Goal: Task Accomplishment & Management: Complete application form

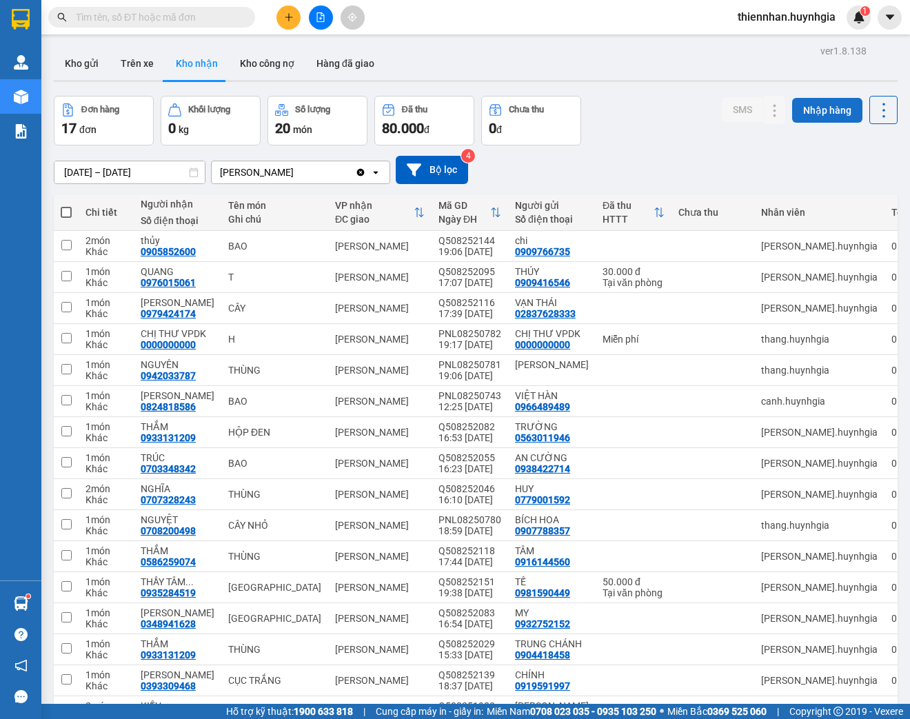
click at [813, 111] on button "Nhập hàng" at bounding box center [827, 110] width 70 height 25
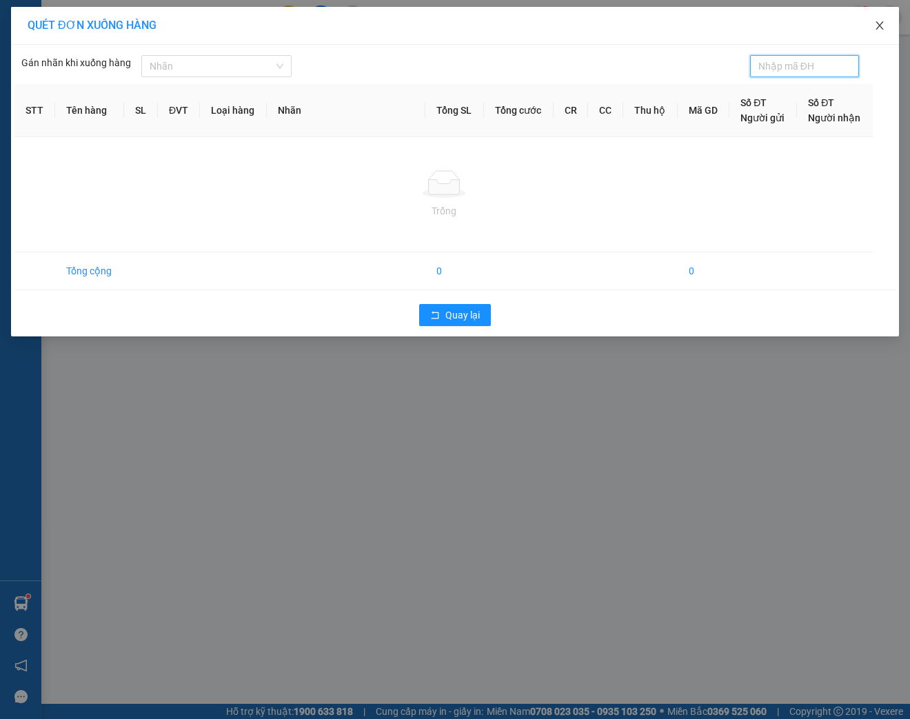
click at [871, 28] on span "Close" at bounding box center [879, 26] width 39 height 39
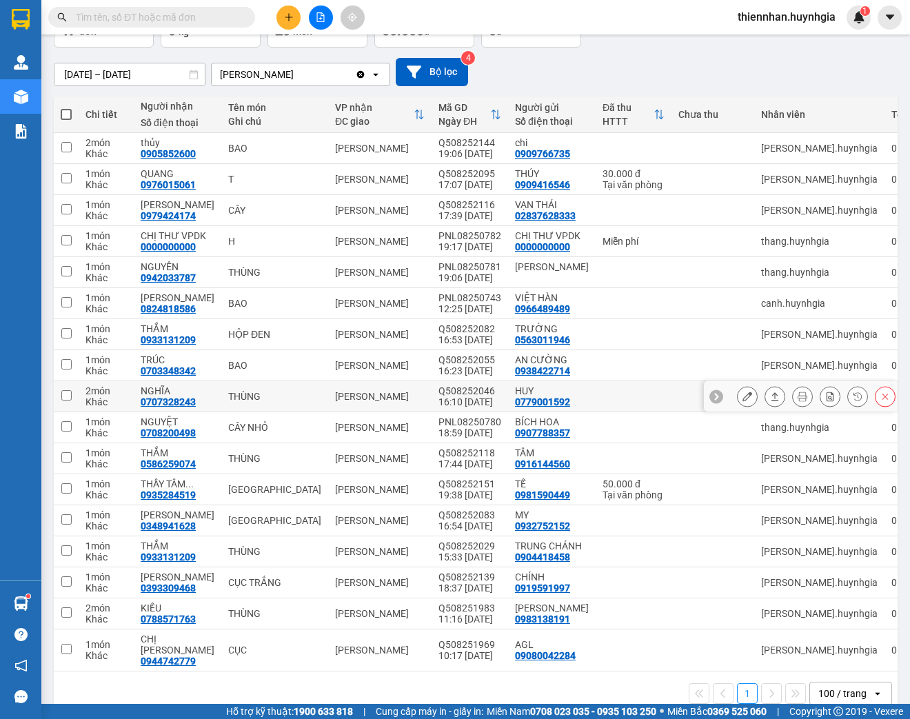
scroll to position [108, 0]
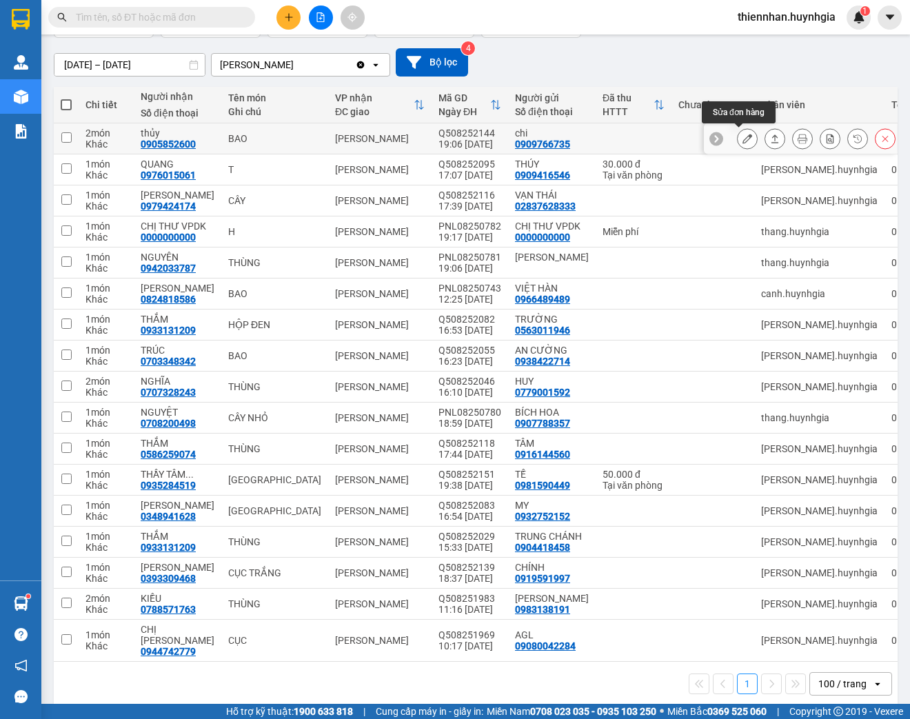
click at [742, 135] on icon at bounding box center [747, 139] width 10 height 10
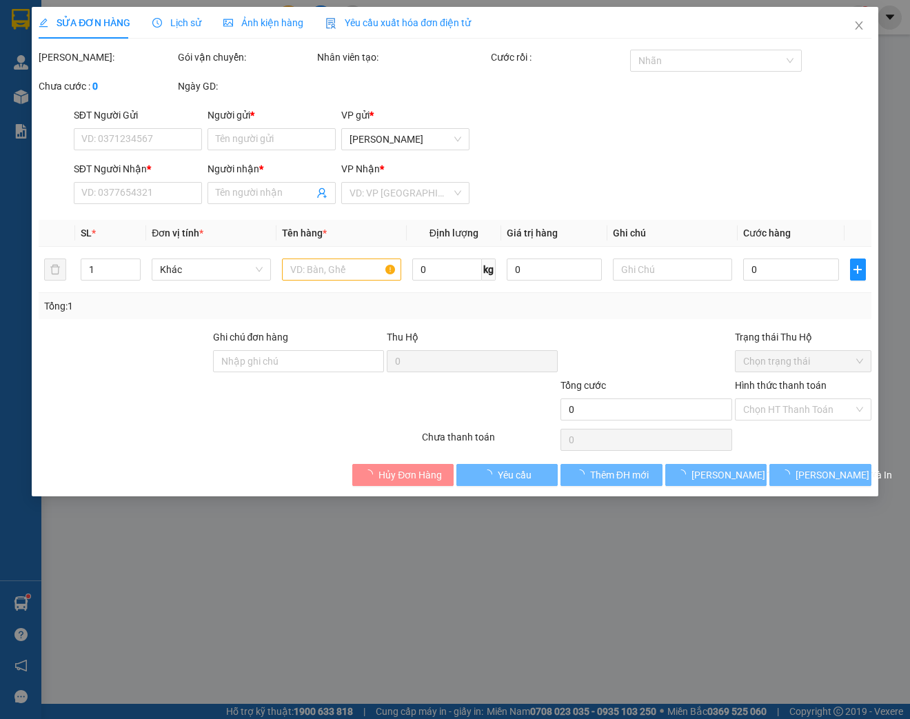
type input "0909766735"
type input "chi"
type input "0905852600"
type input "thủy"
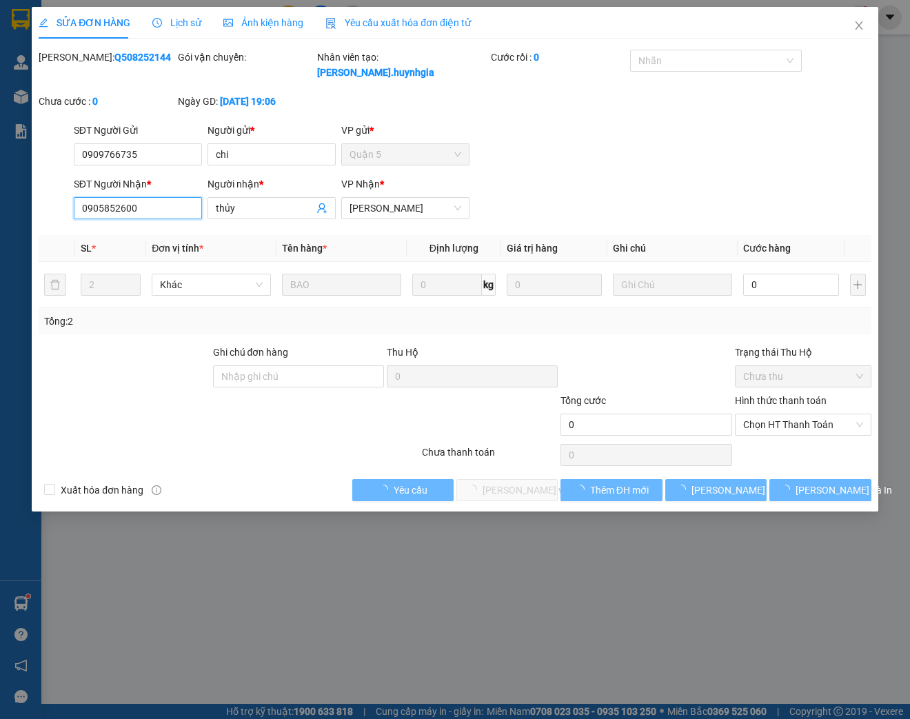
click at [152, 208] on input "0905852600" at bounding box center [138, 208] width 128 height 22
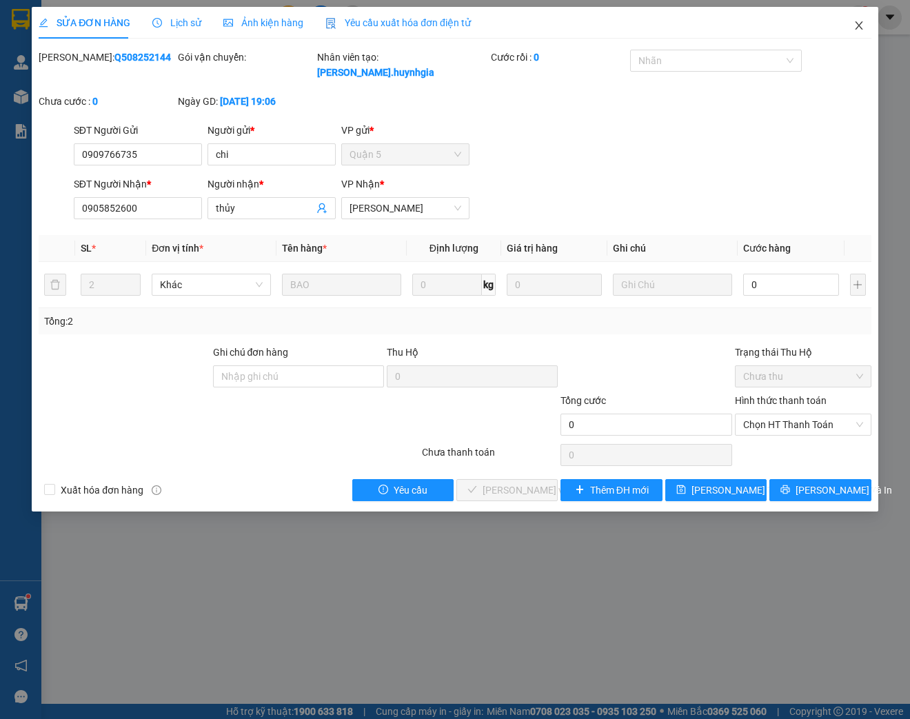
click at [859, 23] on icon "close" at bounding box center [858, 25] width 11 height 11
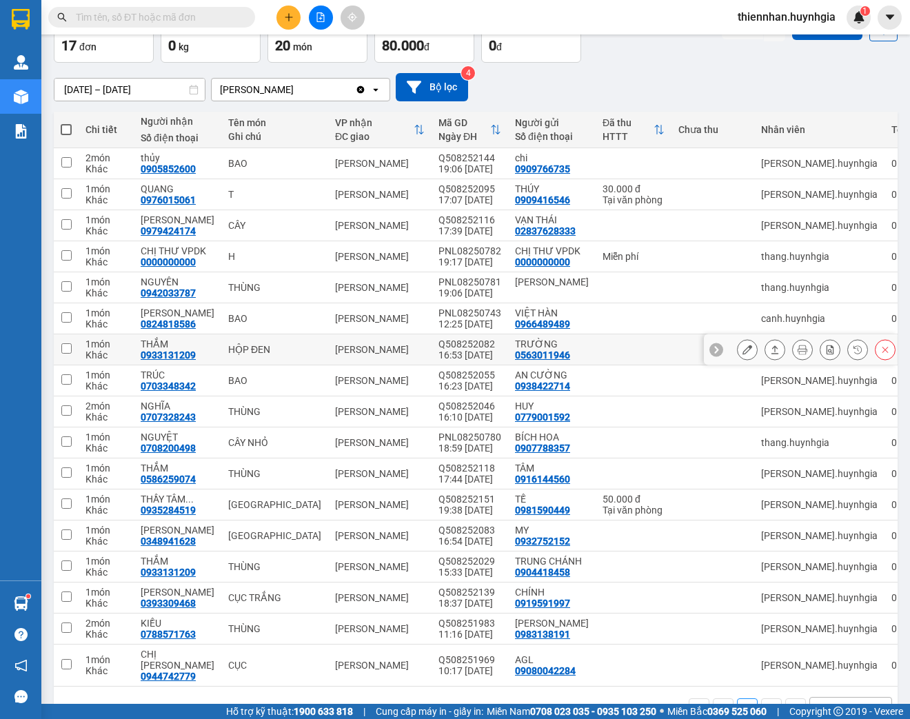
scroll to position [108, 0]
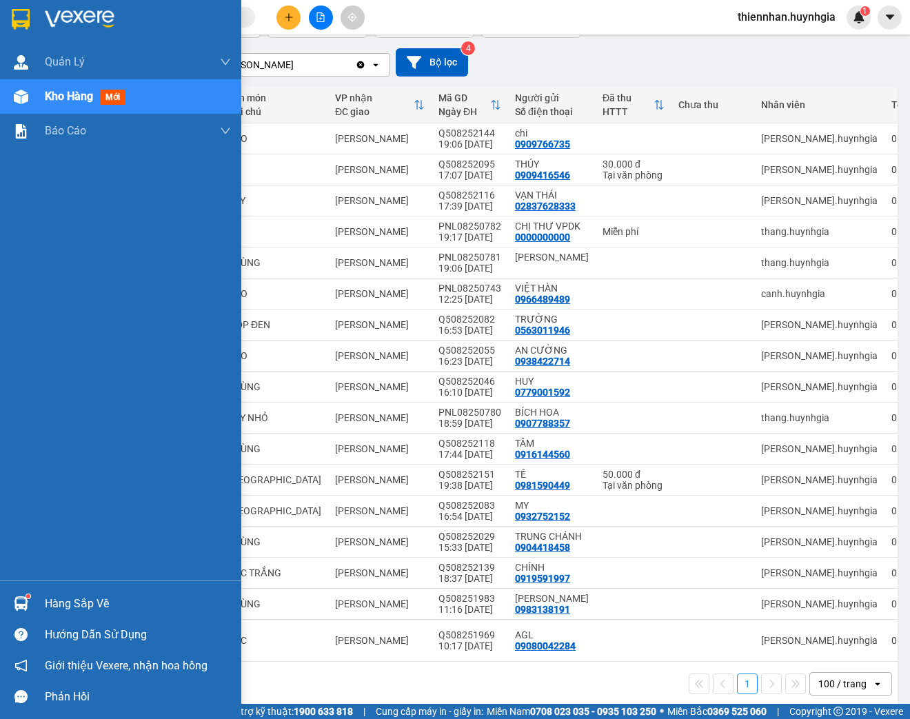
click at [82, 99] on span "Kho hàng" at bounding box center [69, 96] width 48 height 13
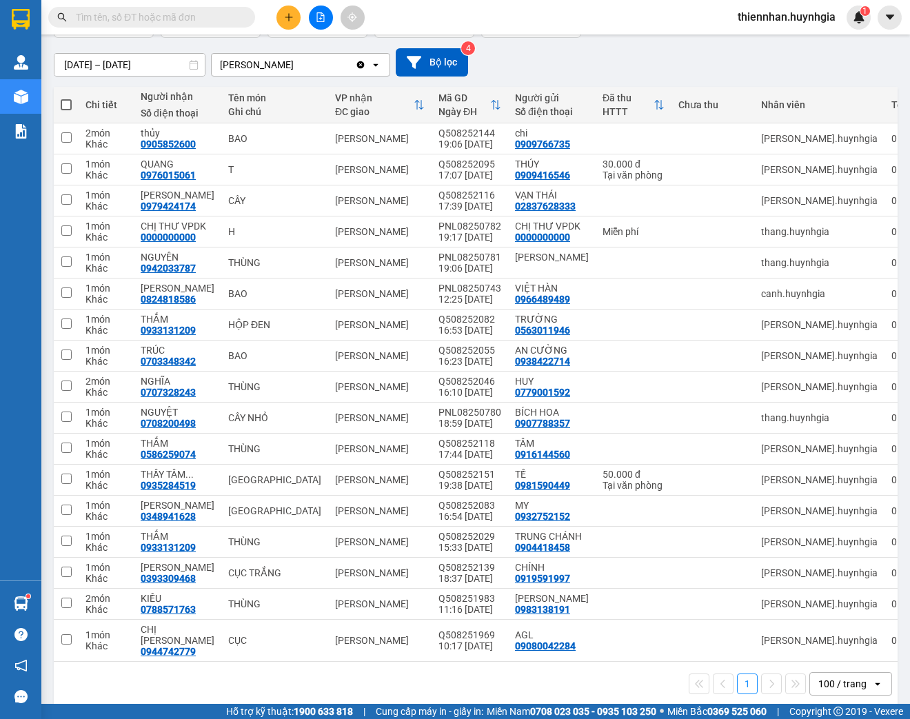
click at [584, 48] on div "[DATE] – [DATE] Press the down arrow key to interact with the calendar and sele…" at bounding box center [476, 62] width 844 height 28
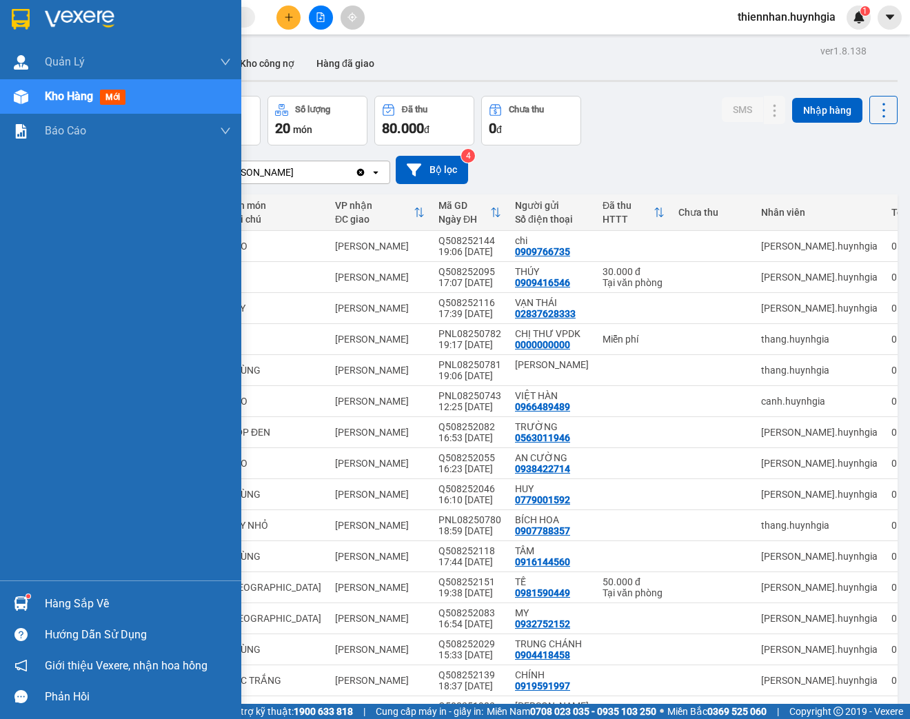
drag, startPoint x: 11, startPoint y: 99, endPoint x: 28, endPoint y: 103, distance: 17.6
click at [14, 99] on div at bounding box center [21, 97] width 24 height 24
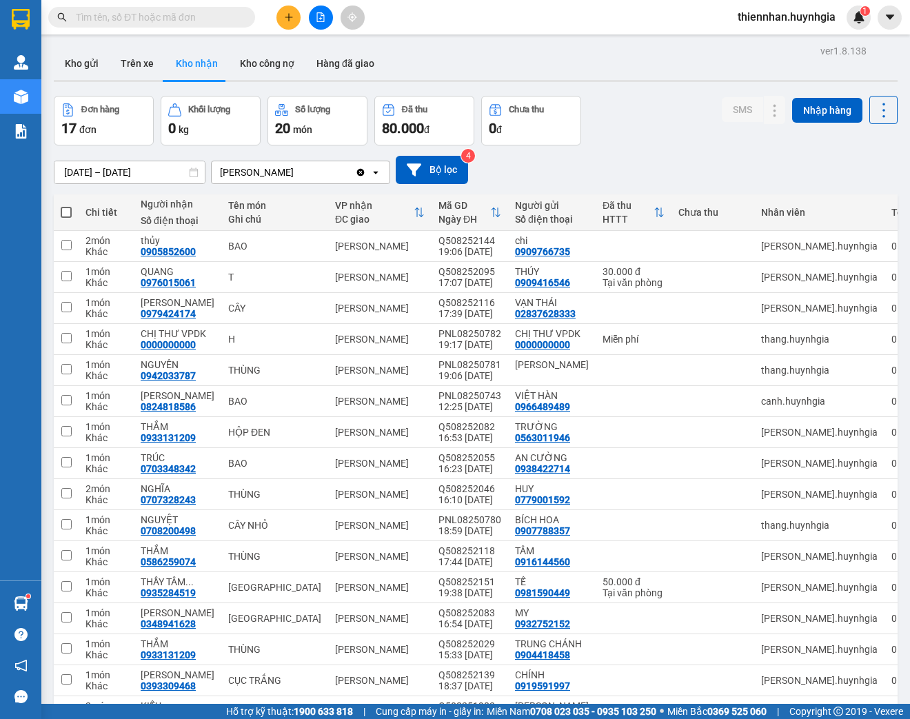
click at [585, 69] on div "Kho gửi Trên xe Kho nhận Kho công nợ Hàng đã giao" at bounding box center [476, 65] width 844 height 37
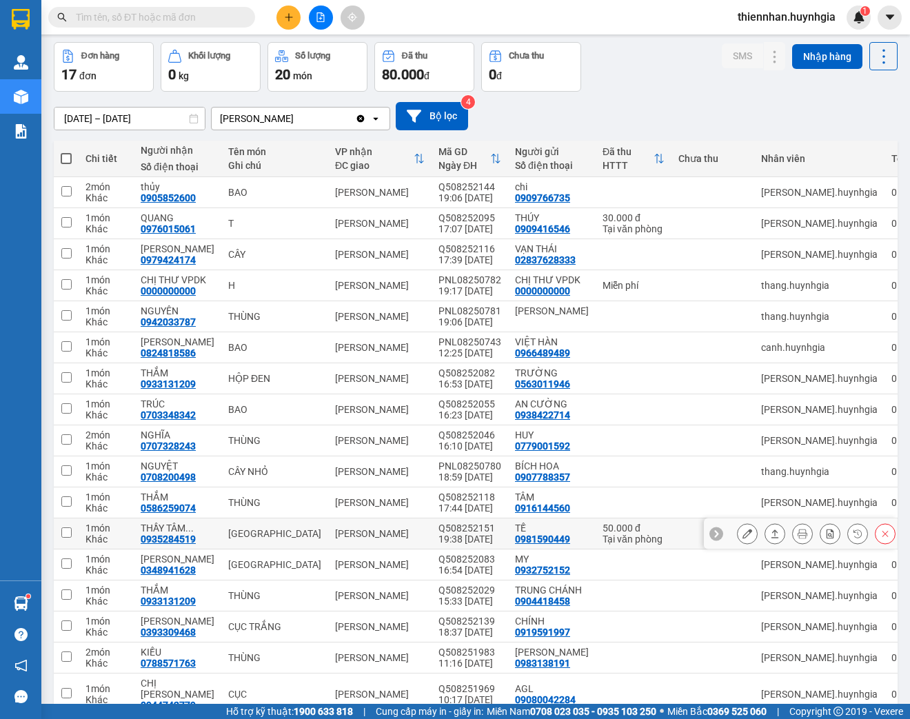
scroll to position [52, 0]
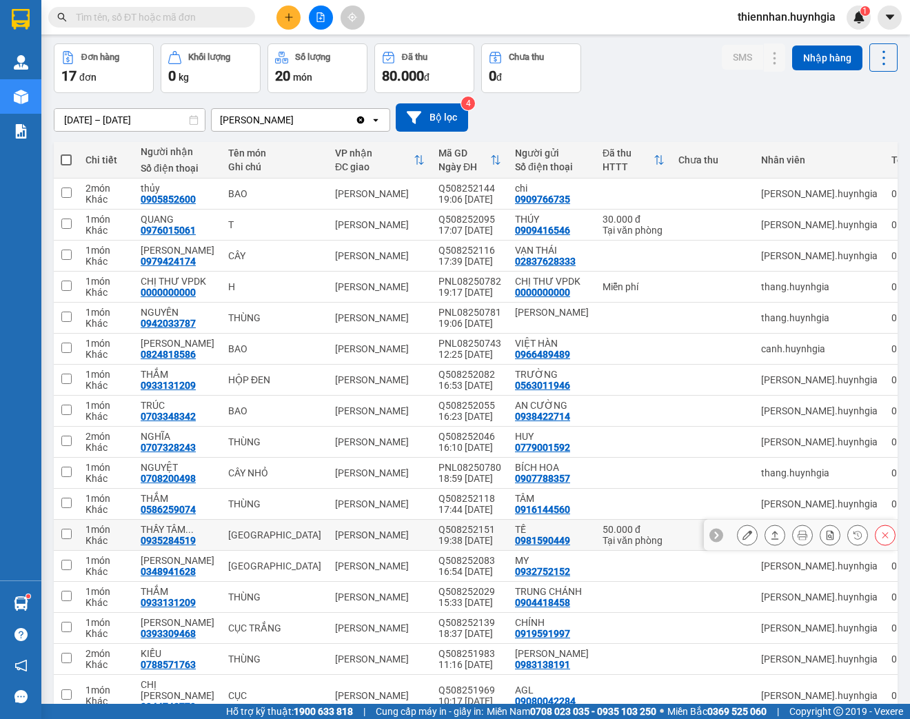
drag, startPoint x: 538, startPoint y: 540, endPoint x: 736, endPoint y: 531, distance: 198.7
click at [742, 531] on icon at bounding box center [747, 535] width 10 height 10
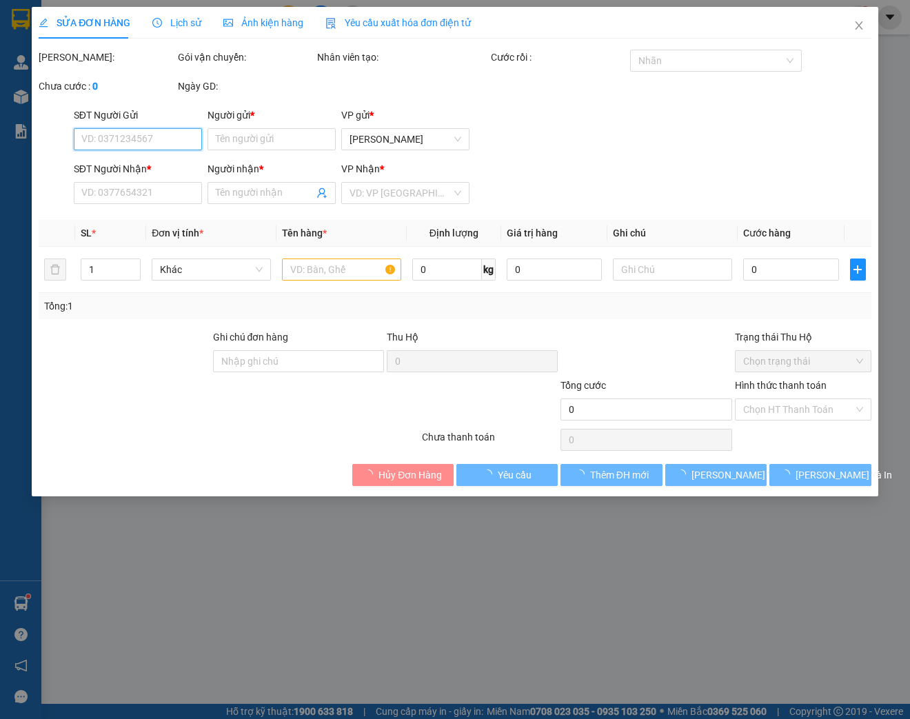
type input "0981590449"
type input "TẾ"
type input "0935284519"
type input "THẦY [PERSON_NAME]"
type input "50.000"
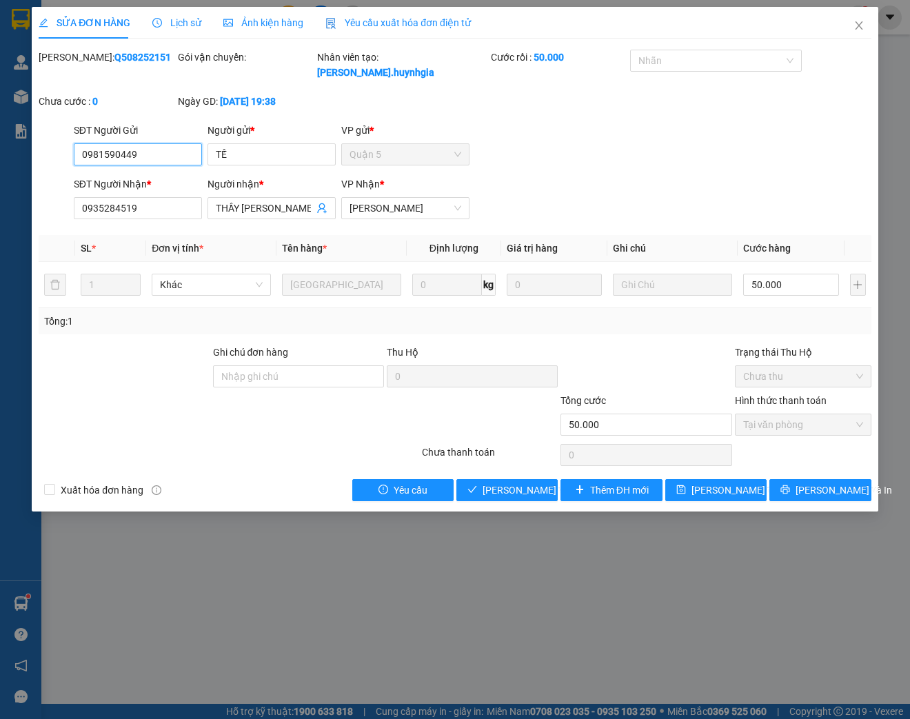
click at [138, 154] on input "0981590449" at bounding box center [138, 154] width 128 height 22
click at [859, 29] on icon "close" at bounding box center [858, 25] width 11 height 11
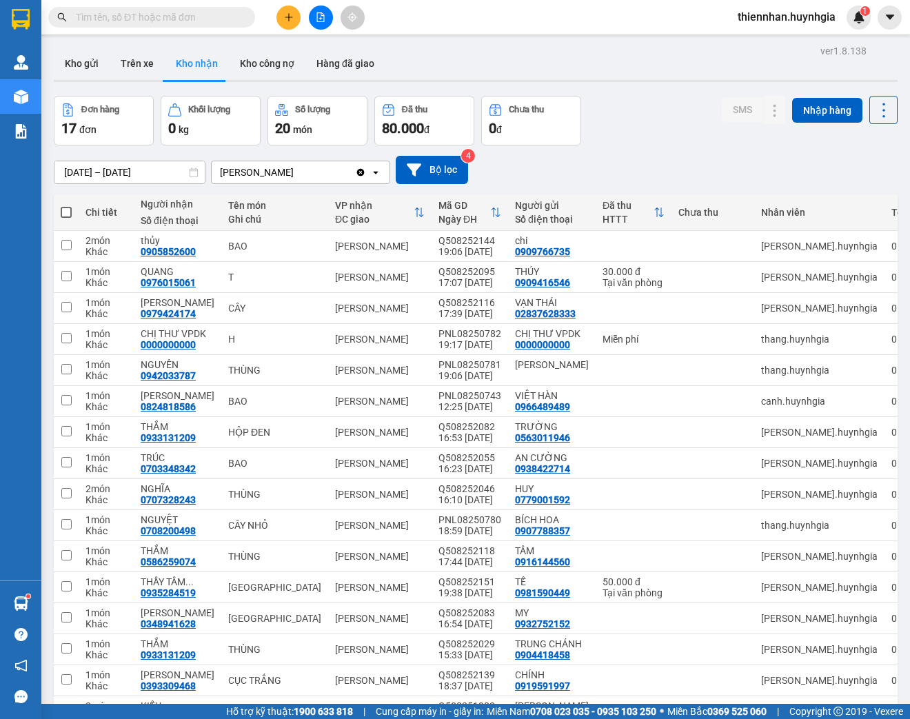
click at [165, 18] on input "text" at bounding box center [157, 17] width 163 height 15
paste input "0981590449"
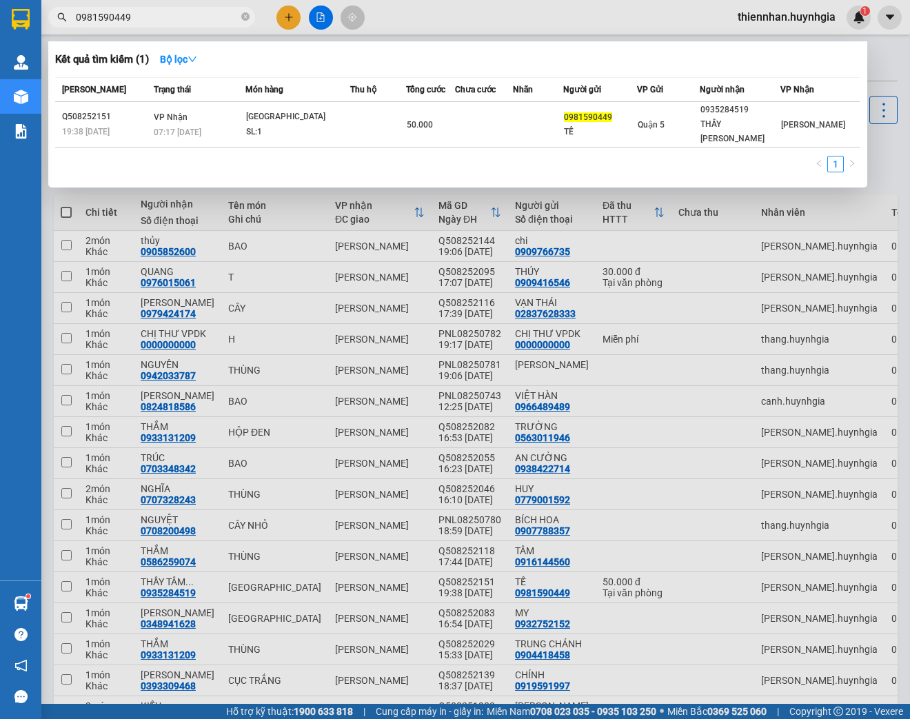
type input "0981590449"
click at [883, 66] on div at bounding box center [455, 359] width 910 height 719
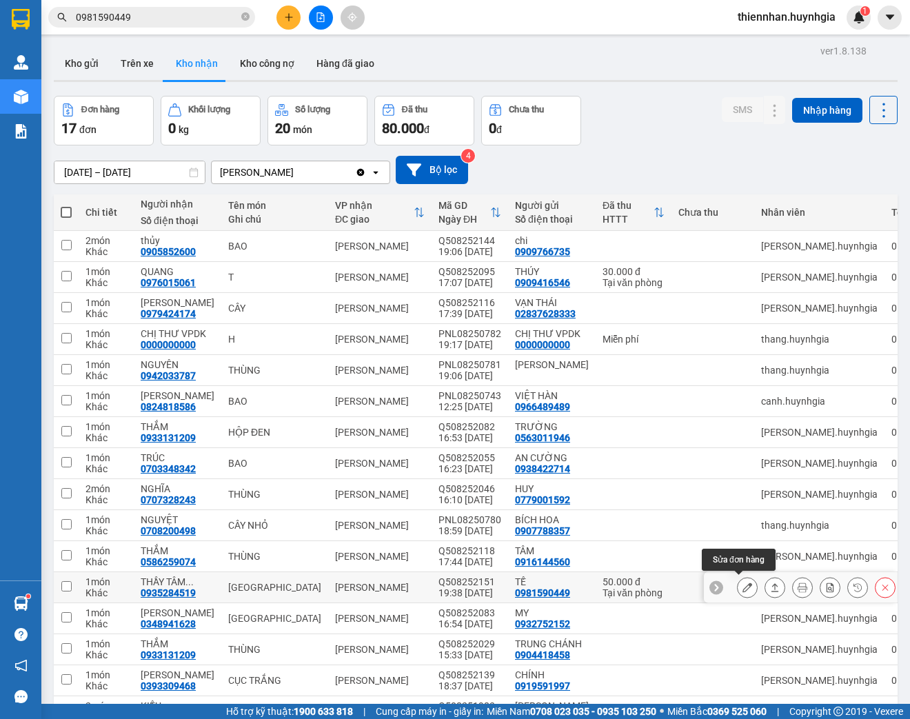
click at [742, 590] on icon at bounding box center [747, 587] width 10 height 10
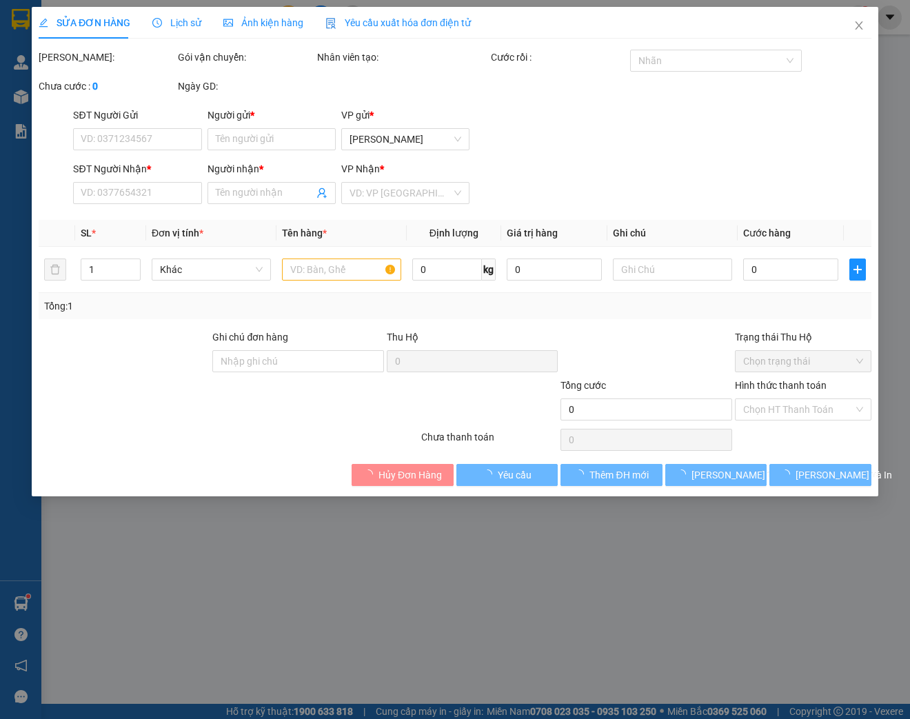
type input "0981590449"
type input "TẾ"
type input "0935284519"
type input "THẦY [PERSON_NAME]"
type input "50.000"
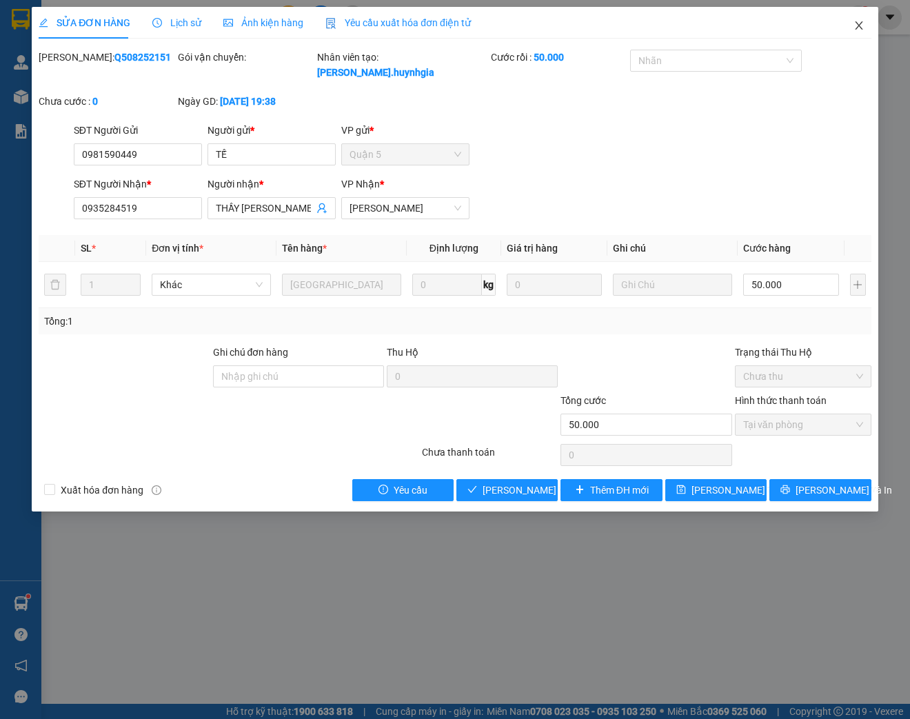
click at [864, 24] on icon "close" at bounding box center [858, 25] width 11 height 11
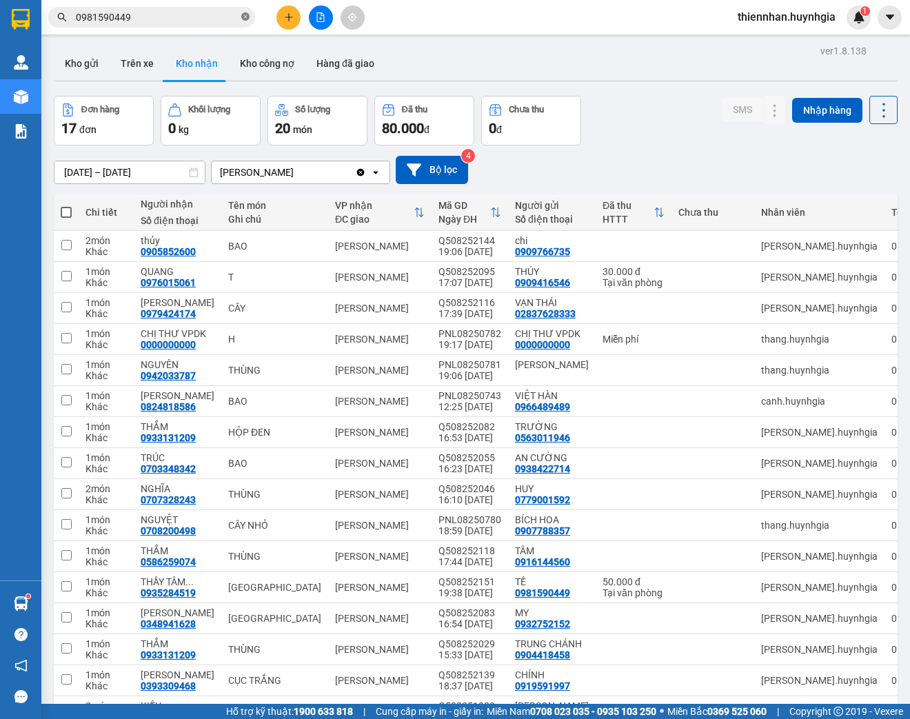
click at [243, 14] on icon "close-circle" at bounding box center [245, 16] width 8 height 8
click at [292, 14] on icon "plus" at bounding box center [289, 17] width 10 height 10
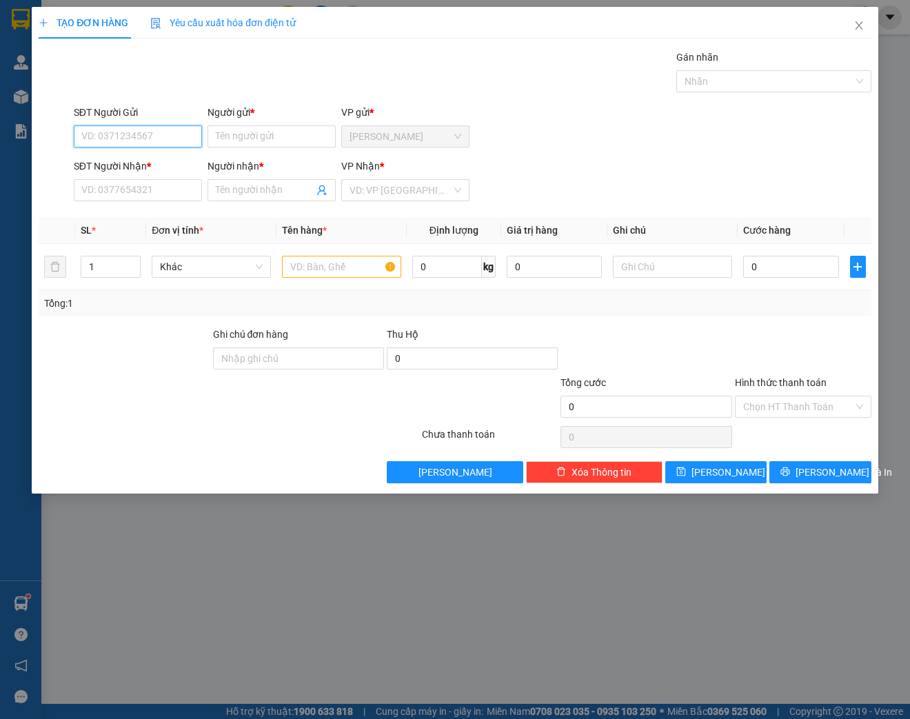
drag, startPoint x: 164, startPoint y: 136, endPoint x: 165, endPoint y: 149, distance: 13.2
click at [164, 136] on input "SĐT Người Gửi" at bounding box center [138, 136] width 128 height 22
type input "0974725294"
click at [165, 166] on div "0974725294 - ANH NHÂN" at bounding box center [138, 163] width 112 height 15
type input "ANH NHÂN"
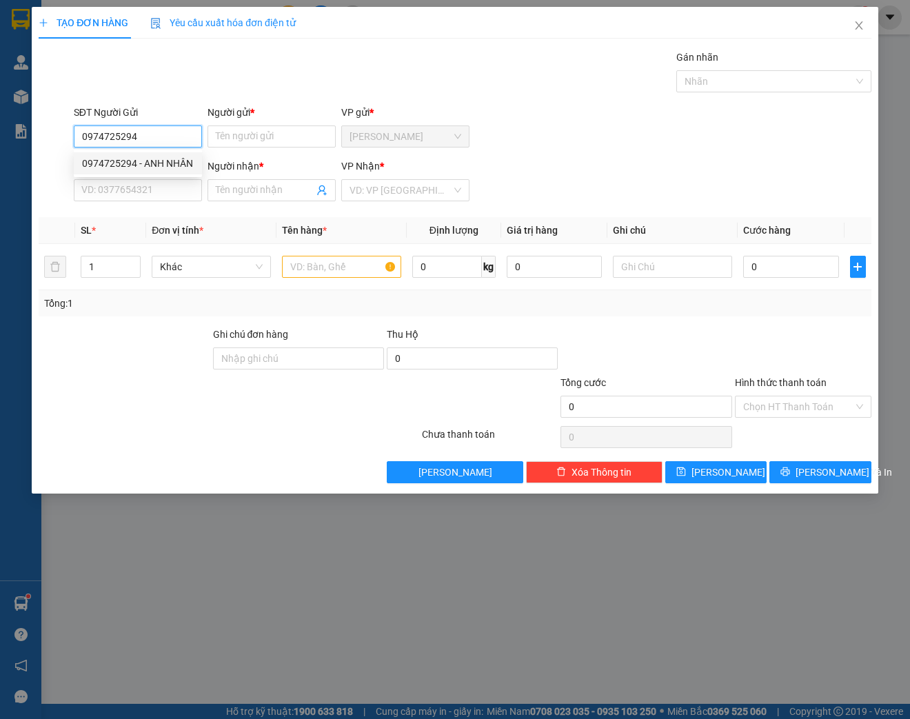
type input "0937009595"
type input "KHAI PHÁT"
type input "0974725294"
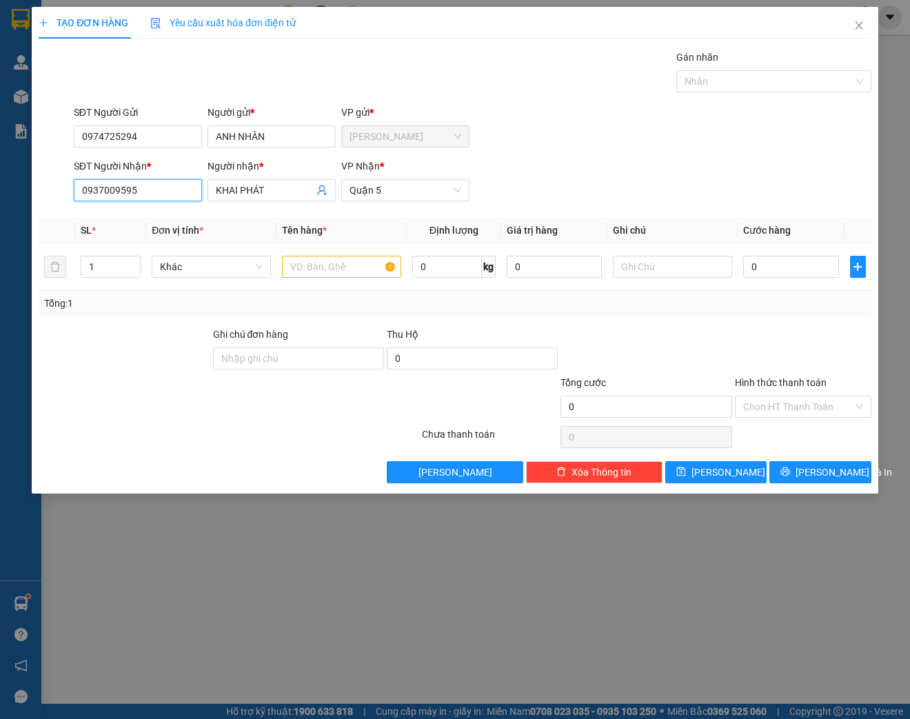
click at [147, 193] on input "0937009595" at bounding box center [138, 190] width 128 height 22
click at [522, 166] on div "SĐT Người Nhận * 0937009595 Người nhận * KHAI PHÁT VP Nhận * [GEOGRAPHIC_DATA]" at bounding box center [472, 183] width 803 height 48
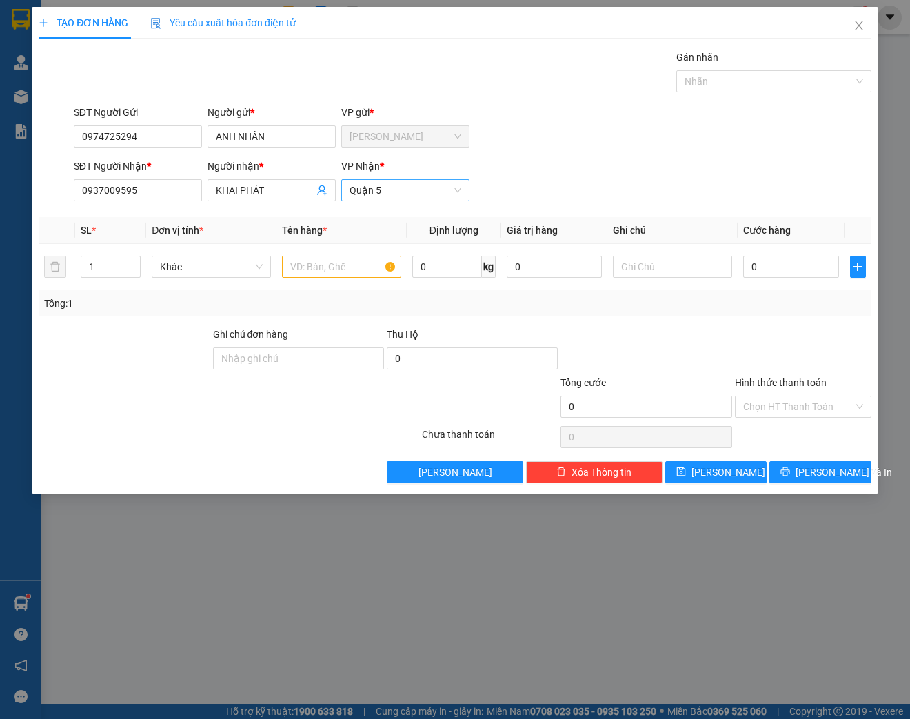
click at [366, 191] on span "Quận 5" at bounding box center [405, 190] width 112 height 21
click at [311, 267] on input "text" at bounding box center [341, 267] width 119 height 22
type input "T"
type input "HỘP TRẮNG"
click at [773, 263] on input "0" at bounding box center [790, 267] width 95 height 22
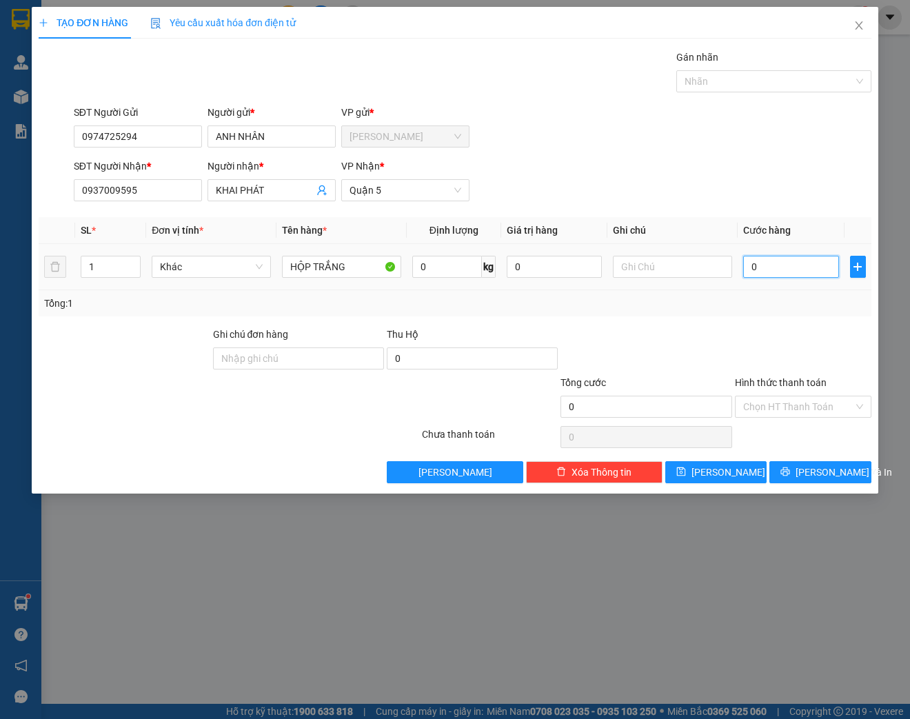
type input "3"
type input "30"
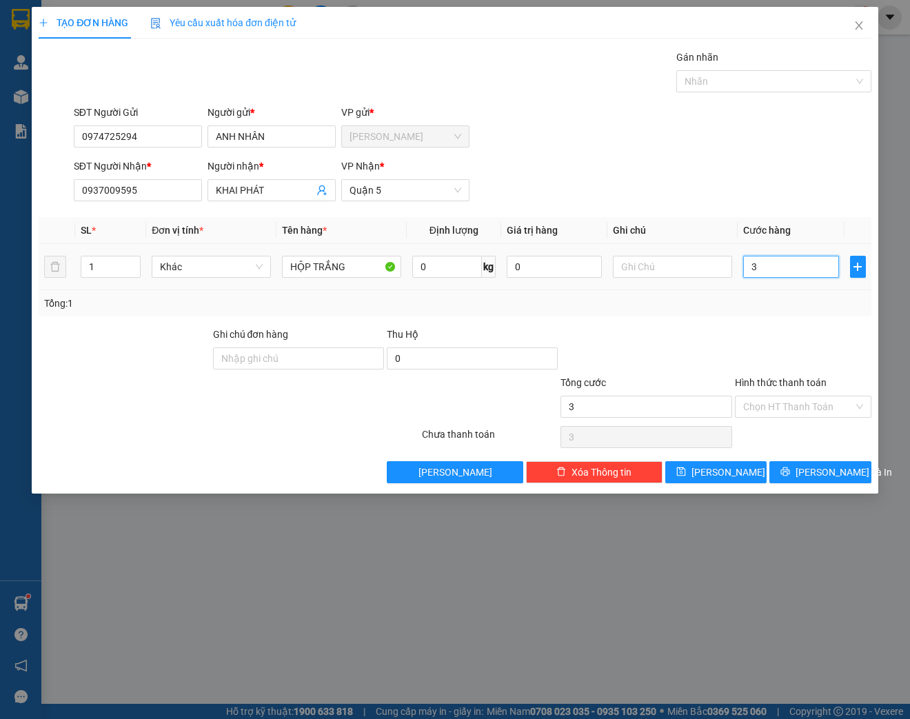
type input "30"
type input "300"
type input "3.000"
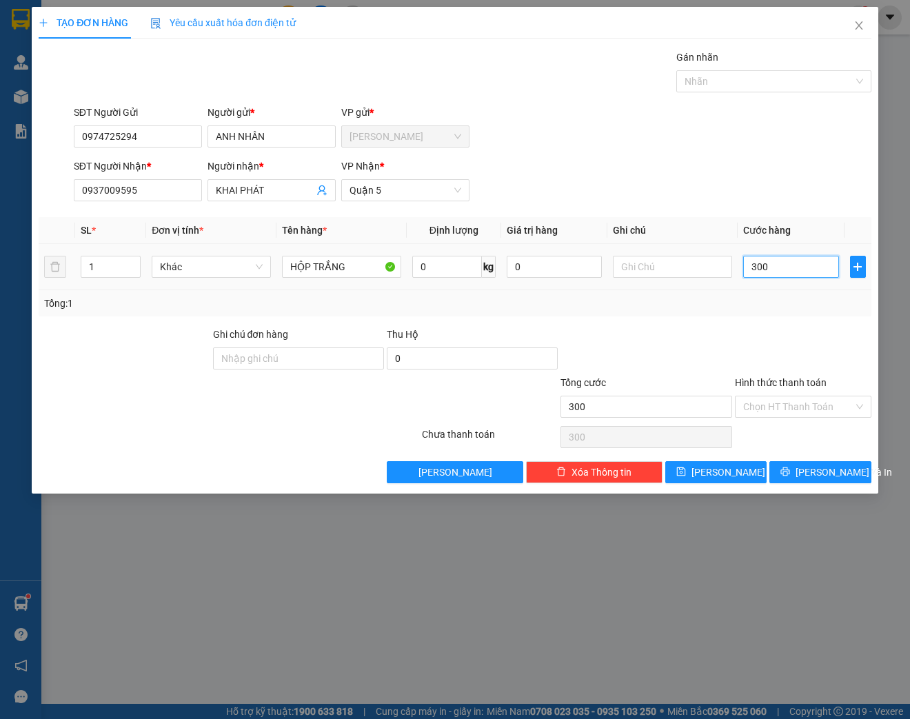
type input "3.000"
type input "30.000"
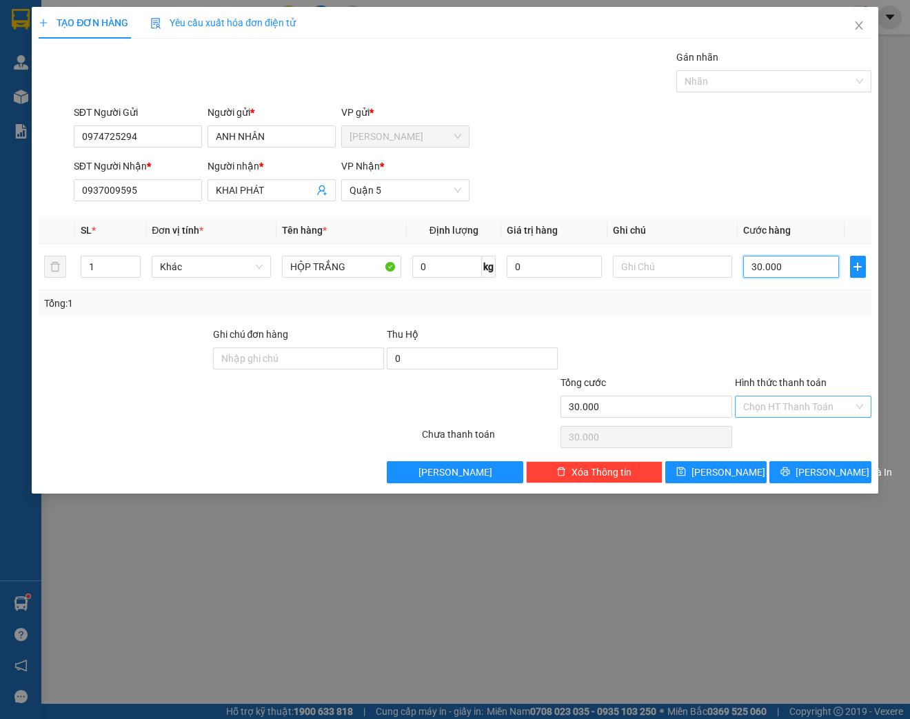
type input "30.000"
click at [794, 408] on input "Hình thức thanh toán" at bounding box center [798, 406] width 110 height 21
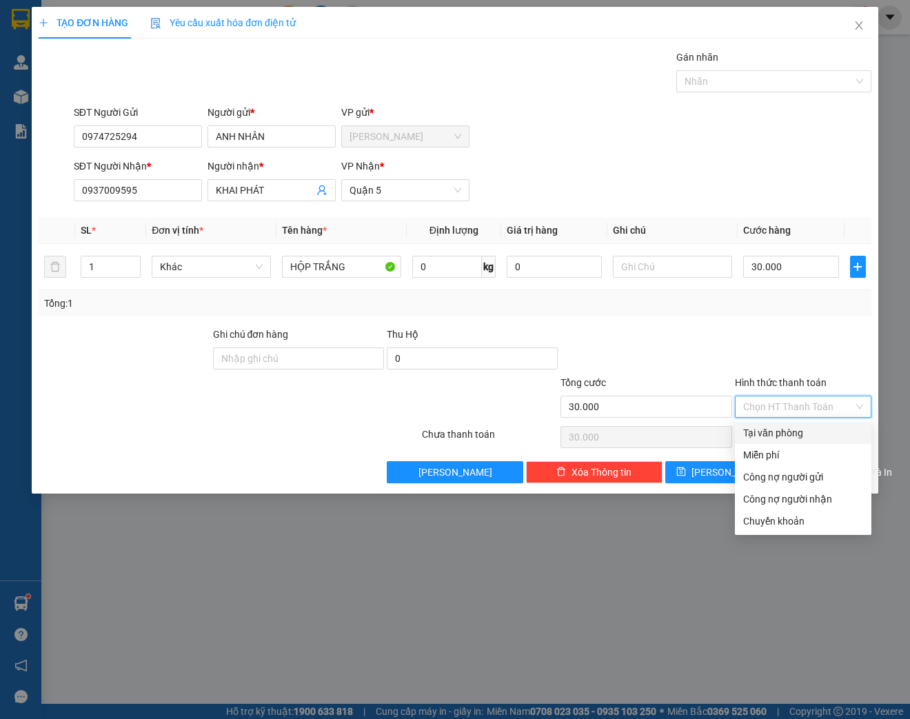
click at [803, 430] on div "Tại văn phòng" at bounding box center [803, 432] width 120 height 15
type input "0"
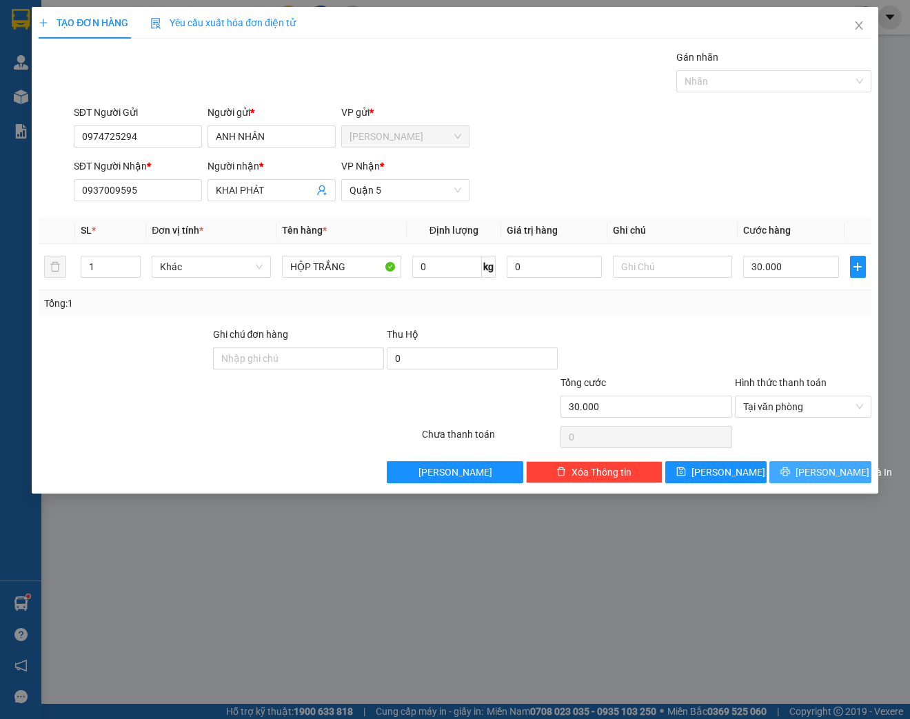
click at [812, 480] on button "[PERSON_NAME] và In" at bounding box center [819, 472] width 101 height 22
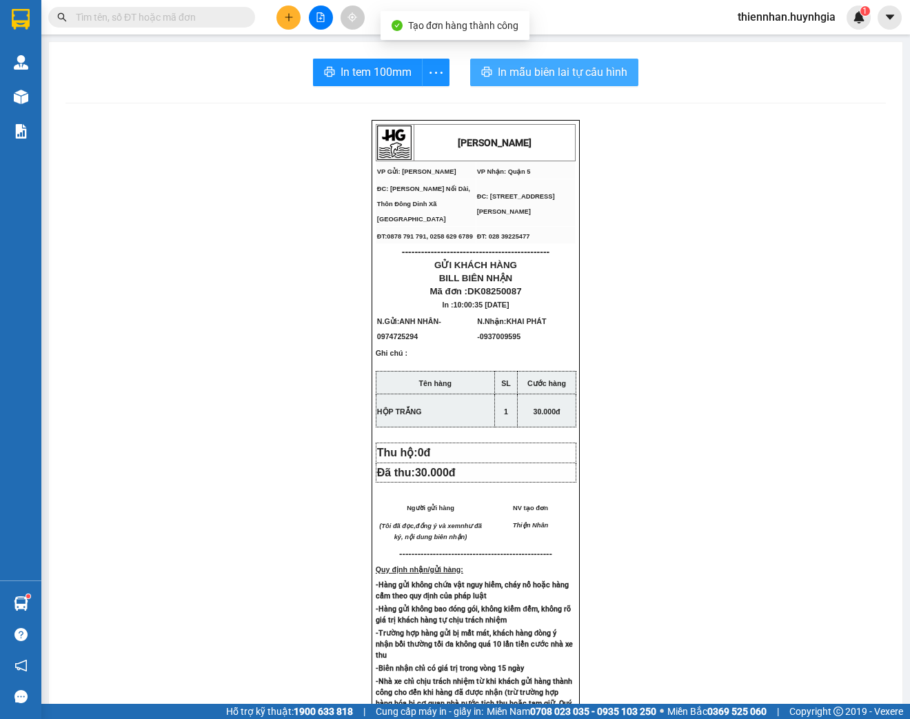
click at [541, 71] on span "In mẫu biên lai tự cấu hình" at bounding box center [563, 71] width 130 height 17
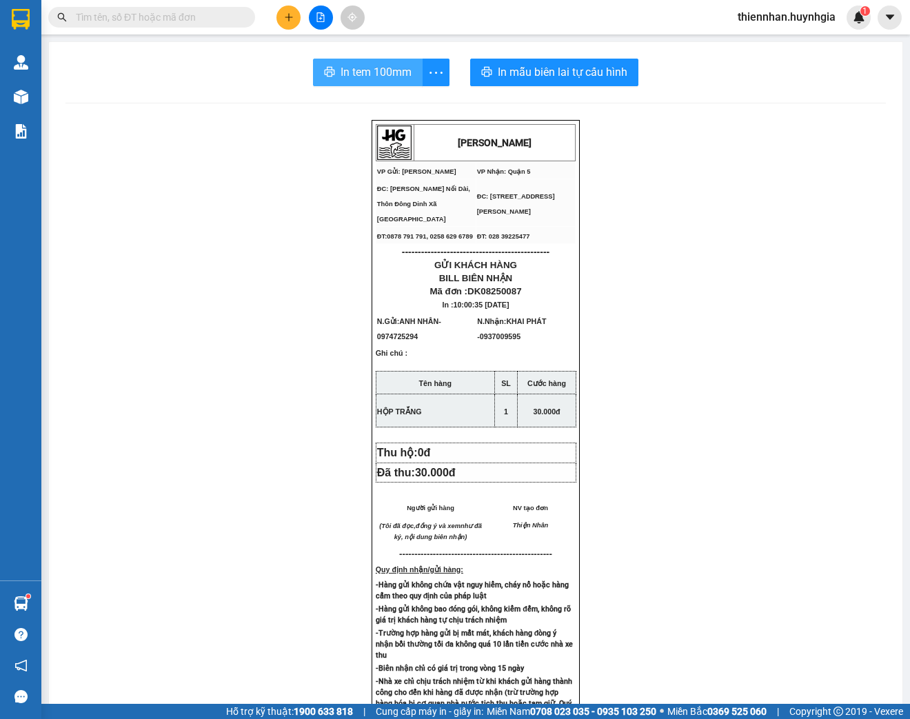
click at [378, 66] on span "In tem 100mm" at bounding box center [375, 71] width 71 height 17
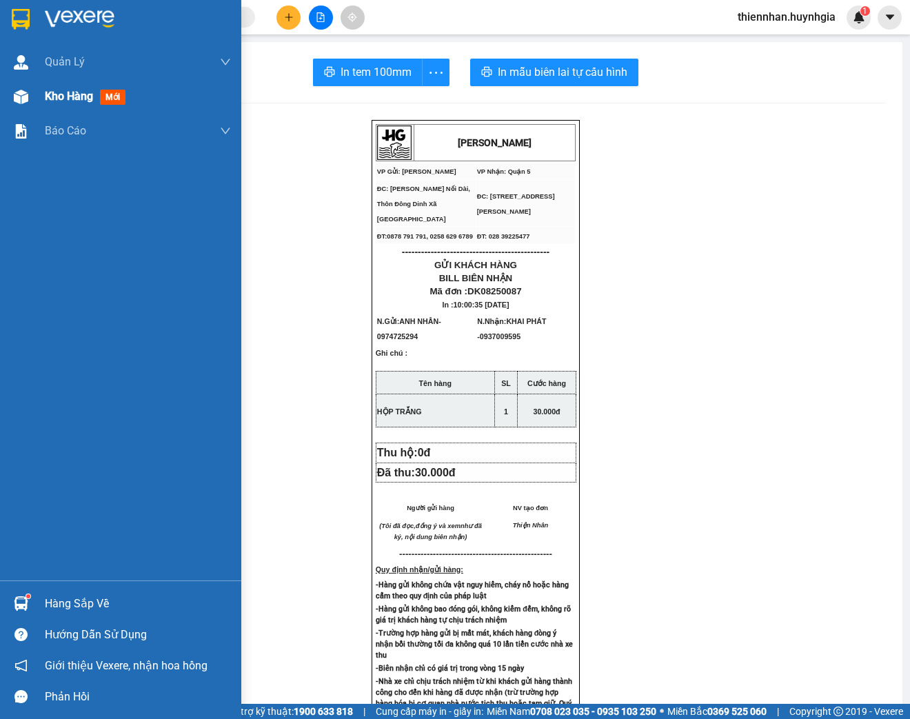
click at [22, 81] on div "Kho hàng mới" at bounding box center [120, 96] width 241 height 34
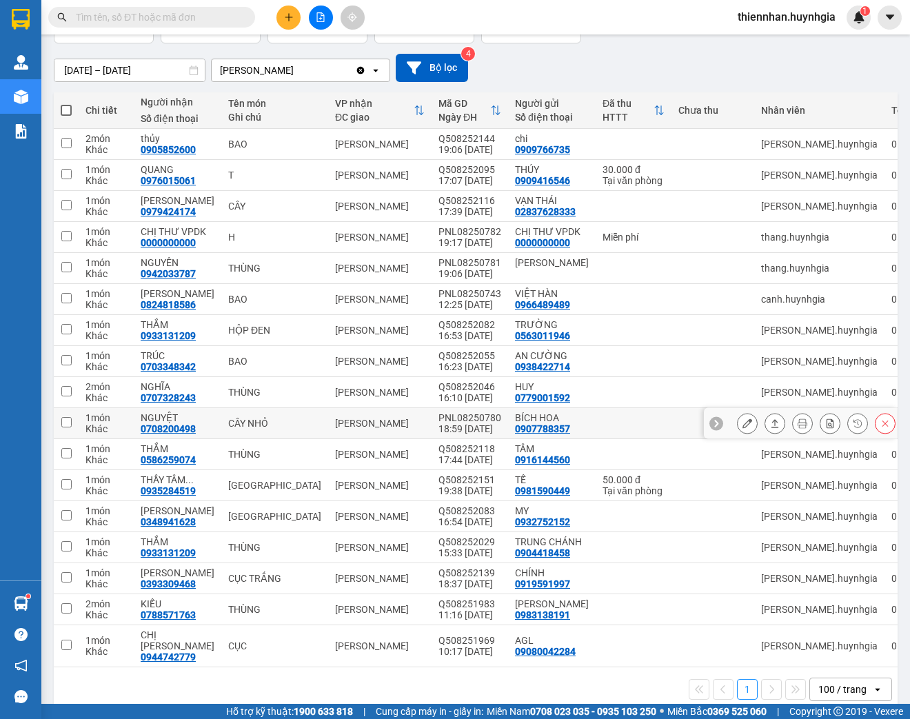
scroll to position [108, 0]
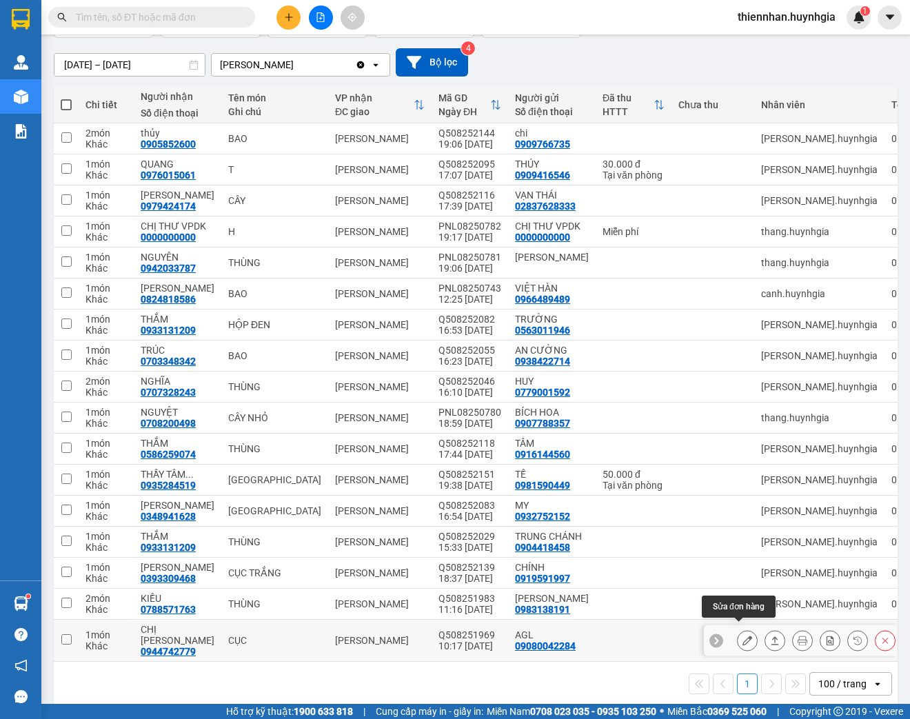
click at [742, 635] on icon at bounding box center [747, 640] width 10 height 10
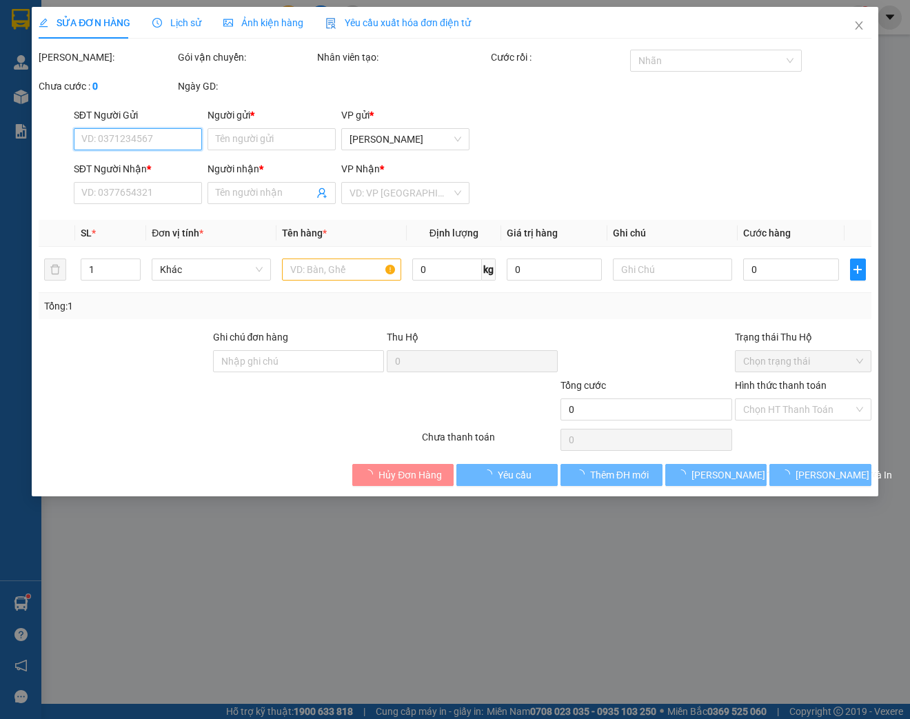
type input "09080042284"
type input "AGL"
type input "0944742779"
type input "CHỊ [PERSON_NAME]"
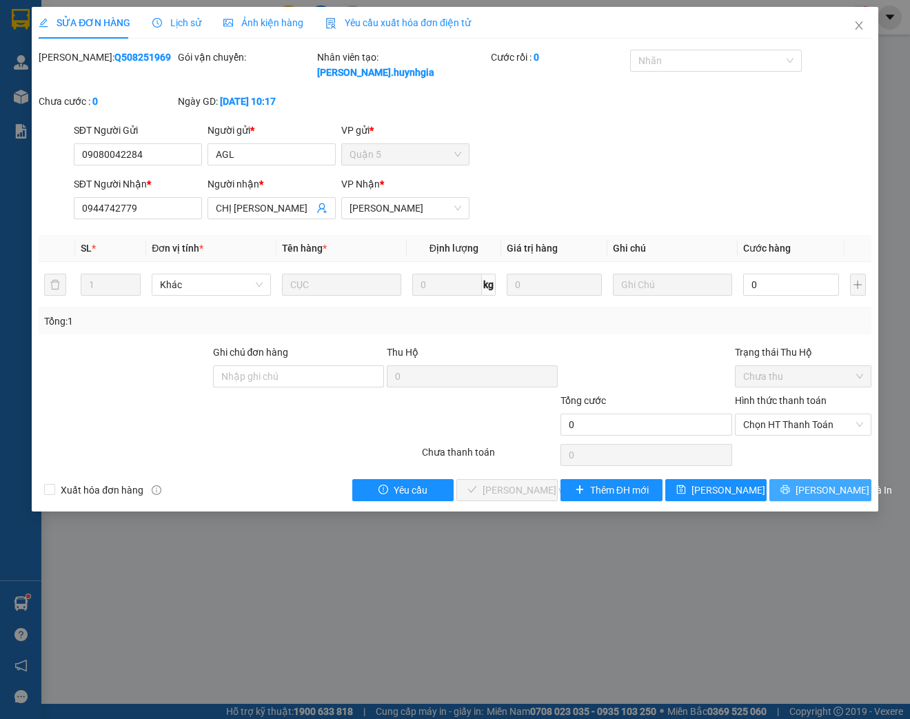
click at [813, 491] on span "[PERSON_NAME] và In" at bounding box center [843, 489] width 96 height 15
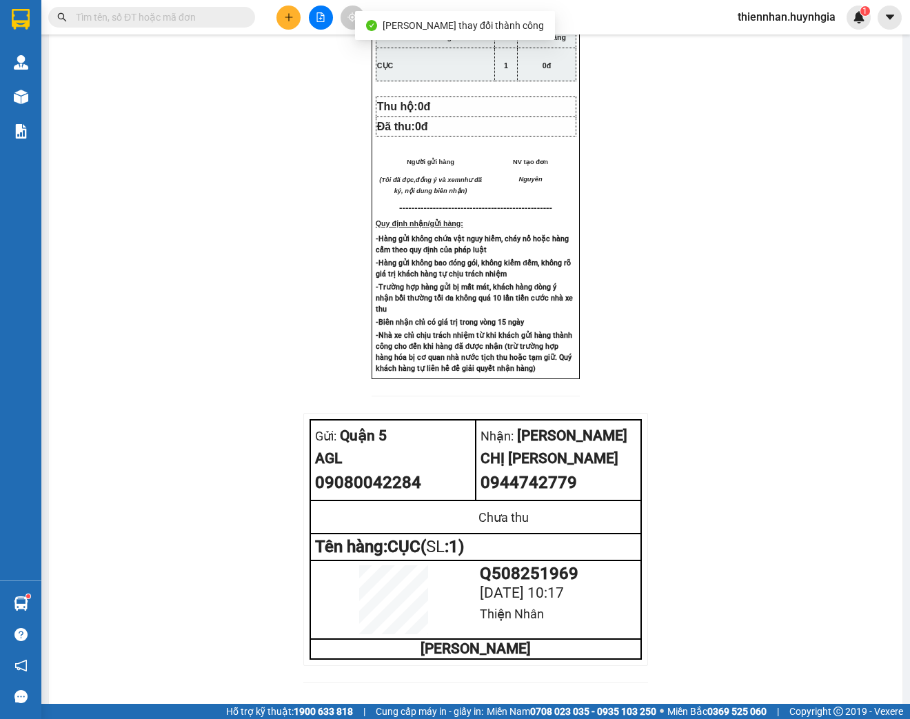
scroll to position [391, 0]
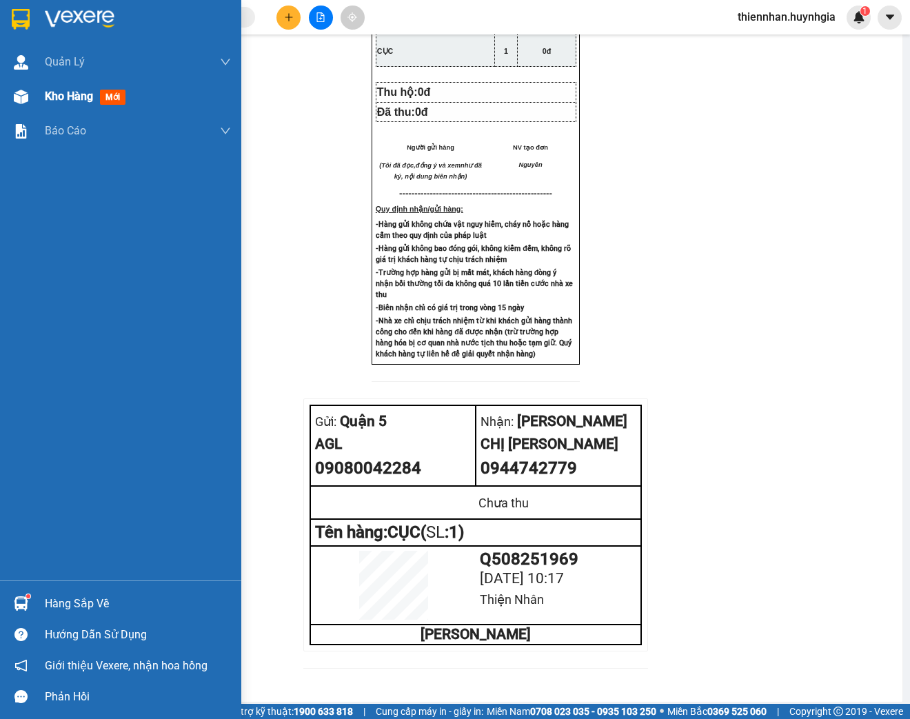
click at [52, 105] on div "Kho hàng mới" at bounding box center [88, 96] width 86 height 17
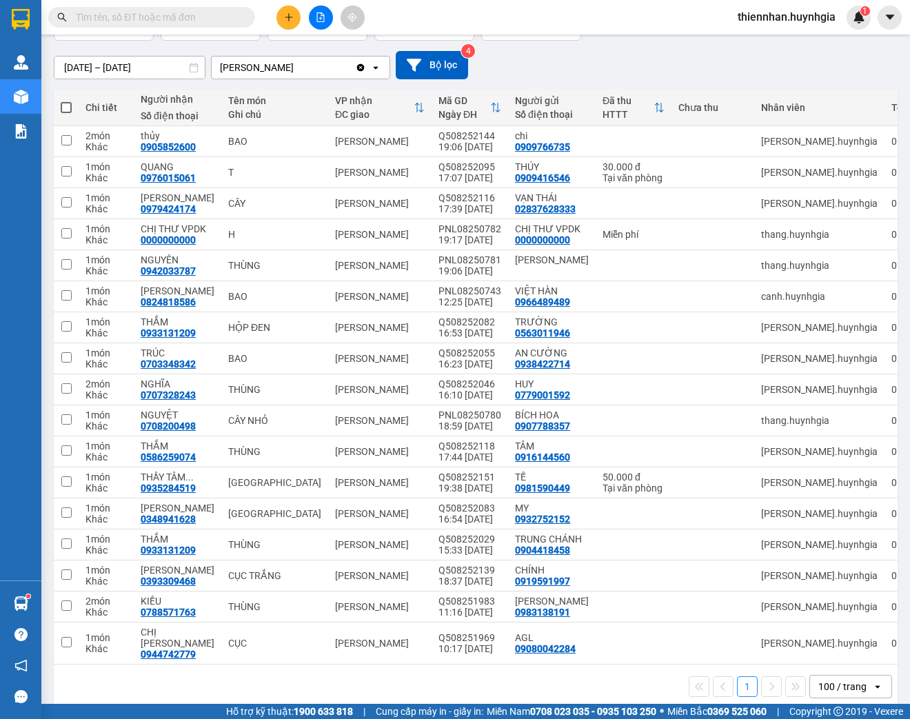
scroll to position [108, 0]
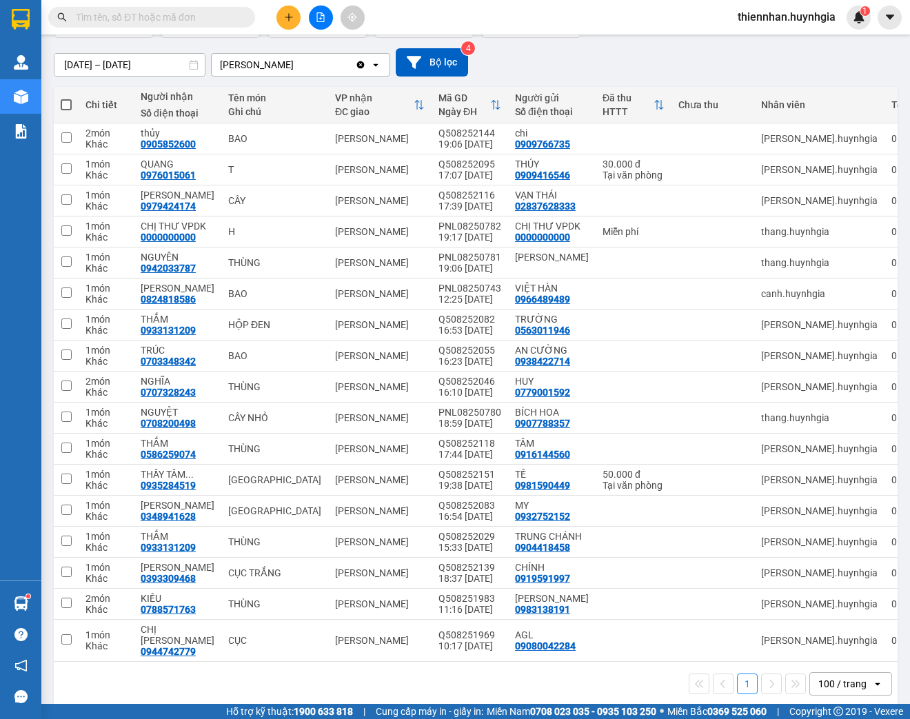
click at [137, 25] on span at bounding box center [151, 17] width 207 height 21
drag, startPoint x: 144, startPoint y: 2, endPoint x: 151, endPoint y: 29, distance: 27.7
click at [145, 2] on div "Kết quả tìm kiếm ( 1 ) Bộ lọc Mã ĐH Trạng thái Món hàng Thu hộ Tổng cước Chưa c…" at bounding box center [455, 17] width 910 height 34
click at [154, 17] on input "text" at bounding box center [157, 17] width 163 height 15
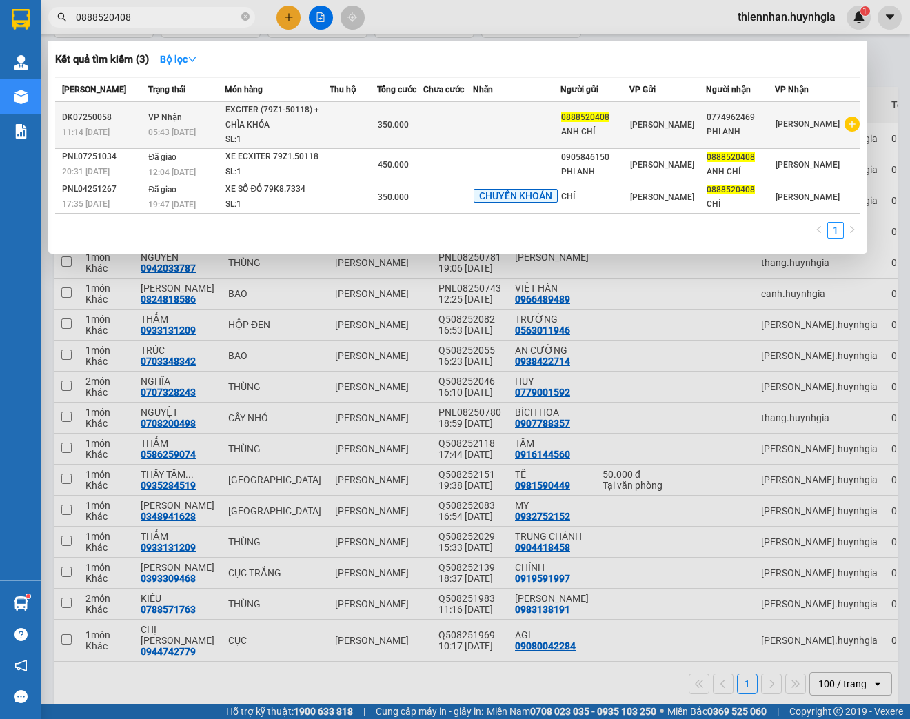
type input "0888520408"
click at [549, 134] on td at bounding box center [517, 125] width 88 height 47
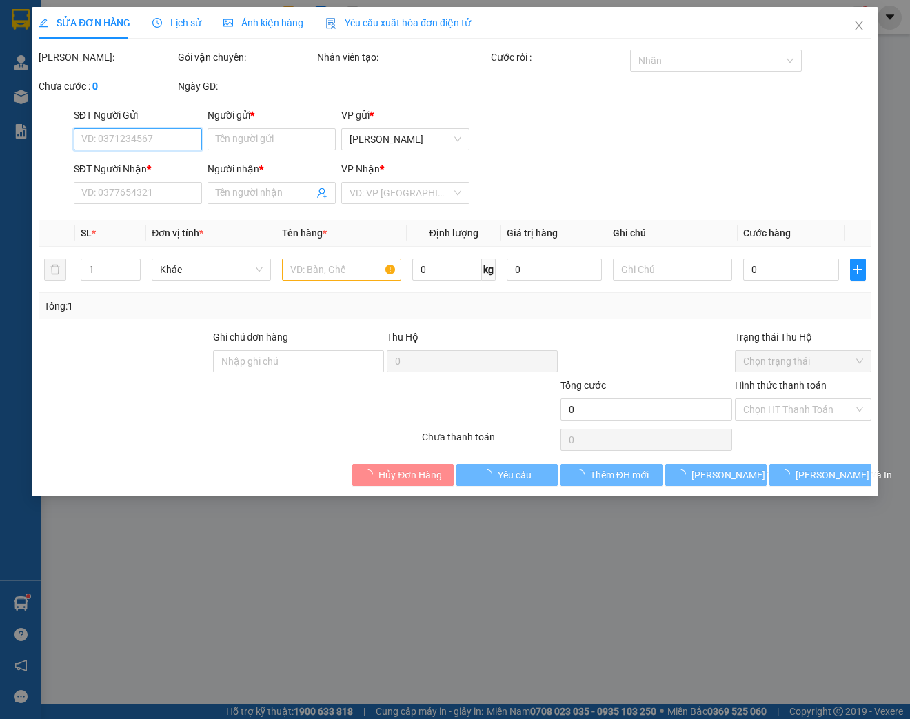
type input "0888520408"
type input "ANH CHÍ"
type input "0774962469"
type input "PHI ANH"
type input "350.000"
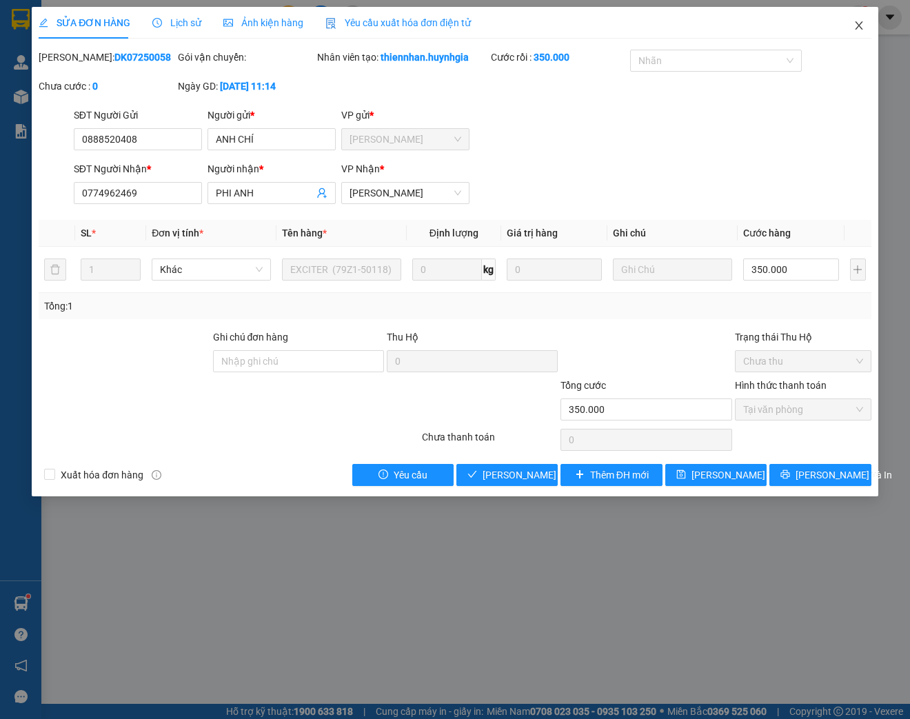
click at [855, 24] on span "Close" at bounding box center [858, 26] width 39 height 39
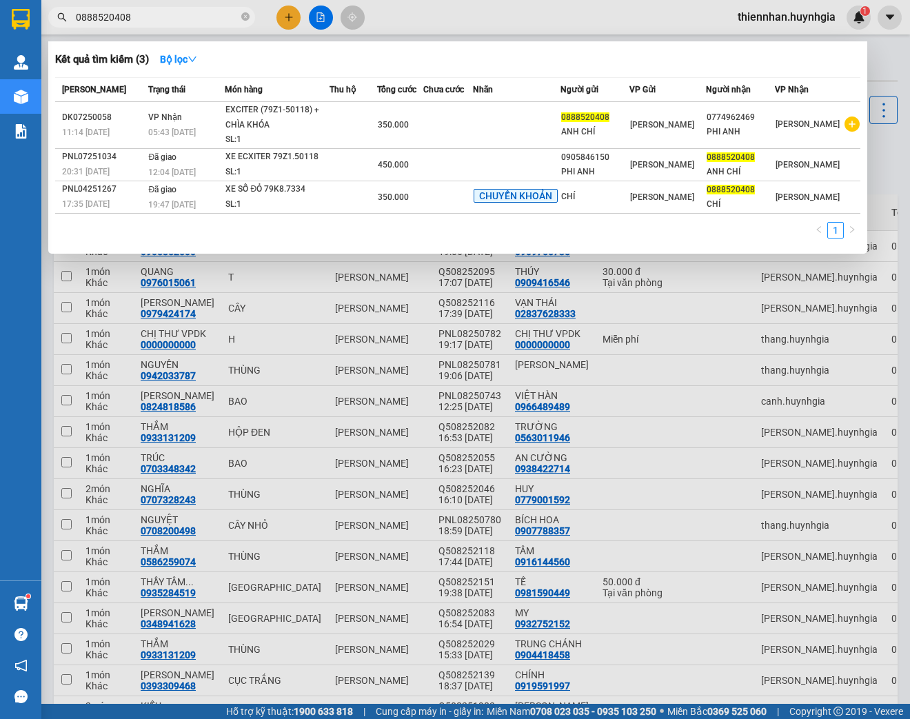
click at [176, 11] on input "0888520408" at bounding box center [157, 17] width 163 height 15
click at [879, 77] on div at bounding box center [455, 359] width 910 height 719
click at [240, 16] on span "0888520408" at bounding box center [151, 17] width 207 height 21
click at [684, 63] on div "Kết quả tìm kiếm ( 3 ) Bộ lọc" at bounding box center [457, 59] width 805 height 22
click at [382, 17] on div at bounding box center [455, 359] width 910 height 719
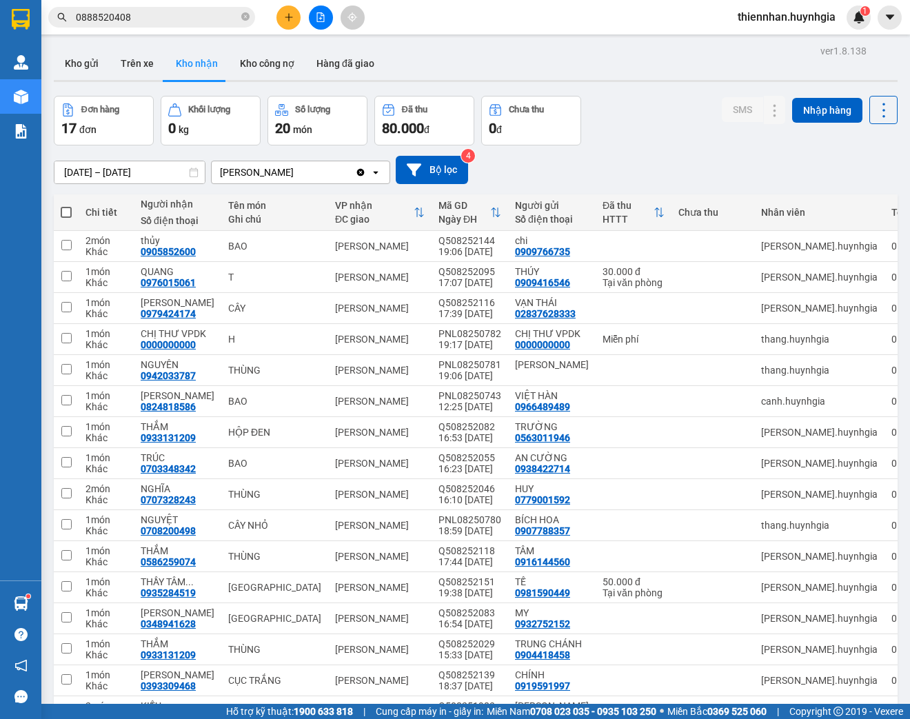
drag, startPoint x: 141, startPoint y: 14, endPoint x: 149, endPoint y: 21, distance: 10.7
click at [141, 14] on input "0888520408" at bounding box center [157, 17] width 163 height 15
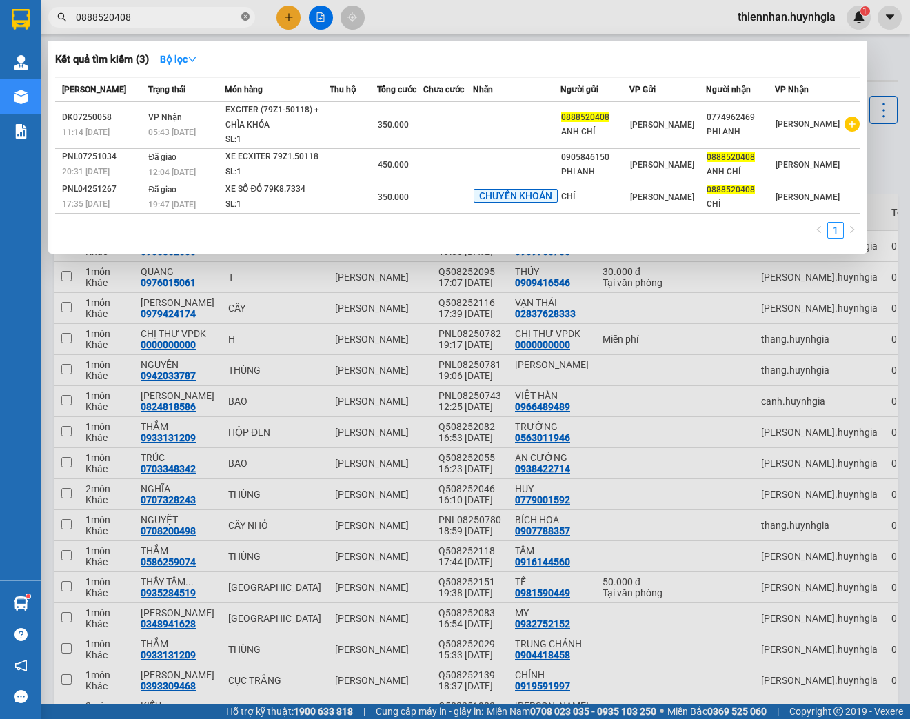
click at [243, 21] on icon "close-circle" at bounding box center [245, 16] width 8 height 8
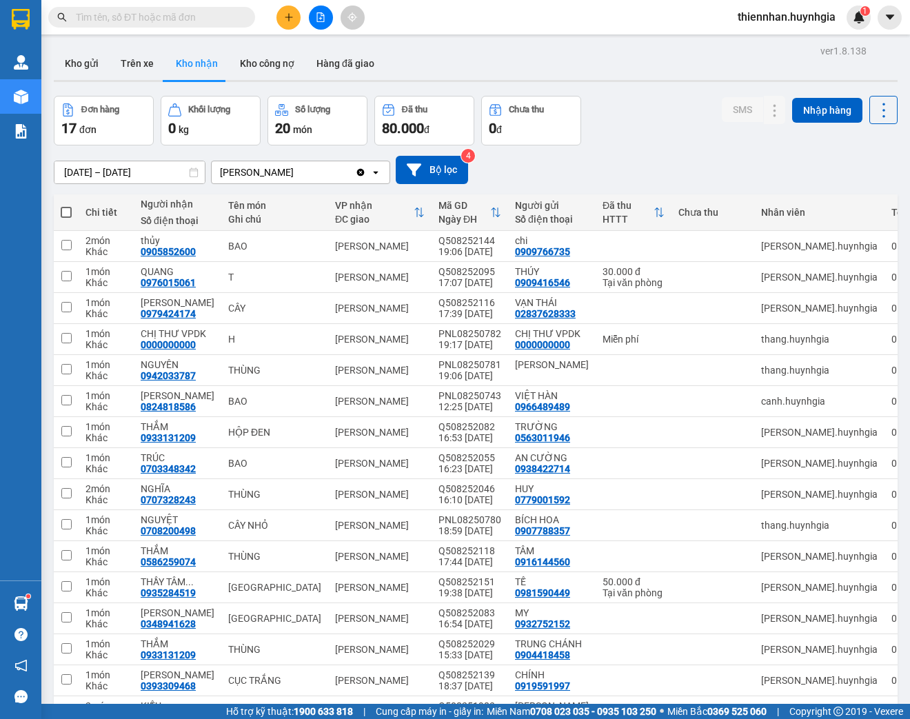
click at [141, 22] on input "text" at bounding box center [157, 17] width 163 height 15
click at [298, 11] on button at bounding box center [288, 18] width 24 height 24
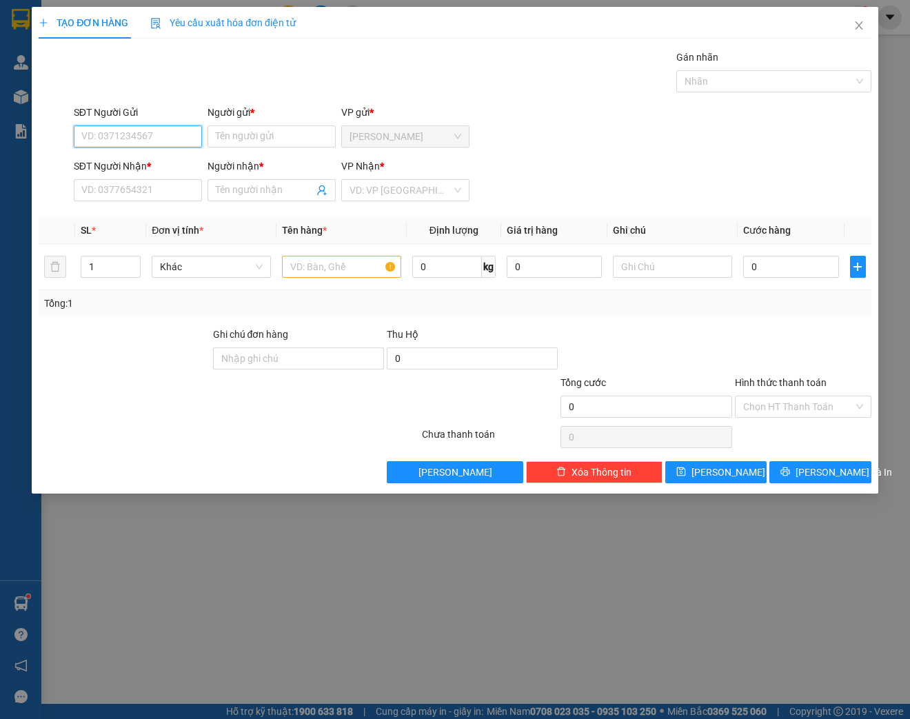
click at [148, 138] on input "SĐT Người Gửi" at bounding box center [138, 136] width 128 height 22
type input "0985565365"
click at [183, 163] on div "0985565365 - [PERSON_NAME]" at bounding box center [150, 163] width 136 height 15
type input "HUYỀN"
type input "0333740731"
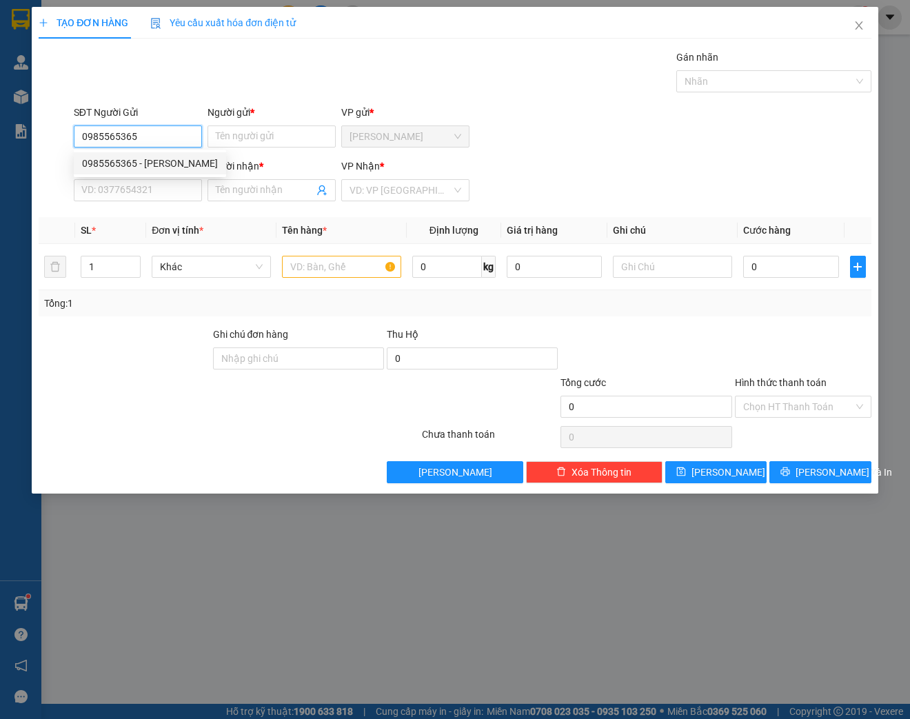
type input "CHỊ [PERSON_NAME]"
type input "0985565365"
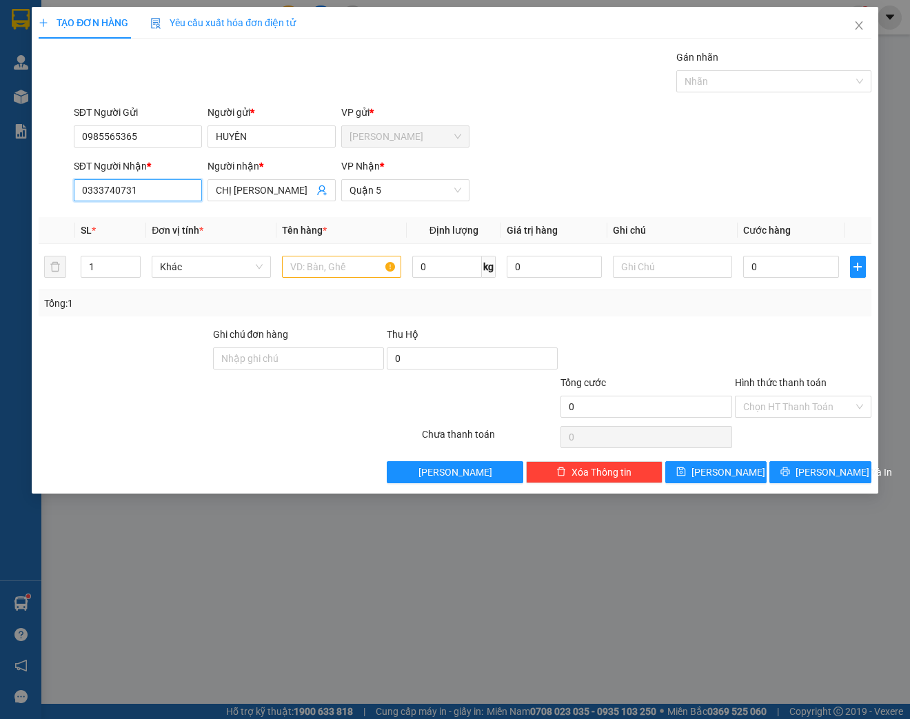
click at [190, 187] on input "0333740731" at bounding box center [138, 190] width 128 height 22
click at [349, 267] on input "text" at bounding box center [341, 267] width 119 height 22
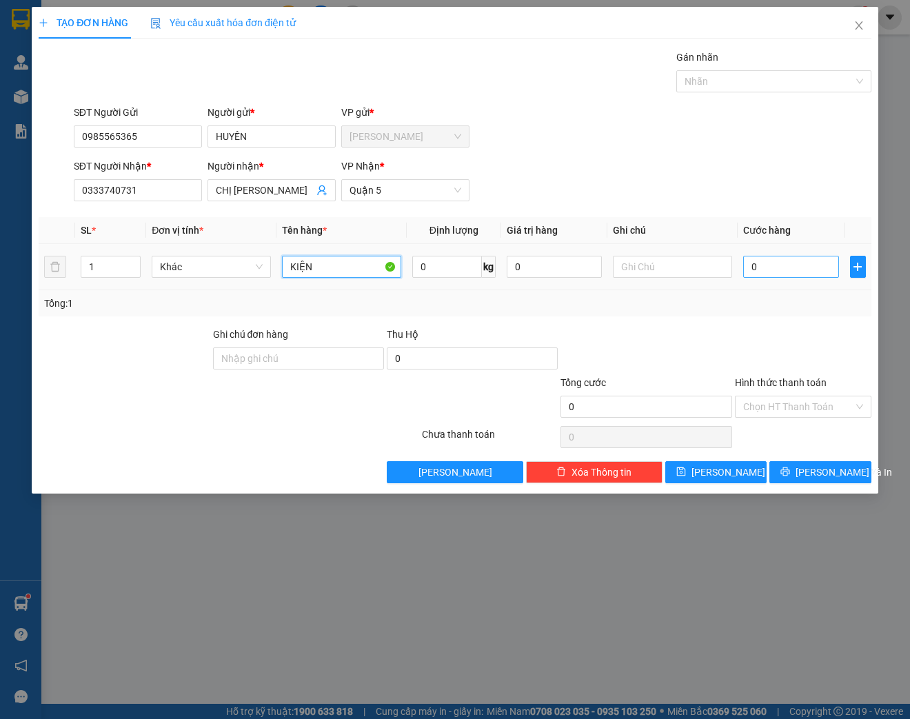
type input "KIỆN"
click at [808, 266] on input "0" at bounding box center [790, 267] width 95 height 22
click at [795, 398] on input "Hình thức thanh toán" at bounding box center [798, 406] width 110 height 21
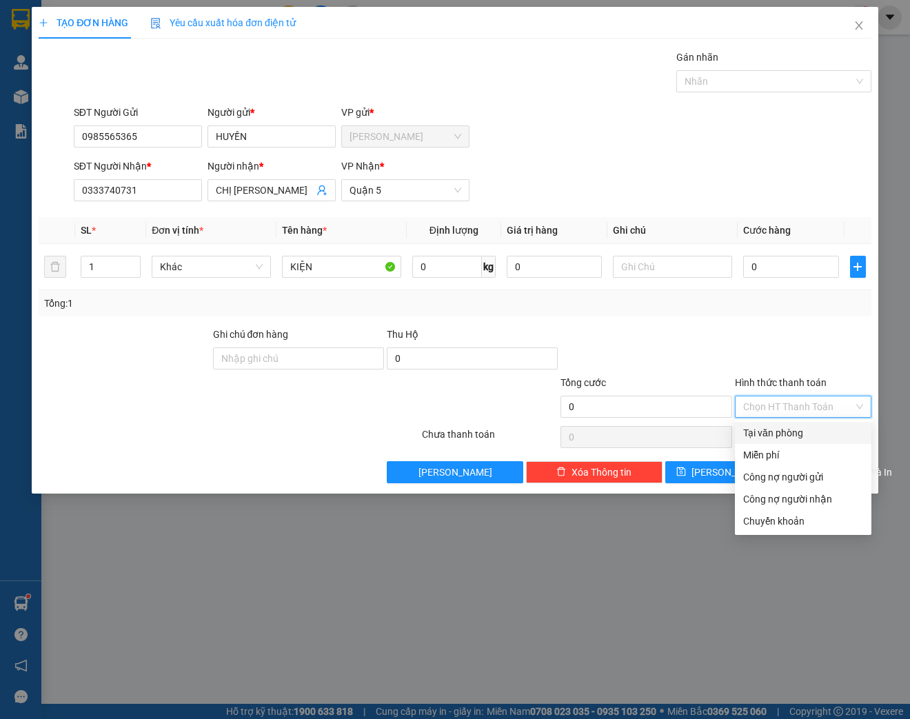
click at [817, 334] on div at bounding box center [802, 351] width 139 height 48
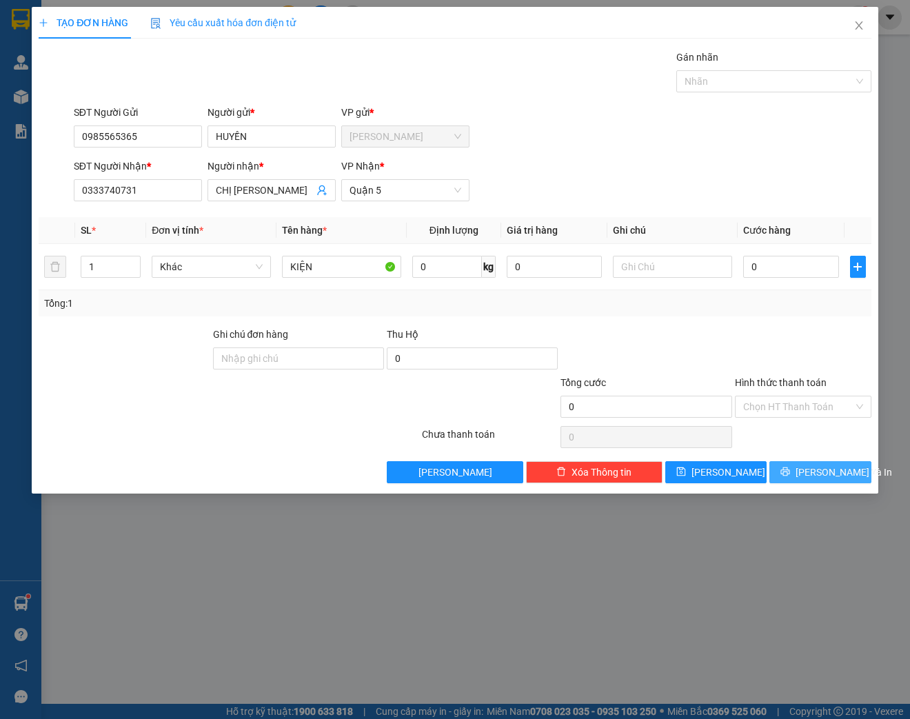
click at [808, 469] on button "[PERSON_NAME] và In" at bounding box center [819, 472] width 101 height 22
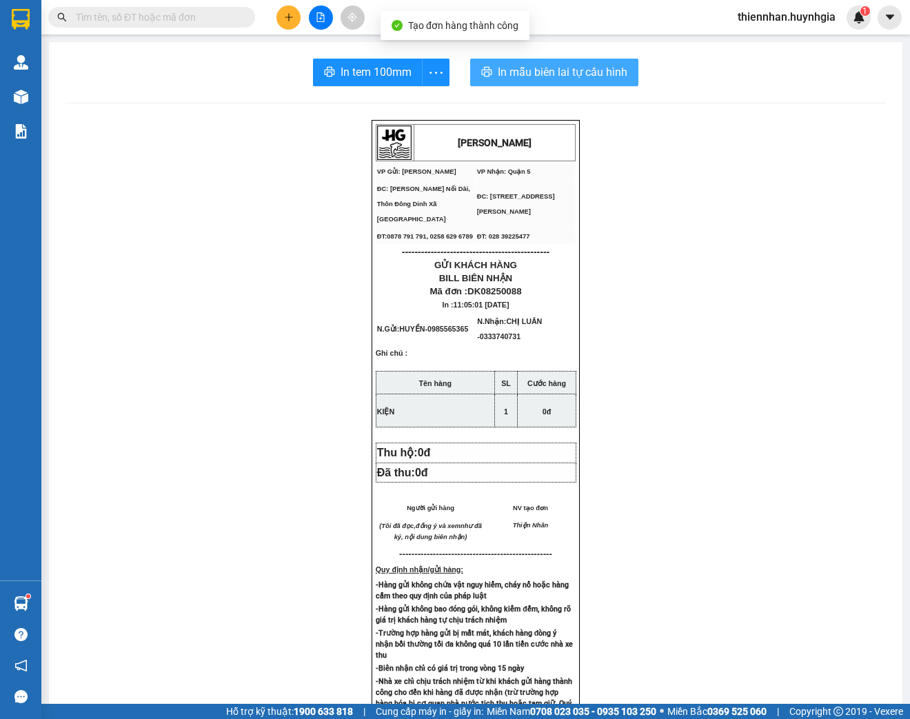
click at [571, 71] on span "In mẫu biên lai tự cấu hình" at bounding box center [563, 71] width 130 height 17
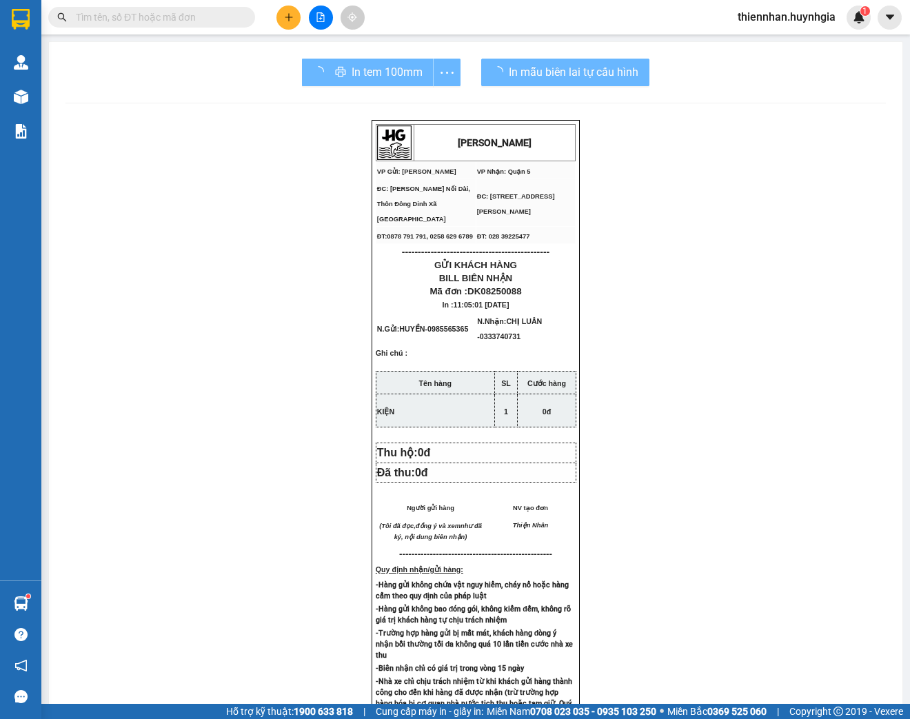
click at [374, 76] on div "In tem 100mm" at bounding box center [381, 73] width 159 height 28
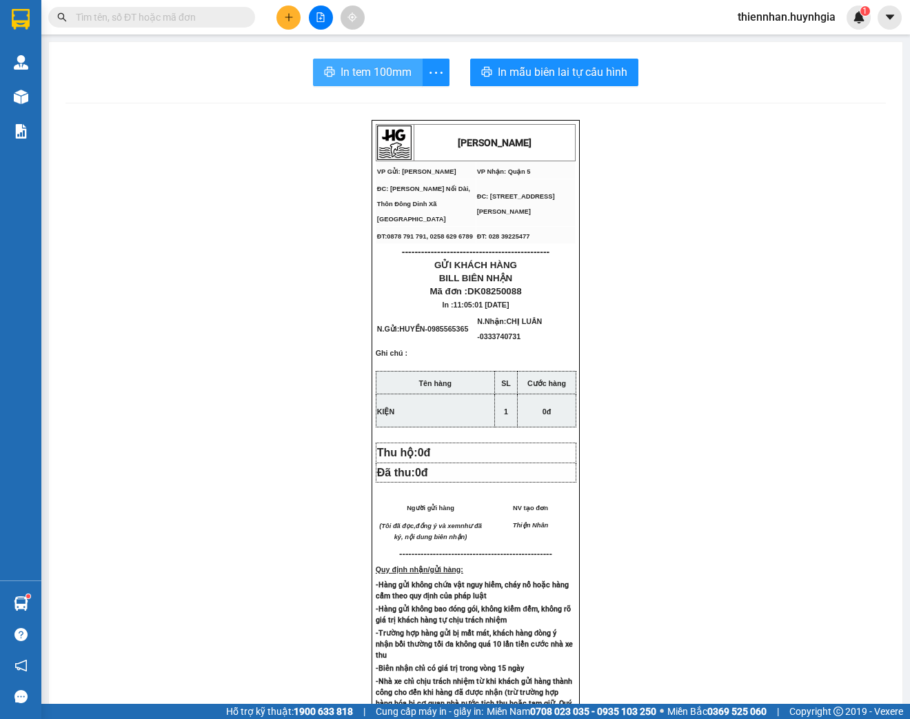
click at [374, 76] on span "In tem 100mm" at bounding box center [375, 71] width 71 height 17
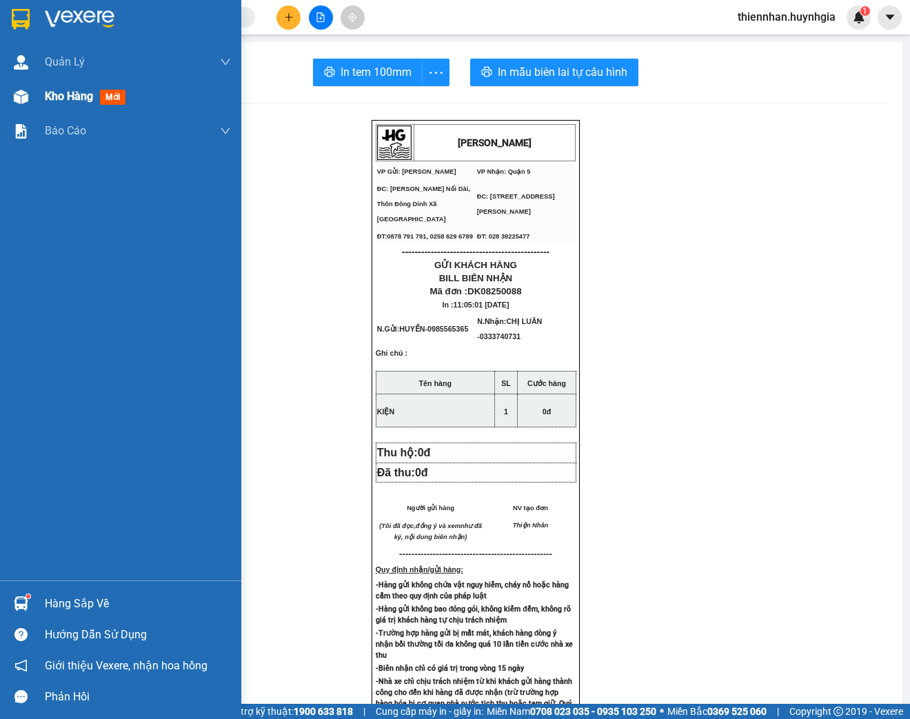
click at [63, 100] on span "Kho hàng" at bounding box center [69, 96] width 48 height 13
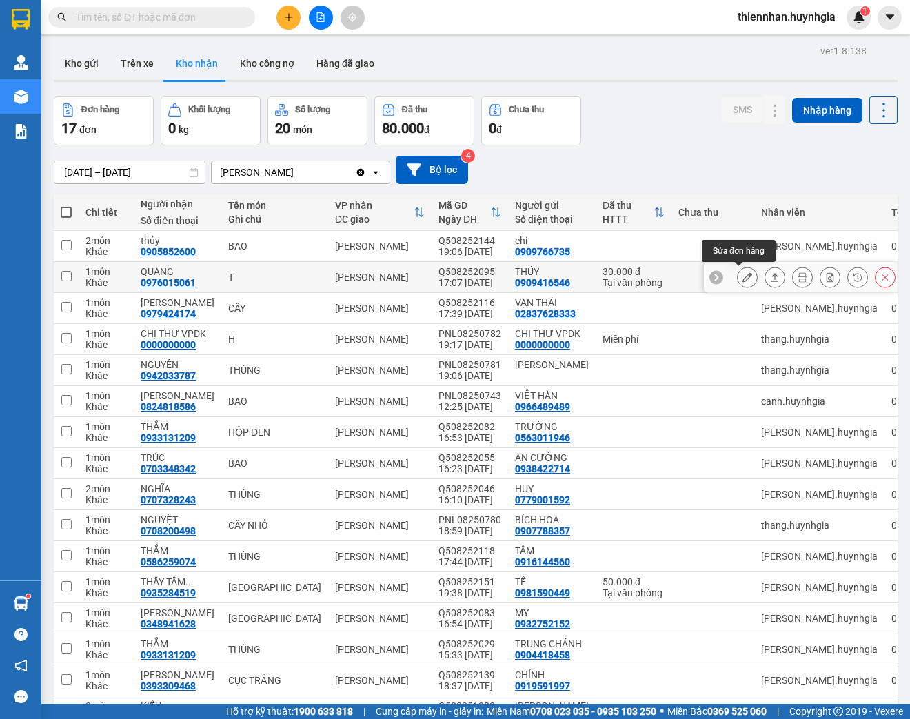
click at [742, 272] on icon at bounding box center [747, 277] width 10 height 10
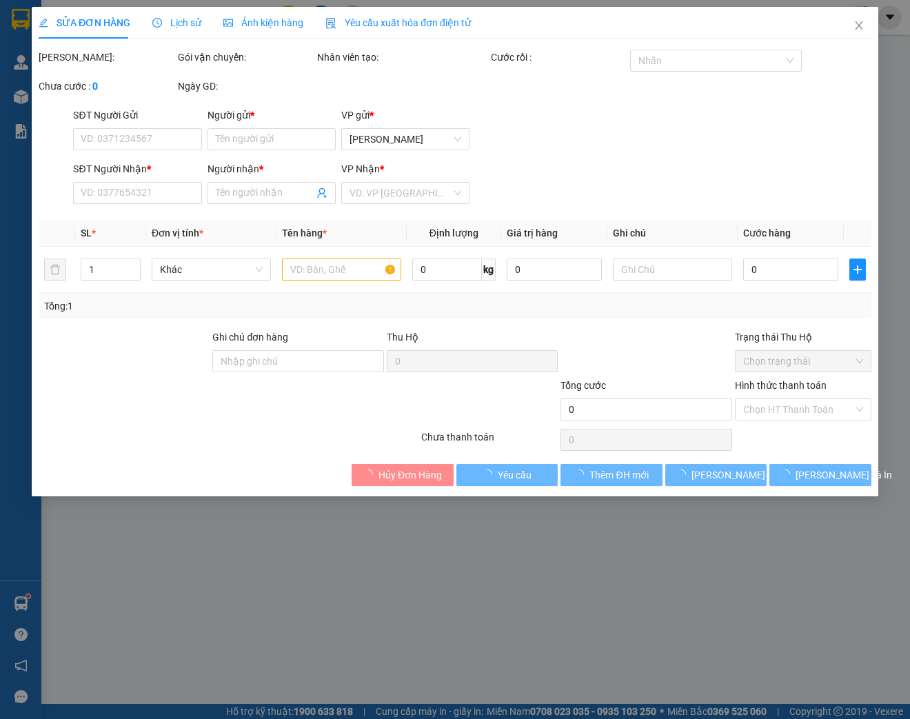
type input "0909416546"
type input "THÚY"
type input "0976015061"
type input "QUANG"
type input "30.000"
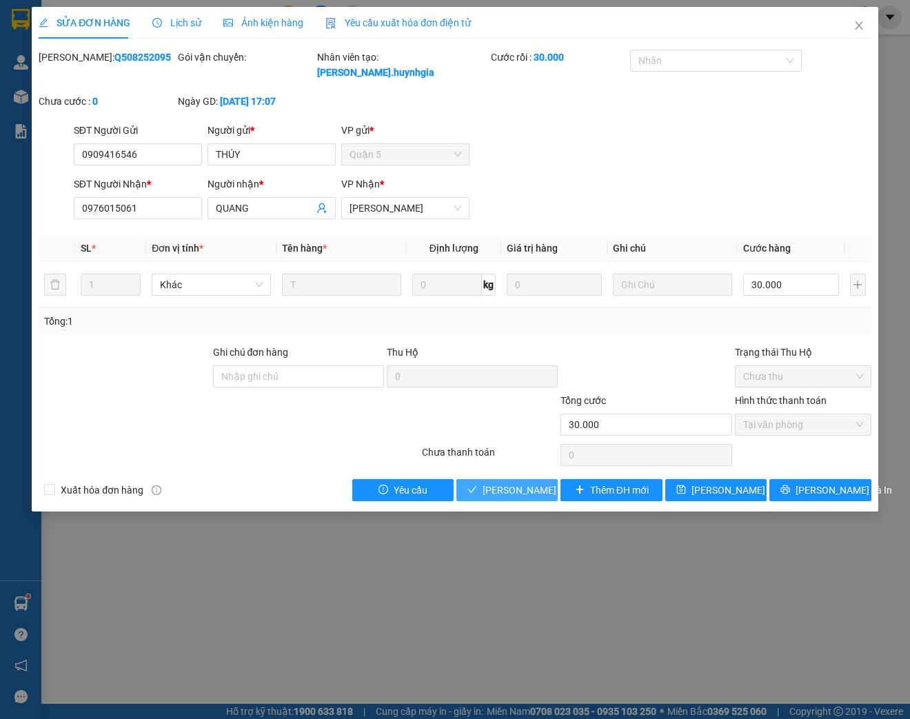
click at [509, 491] on span "[PERSON_NAME] và Giao hàng" at bounding box center [548, 489] width 132 height 15
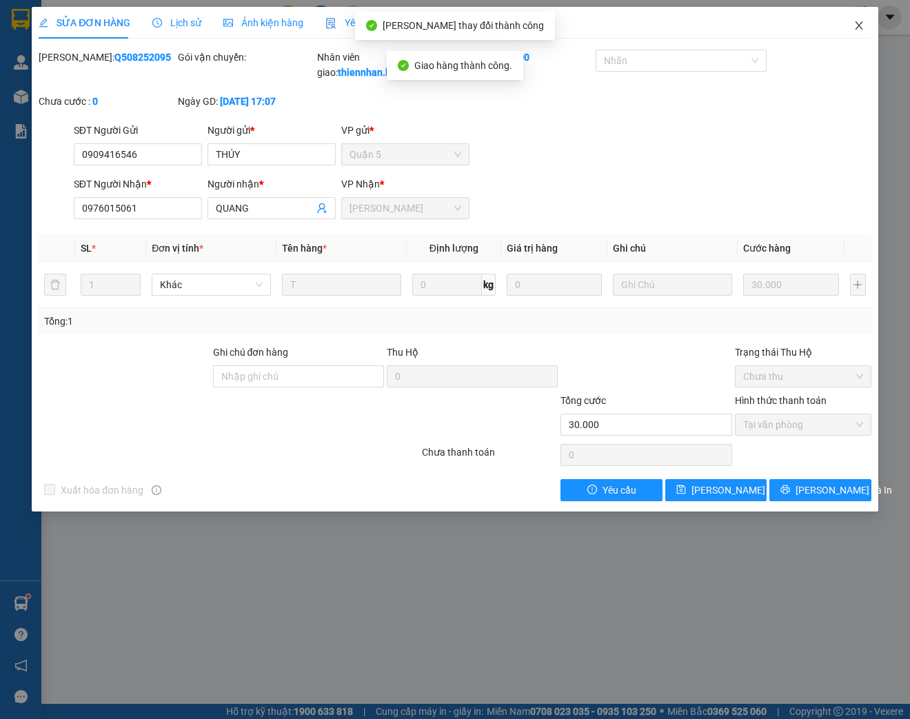
click at [852, 32] on span "Close" at bounding box center [858, 26] width 39 height 39
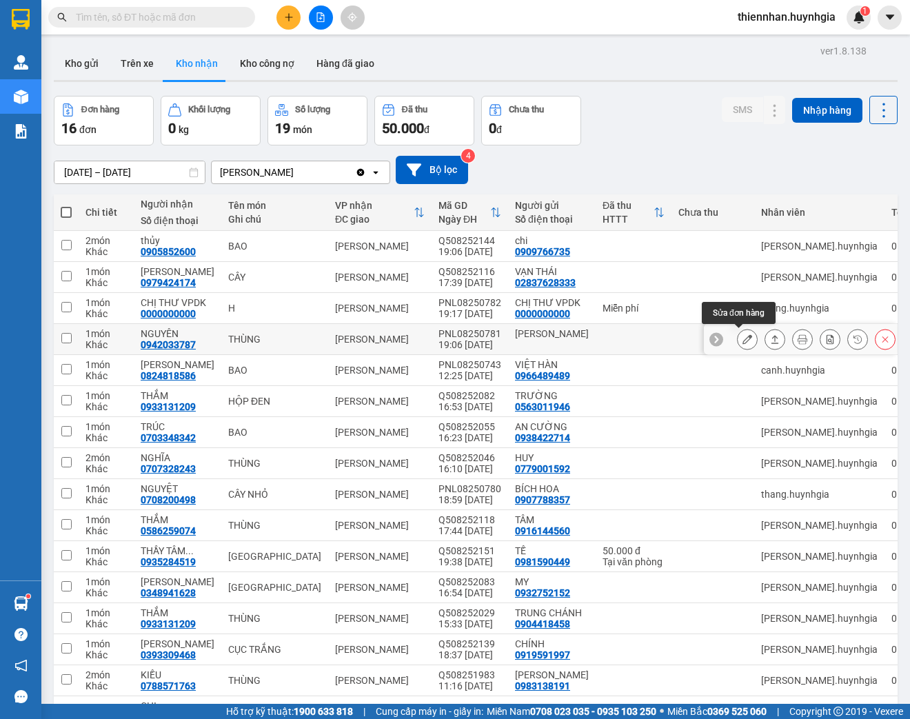
click at [742, 339] on icon at bounding box center [747, 339] width 10 height 10
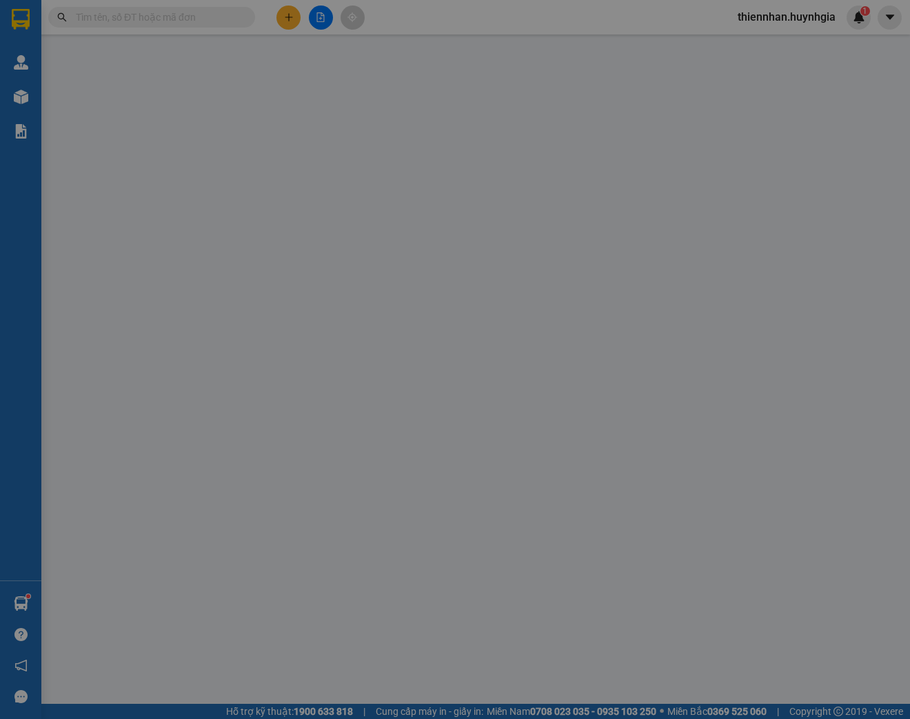
type input "[PERSON_NAME]"
type input "0942033787"
type input "NGUYÊN"
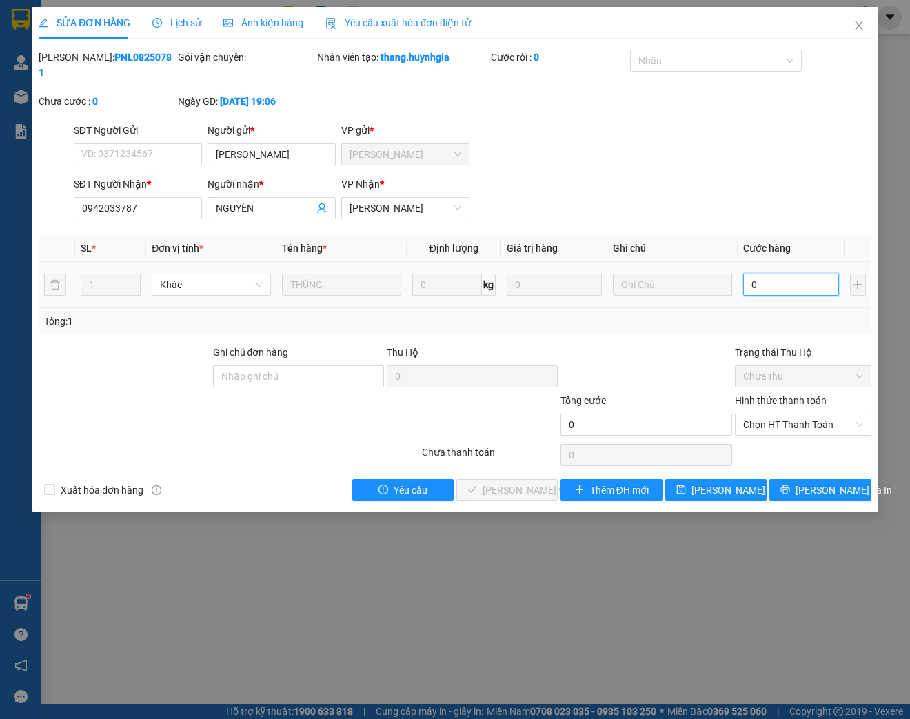
click at [784, 294] on input "0" at bounding box center [790, 285] width 95 height 22
type input "2"
type input "20"
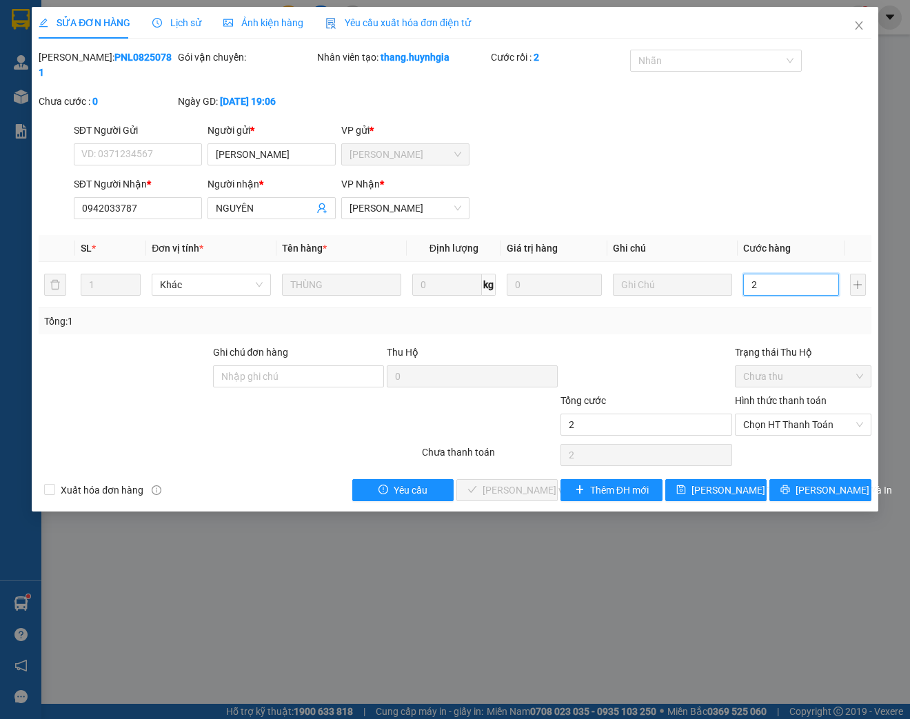
type input "20"
type input "200"
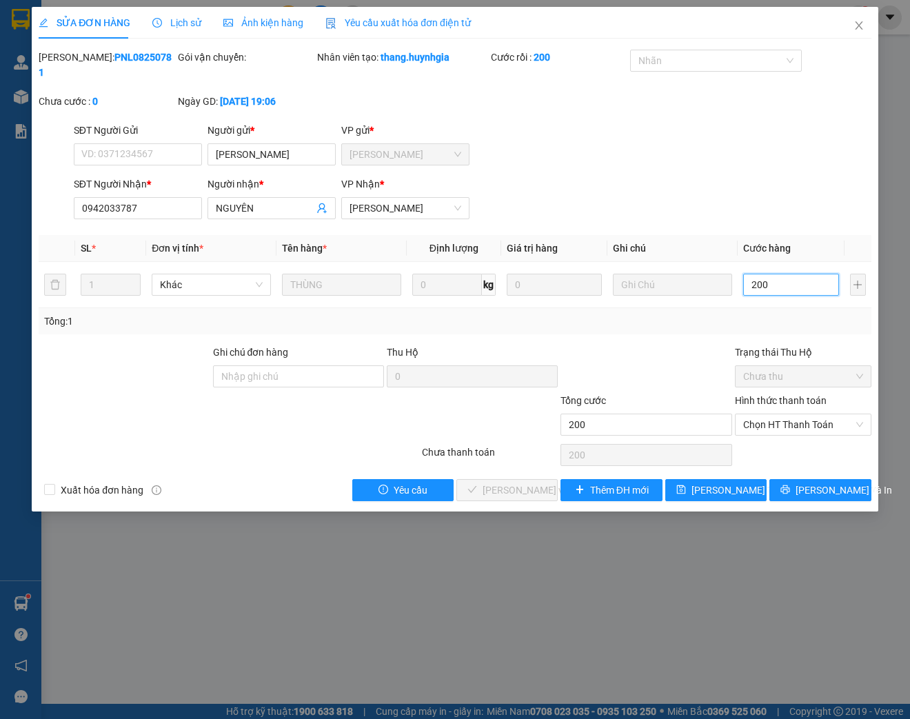
type input "2.000"
type input "20.000"
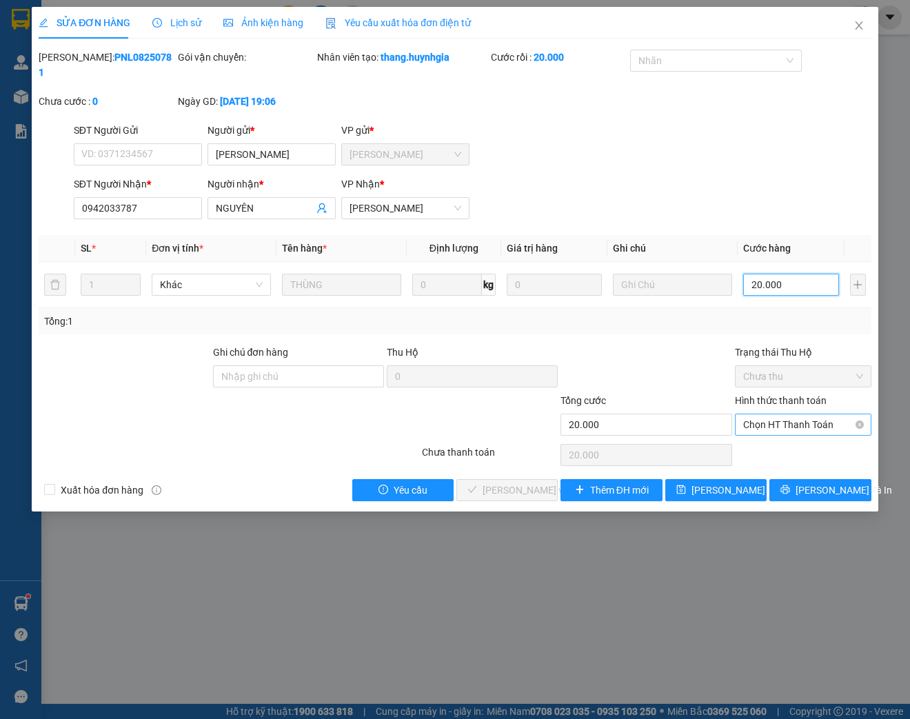
click at [758, 418] on span "Chọn HT Thanh Toán" at bounding box center [803, 424] width 120 height 21
type input "20.000"
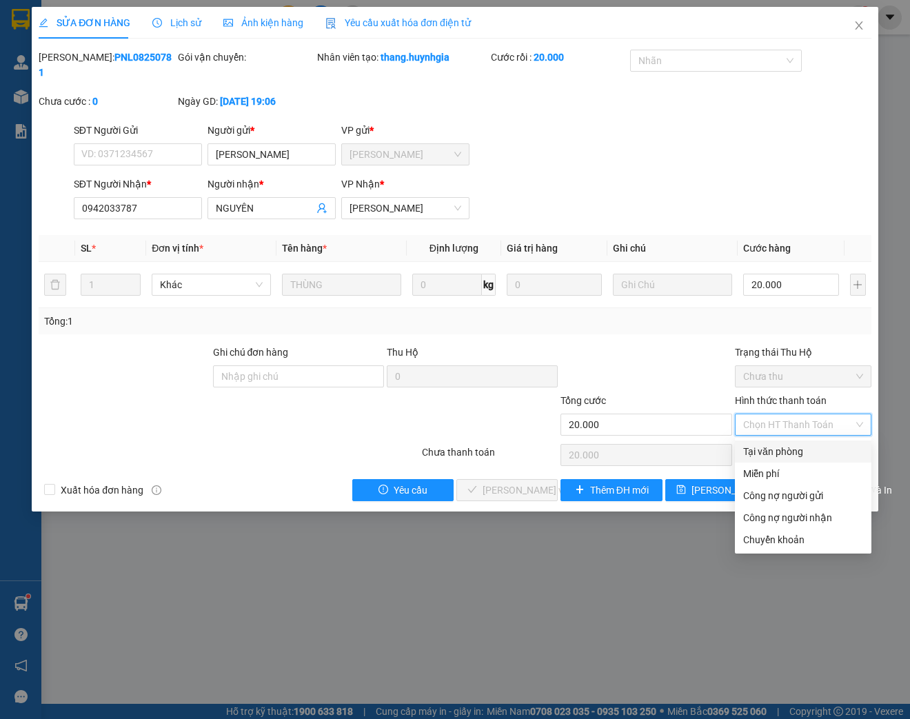
click at [758, 459] on div "Tại văn phòng" at bounding box center [803, 451] width 136 height 22
type input "0"
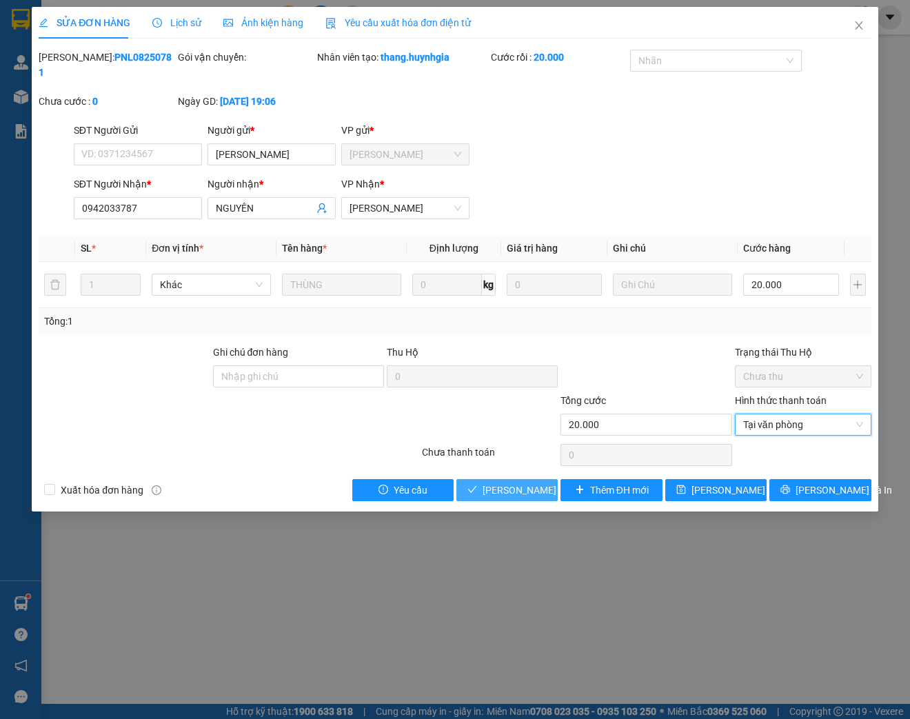
click at [499, 493] on span "[PERSON_NAME] và Giao hàng" at bounding box center [548, 489] width 132 height 15
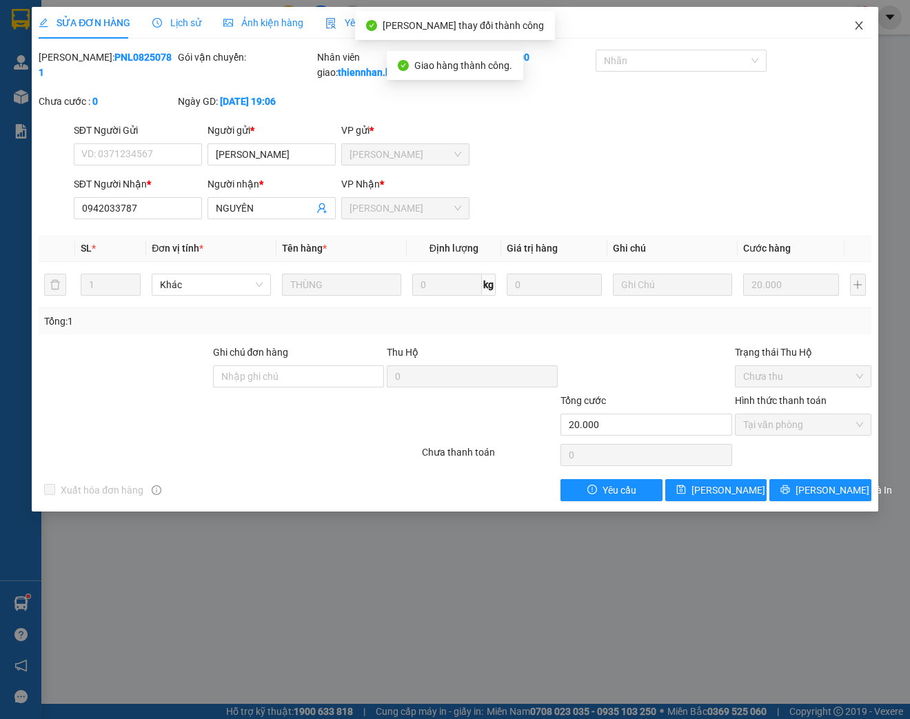
click at [861, 29] on icon "close" at bounding box center [858, 25] width 11 height 11
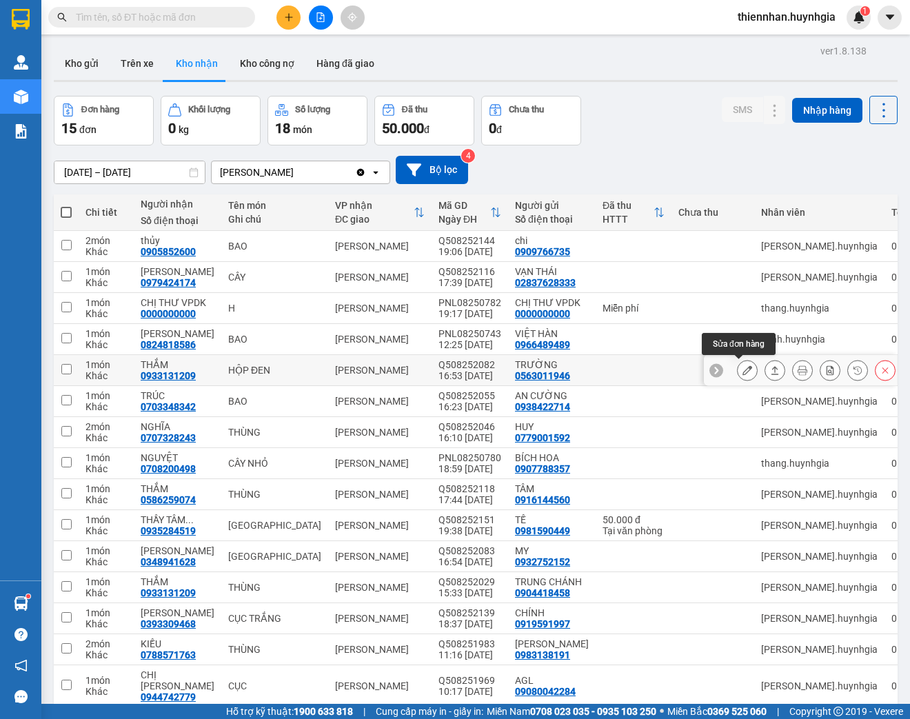
click at [742, 365] on icon at bounding box center [747, 370] width 10 height 10
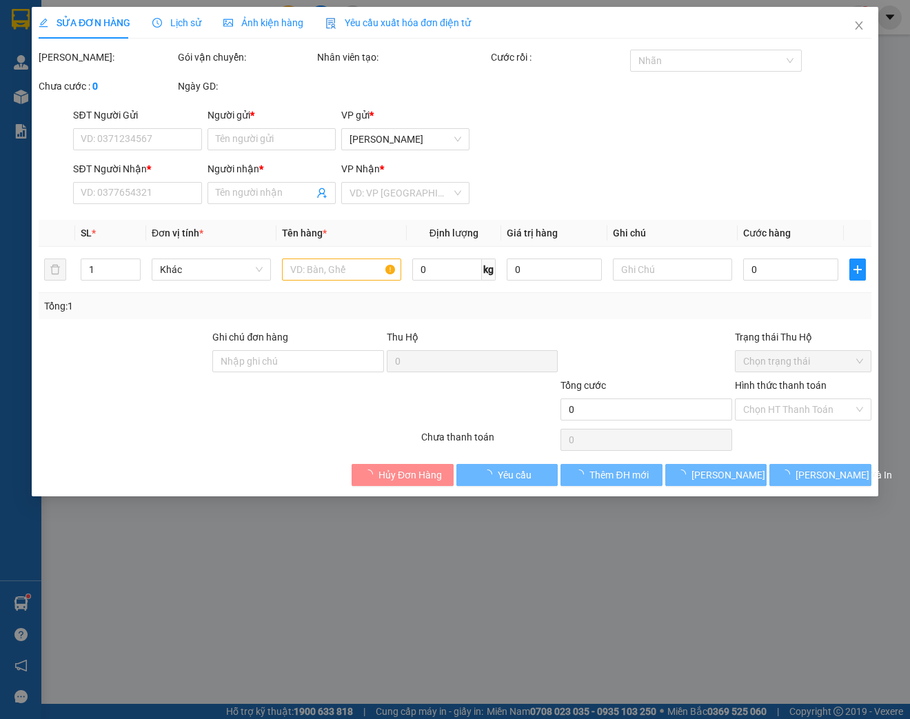
type input "0563011946"
type input "TRƯỜNG"
type input "0933131209"
type input "THẮM"
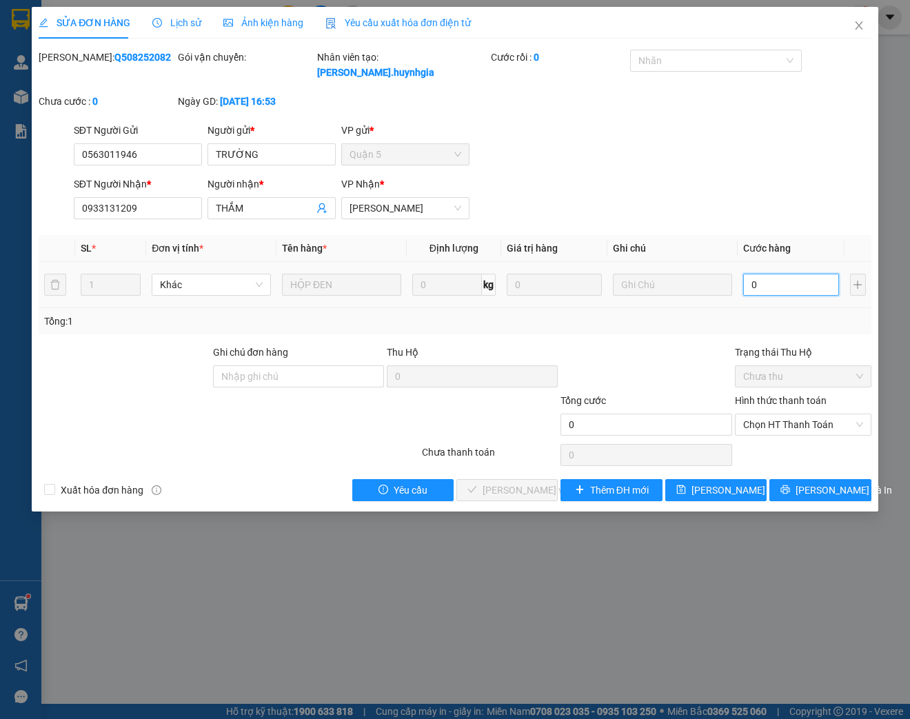
click at [782, 283] on input "0" at bounding box center [790, 285] width 95 height 22
type input "2"
type input "20"
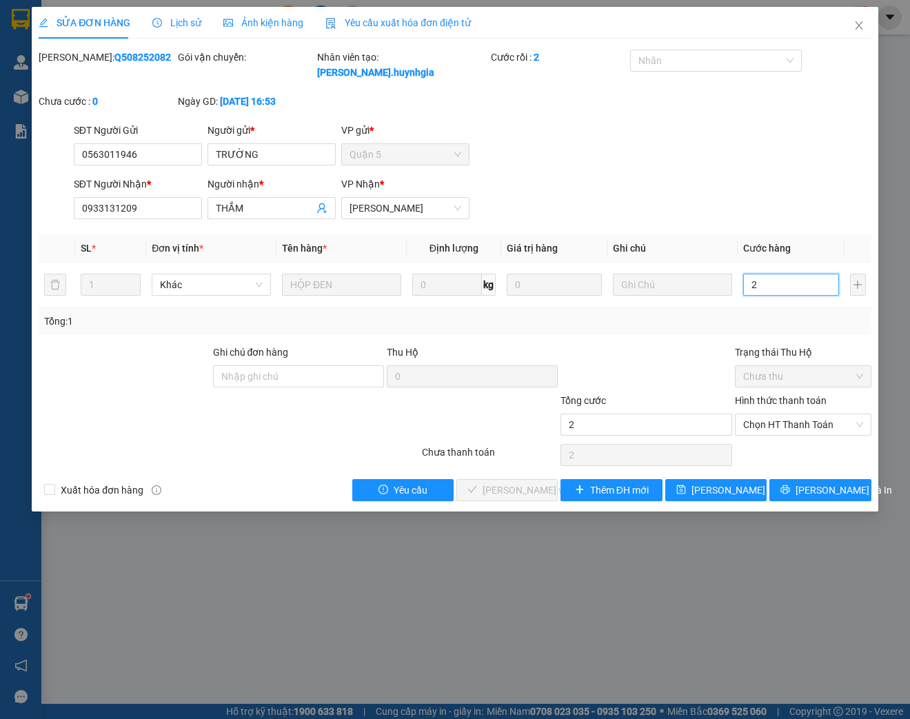
type input "20"
type input "200"
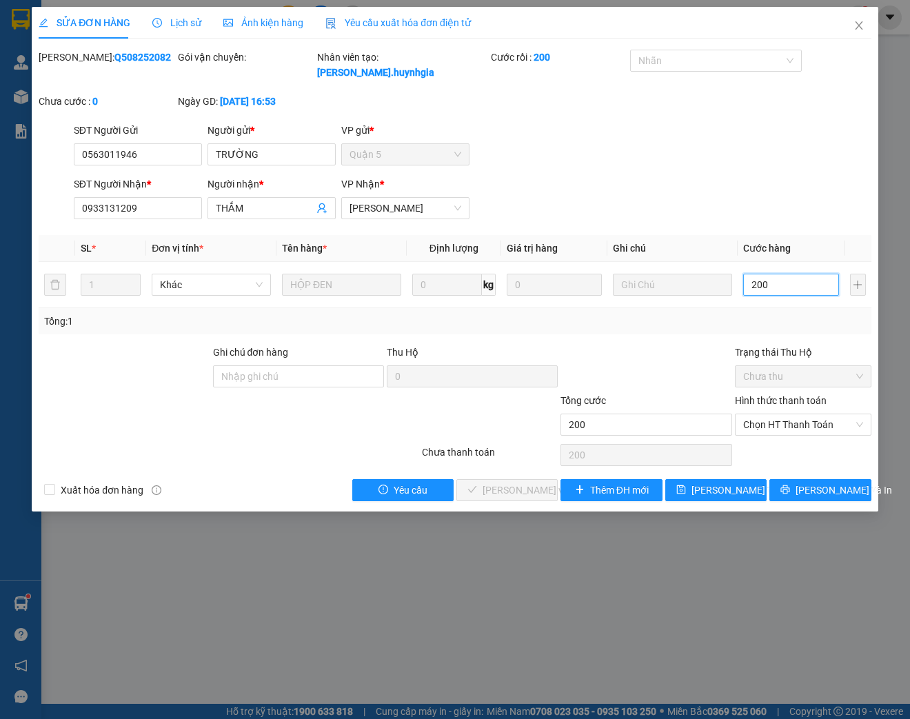
type input "2.000"
type input "20.000"
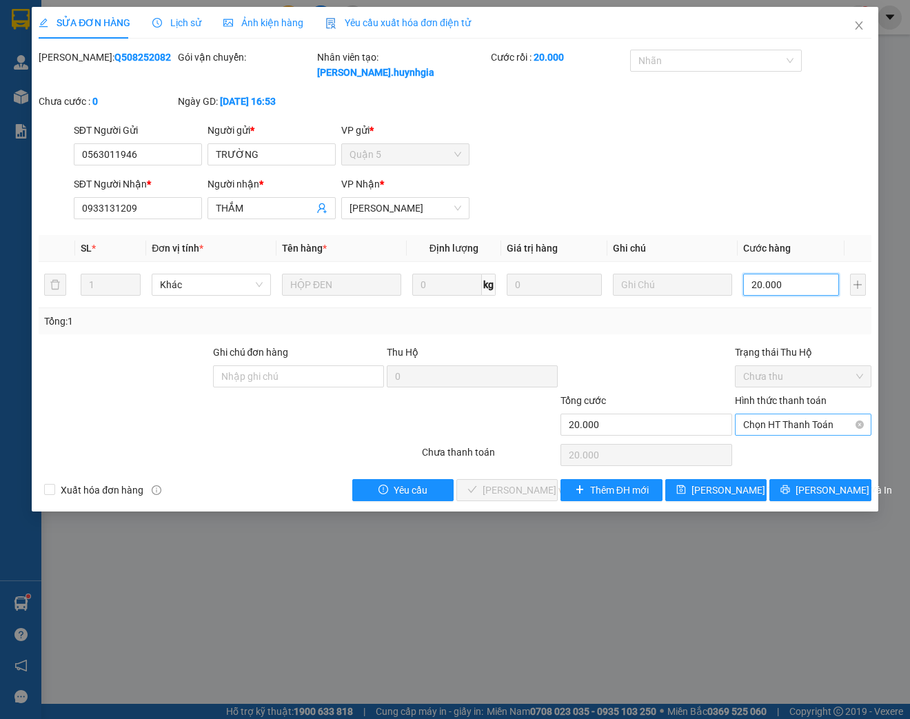
click at [766, 427] on span "Chọn HT Thanh Toán" at bounding box center [803, 424] width 120 height 21
type input "20.000"
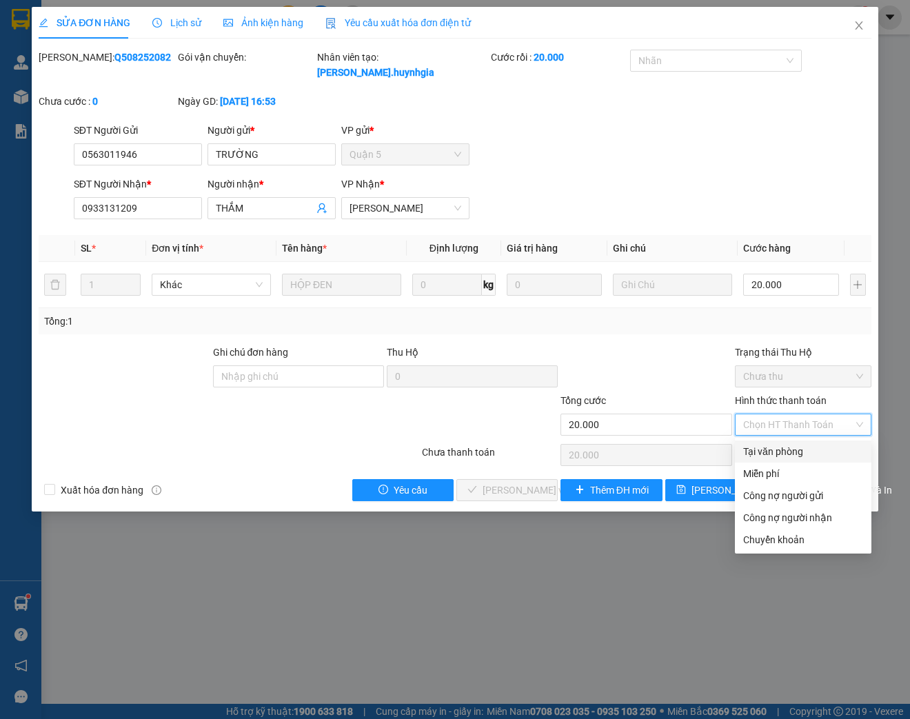
drag, startPoint x: 765, startPoint y: 455, endPoint x: 757, endPoint y: 458, distance: 8.1
click at [764, 455] on div "Tại văn phòng" at bounding box center [803, 451] width 120 height 15
type input "0"
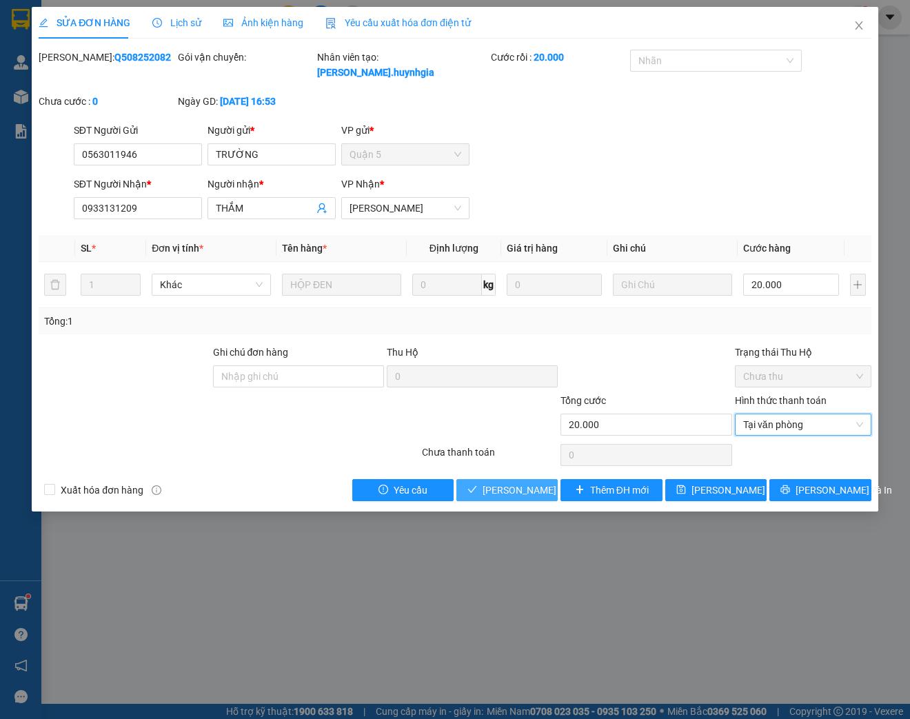
click at [500, 492] on span "[PERSON_NAME] và Giao hàng" at bounding box center [548, 489] width 132 height 15
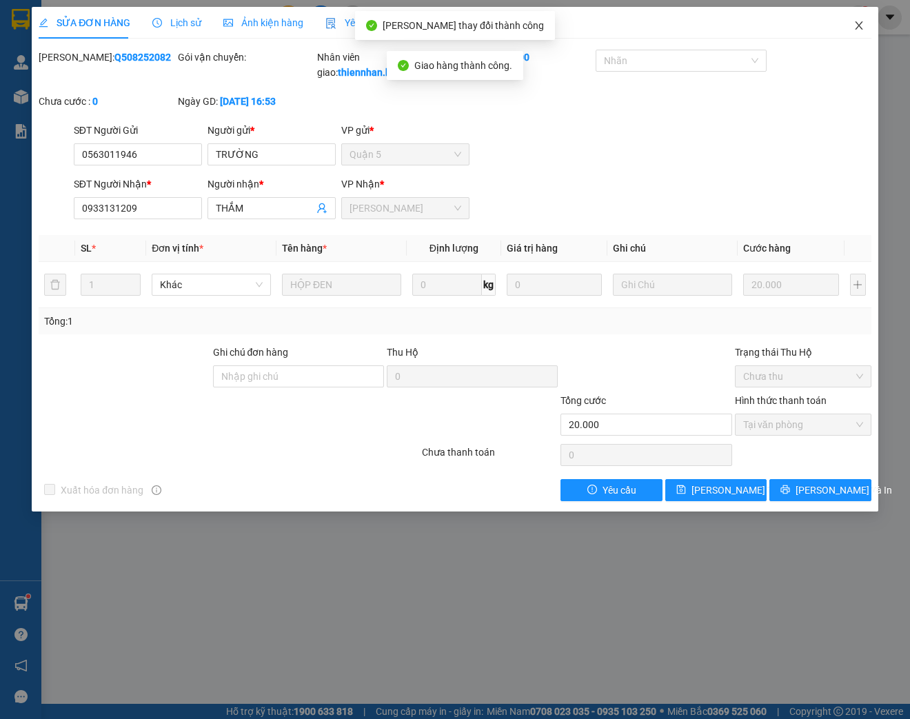
click at [855, 25] on icon "close" at bounding box center [858, 25] width 11 height 11
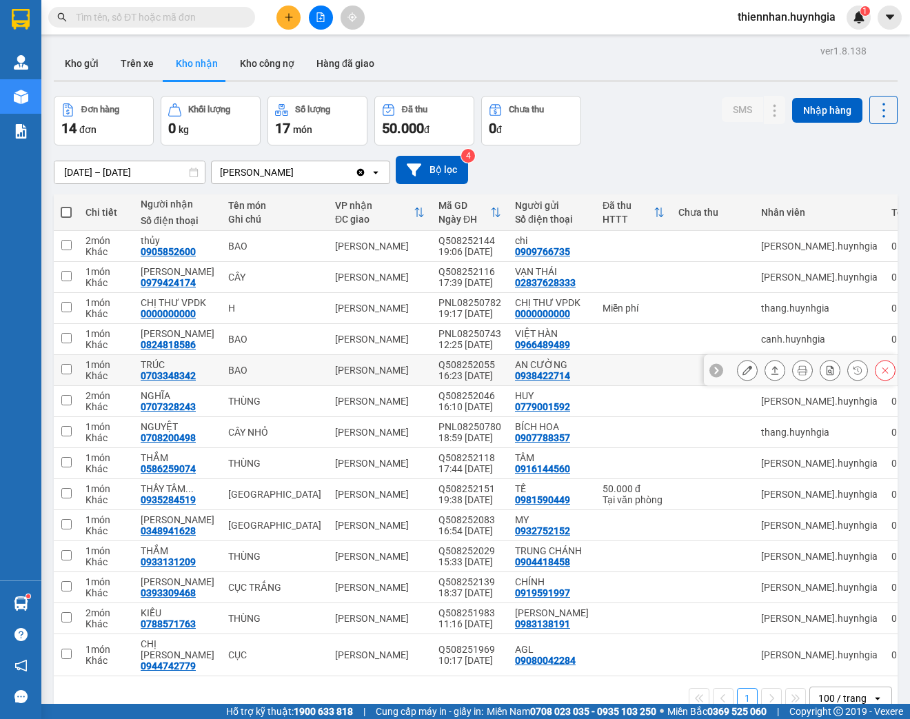
click at [737, 367] on button at bounding box center [746, 370] width 19 height 24
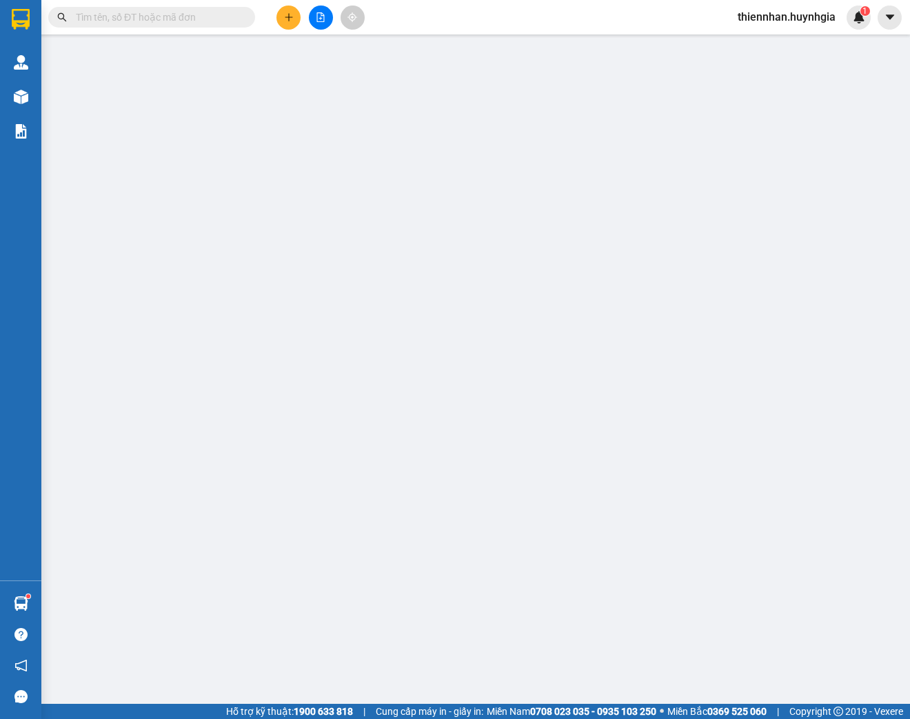
type input "0938422714"
type input "AN CƯỜNG"
type input "0703348342"
type input "TRÚC"
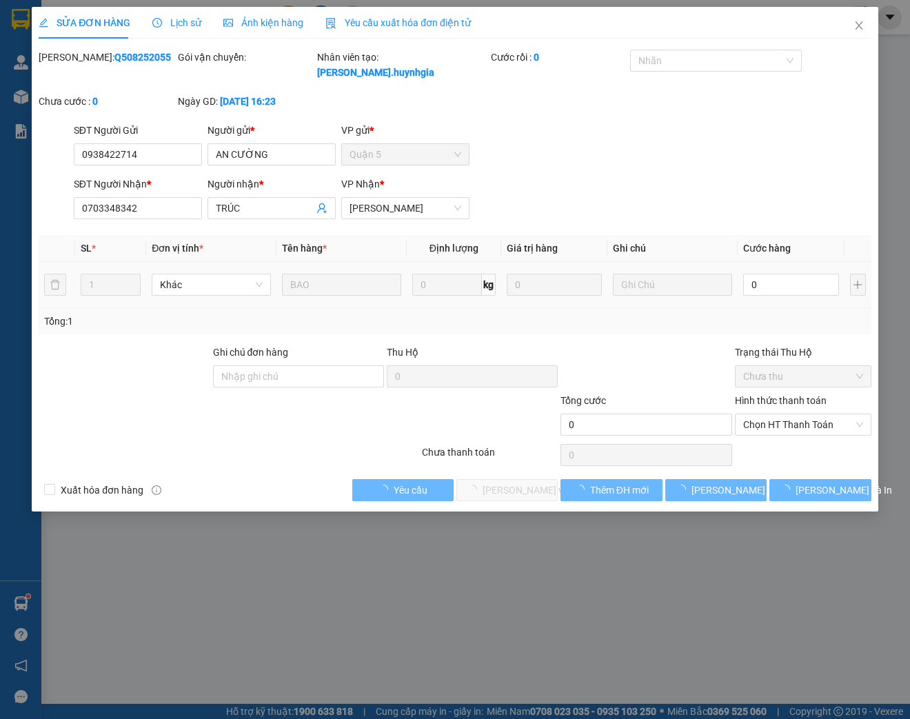
click at [774, 270] on td "0" at bounding box center [790, 285] width 106 height 46
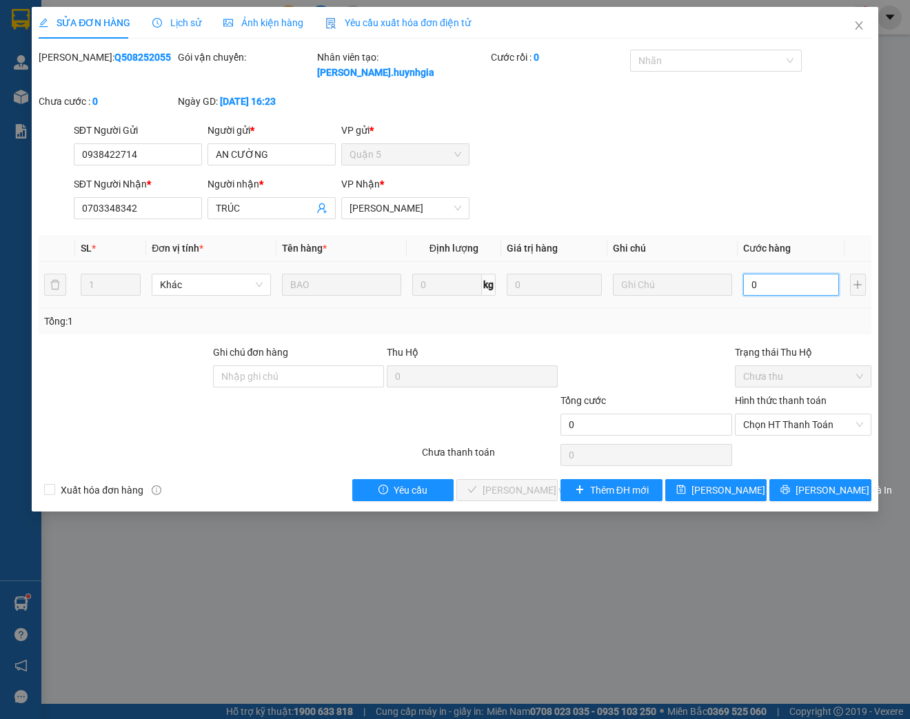
click at [773, 288] on input "0" at bounding box center [790, 285] width 95 height 22
type input "8"
type input "80"
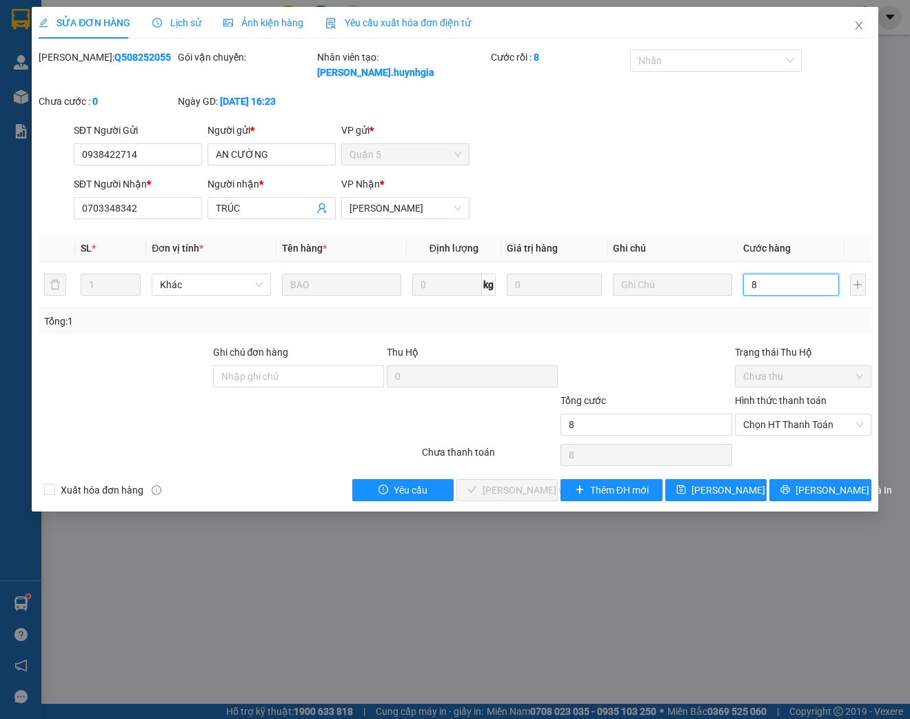
type input "80"
type input "800"
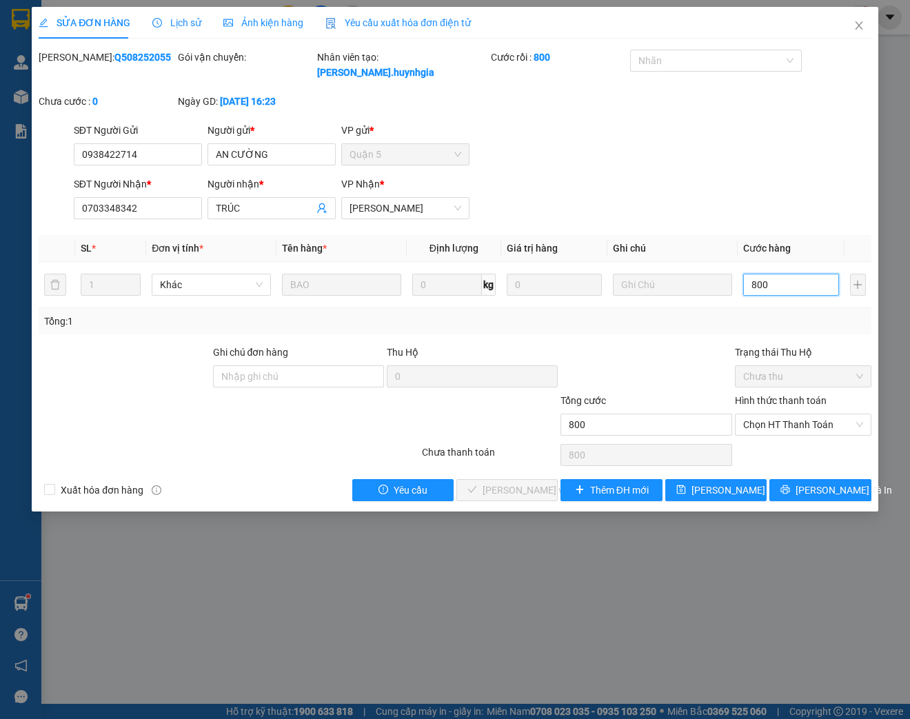
type input "8.000"
type input "80.000"
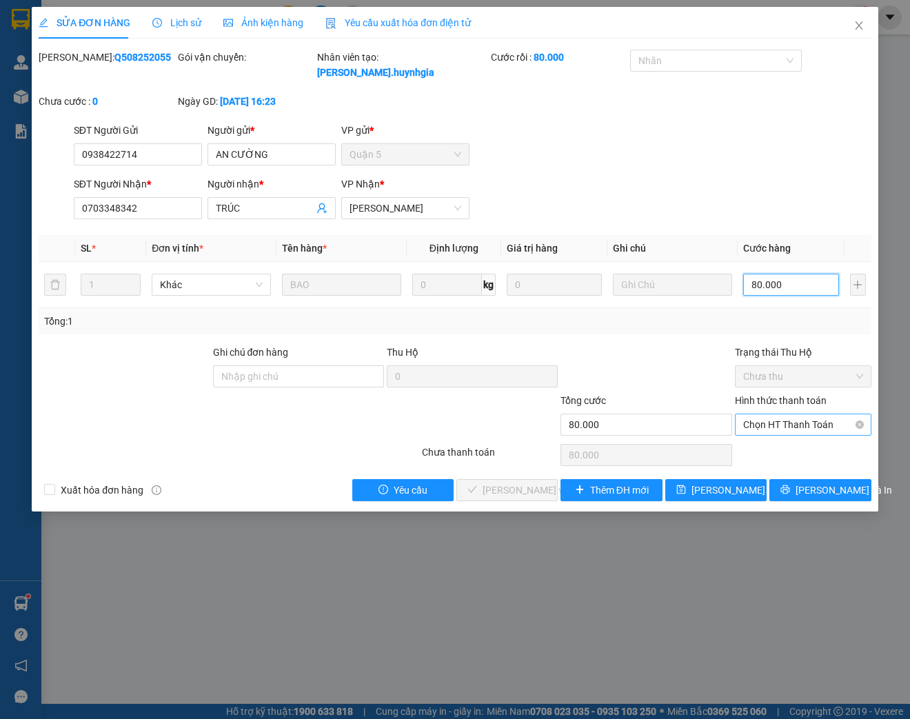
click at [768, 422] on span "Chọn HT Thanh Toán" at bounding box center [803, 424] width 120 height 21
type input "80.000"
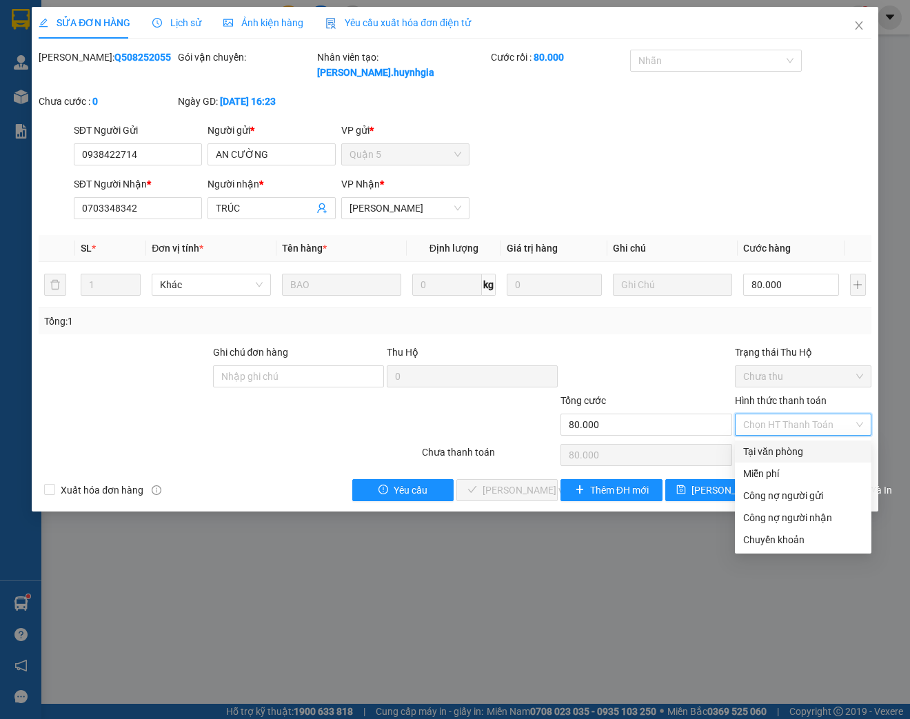
click at [765, 450] on div "Tại văn phòng" at bounding box center [803, 451] width 120 height 15
type input "0"
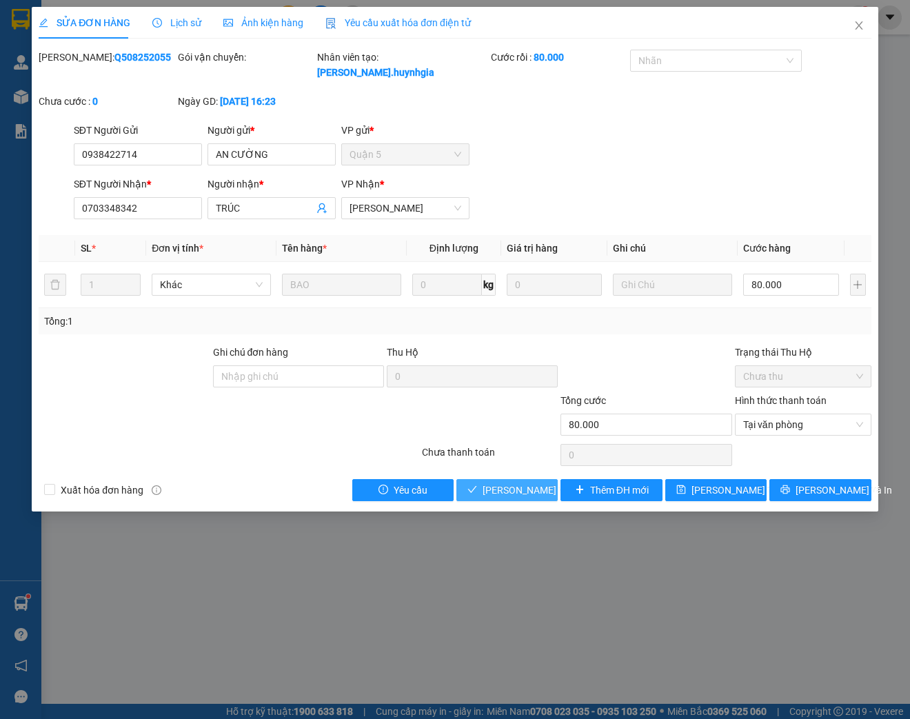
click at [522, 489] on span "[PERSON_NAME] và Giao hàng" at bounding box center [548, 489] width 132 height 15
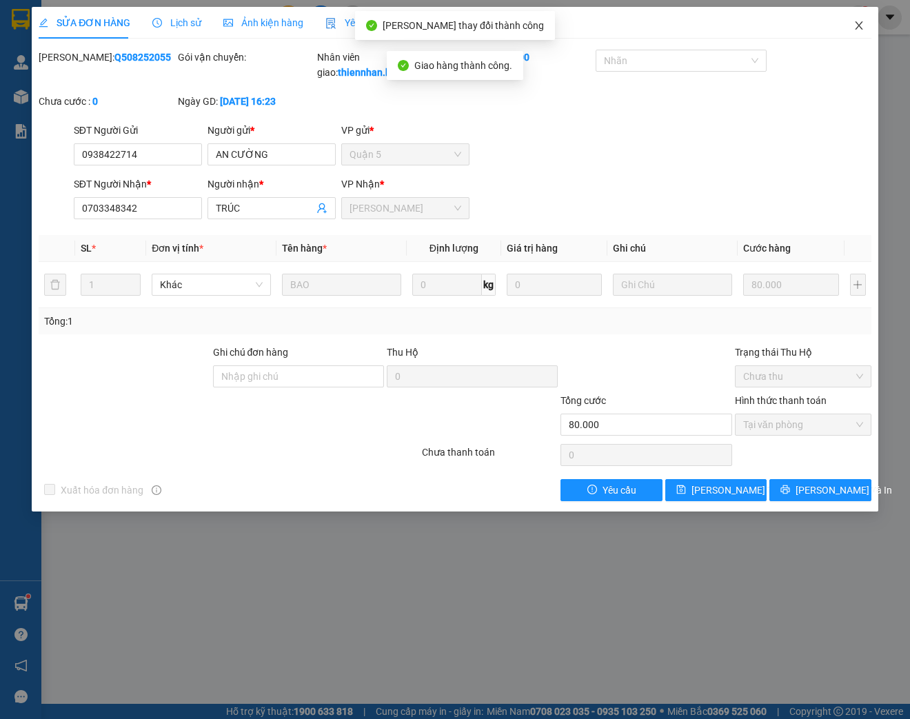
click at [855, 25] on icon "close" at bounding box center [858, 25] width 11 height 11
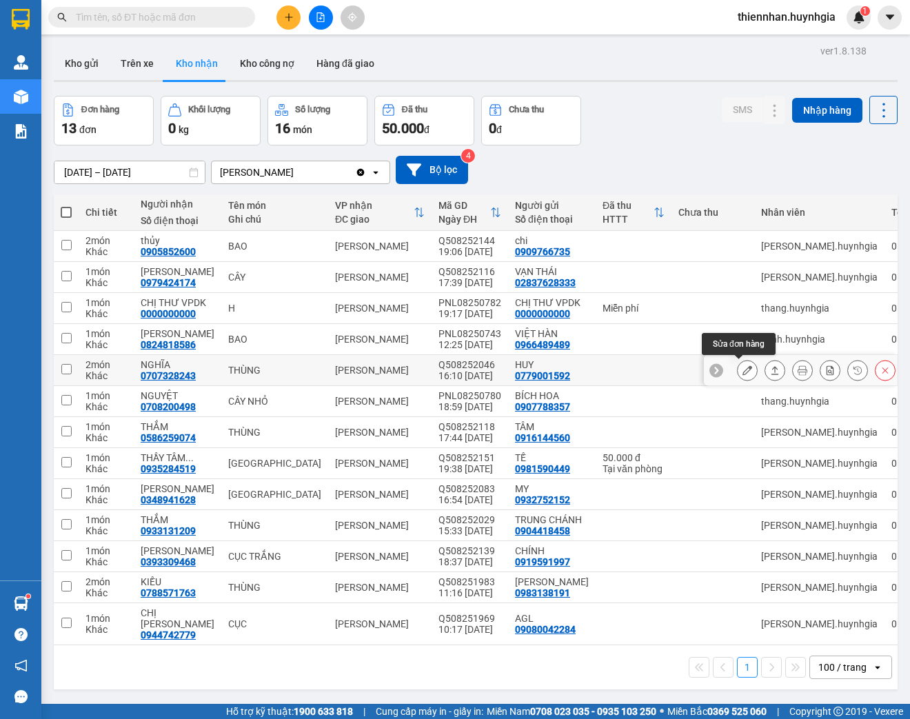
click at [742, 371] on icon at bounding box center [747, 370] width 10 height 10
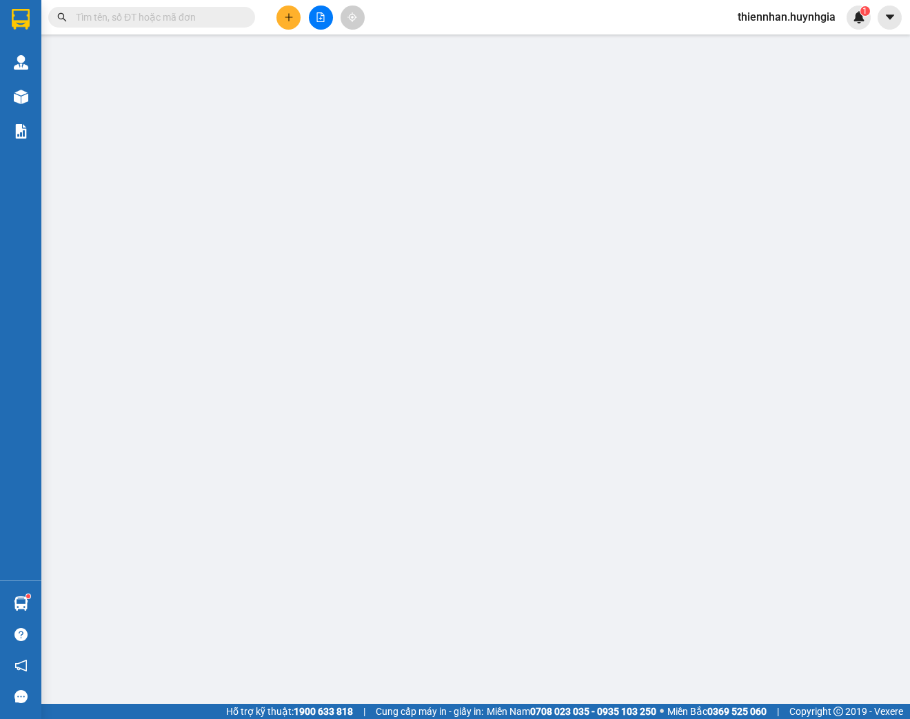
type input "0779001592"
type input "HUY"
type input "0707328243"
type input "NGHĨA"
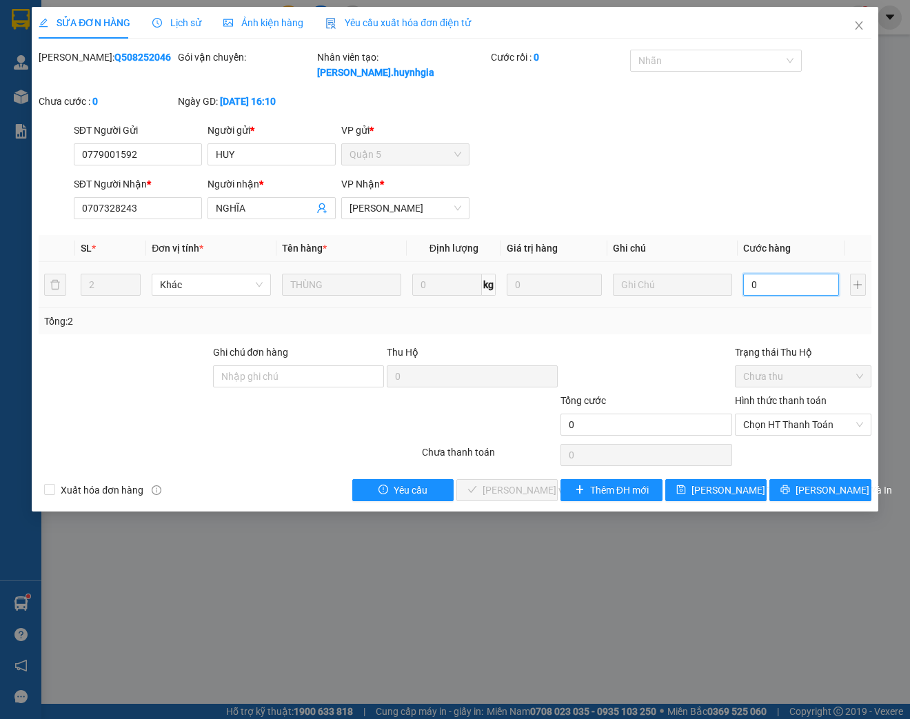
click at [783, 285] on input "0" at bounding box center [790, 285] width 95 height 22
type input "8"
type input "80"
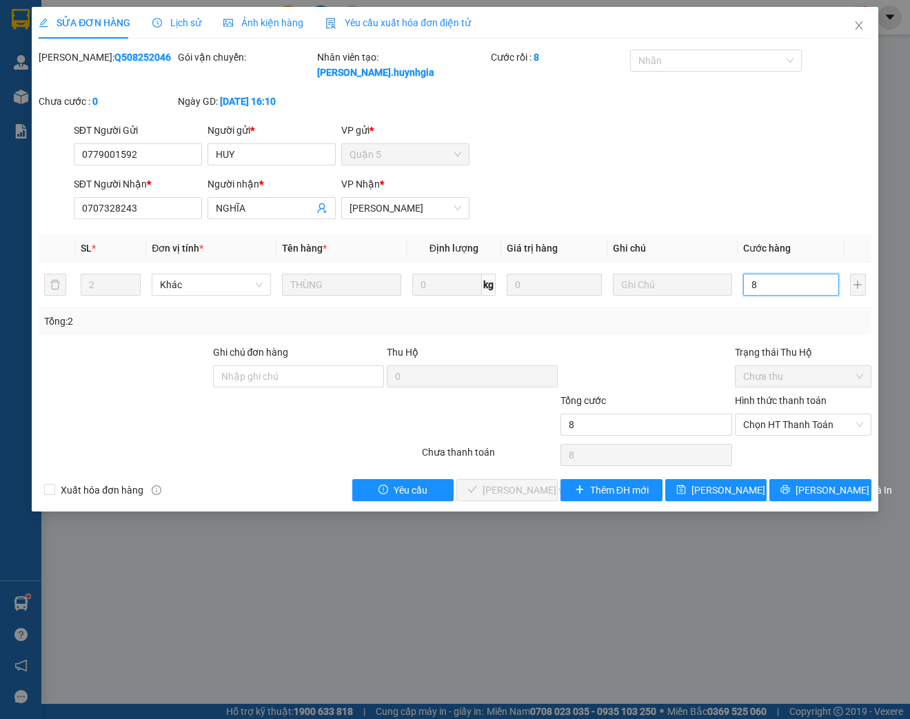
type input "80"
type input "800"
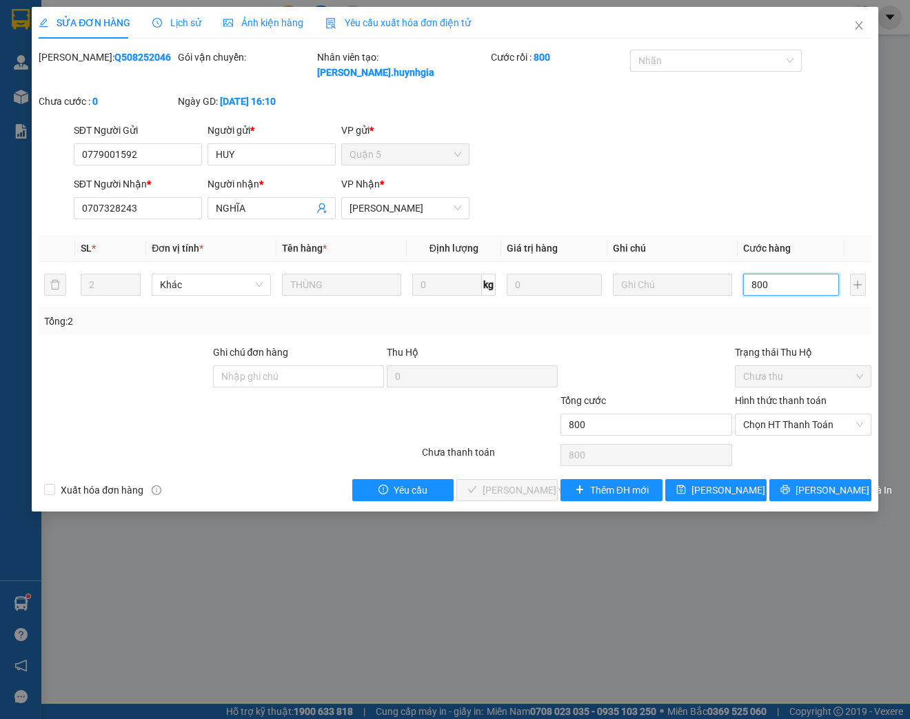
type input "8.000"
type input "80.000"
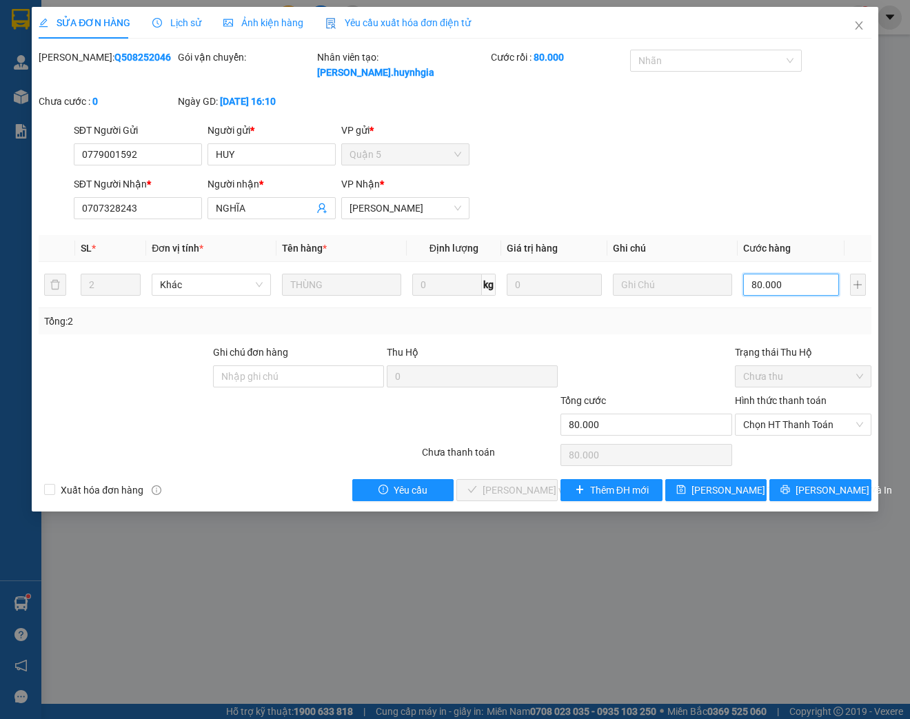
drag, startPoint x: 808, startPoint y: 418, endPoint x: 813, endPoint y: 436, distance: 17.9
click at [808, 418] on span "Chọn HT Thanh Toán" at bounding box center [803, 424] width 120 height 21
type input "80.000"
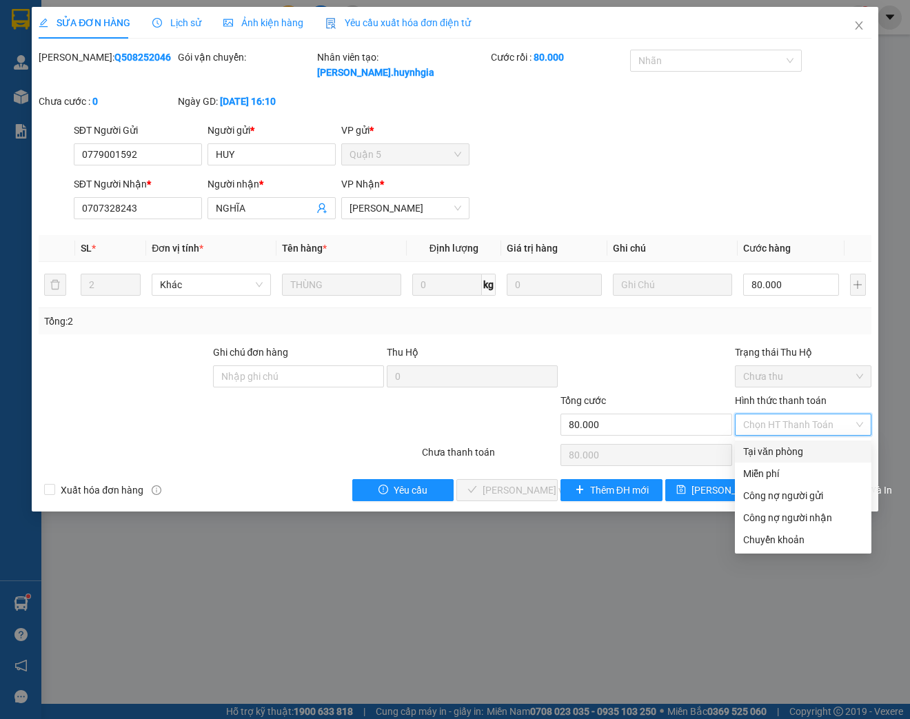
click at [813, 449] on div "Tại văn phòng" at bounding box center [803, 451] width 120 height 15
type input "0"
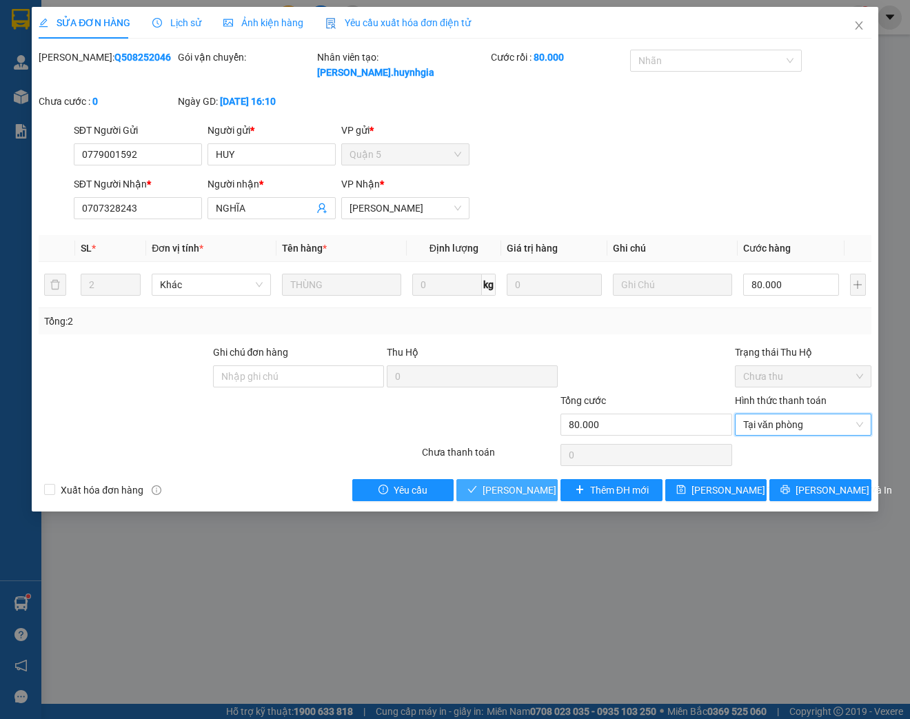
click at [534, 492] on span "[PERSON_NAME] và Giao hàng" at bounding box center [548, 489] width 132 height 15
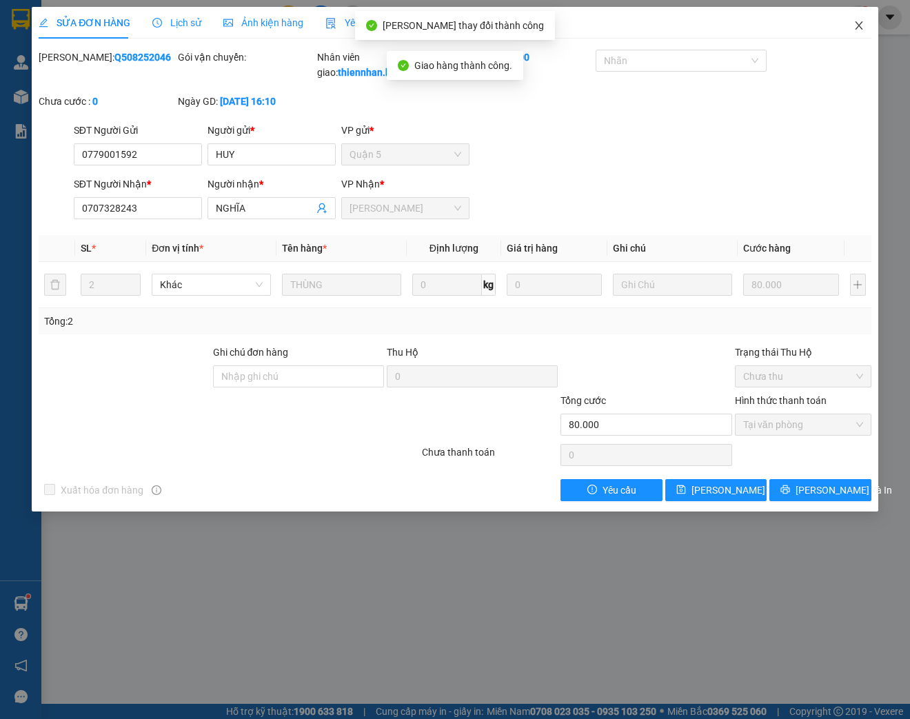
click at [854, 26] on icon "close" at bounding box center [858, 25] width 11 height 11
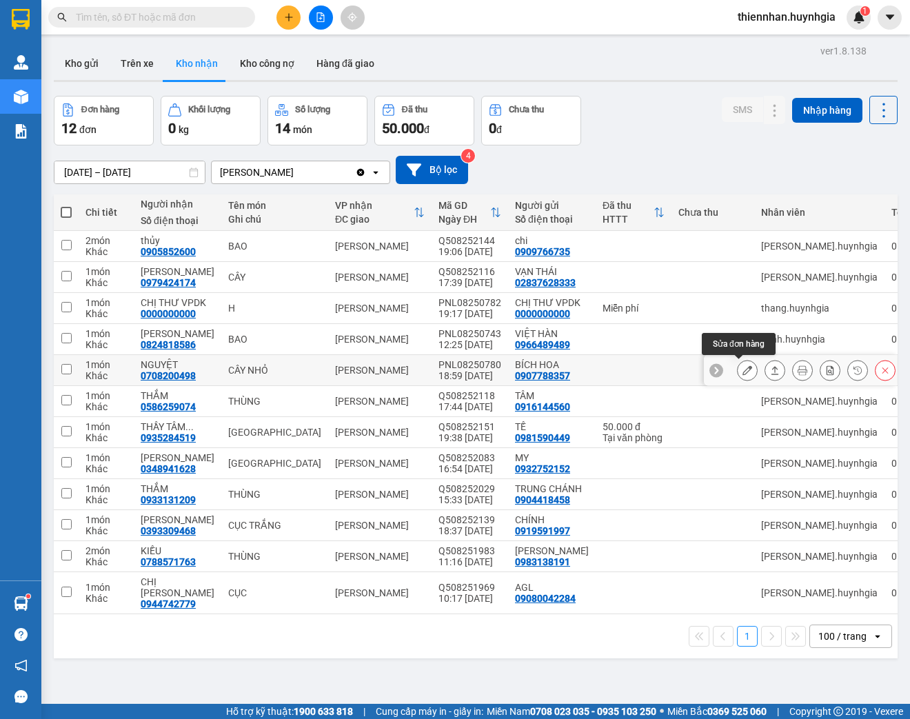
click at [742, 370] on icon at bounding box center [747, 370] width 10 height 10
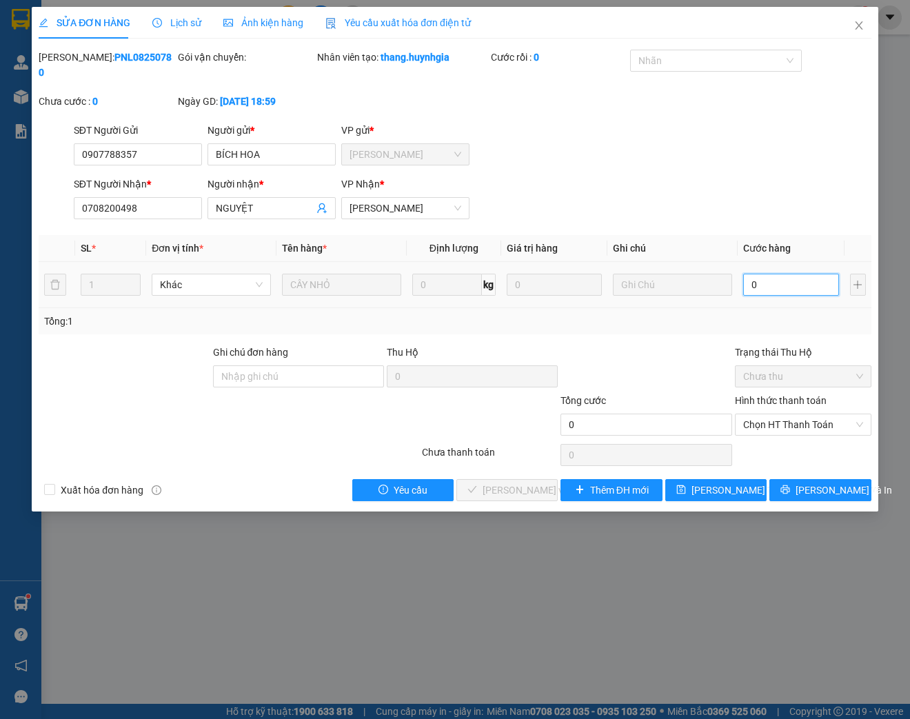
click at [795, 278] on input "0" at bounding box center [790, 285] width 95 height 22
type input "2"
type input "20"
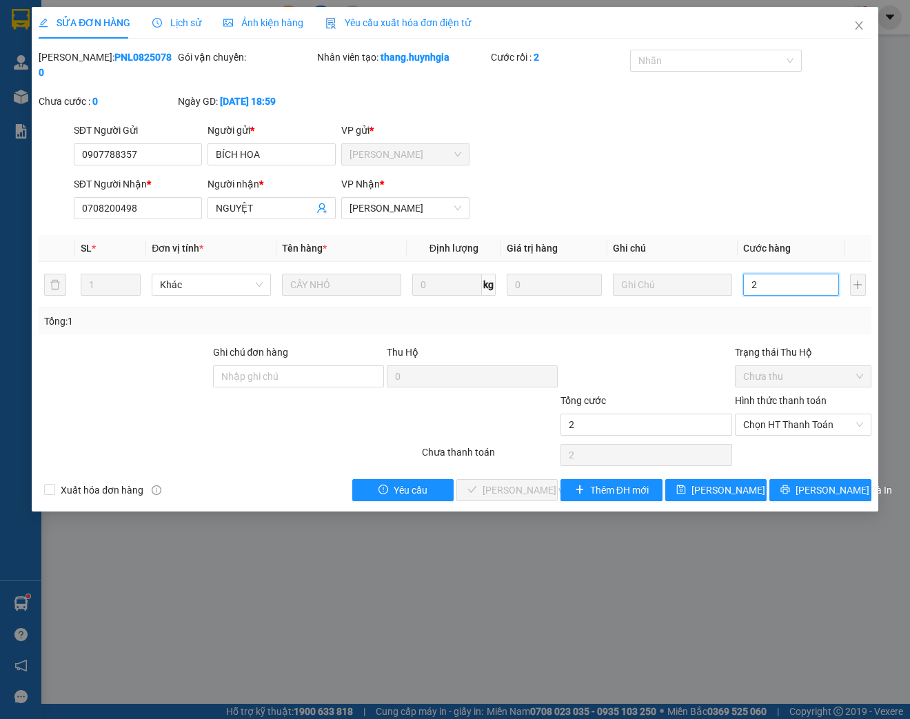
type input "20"
type input "200"
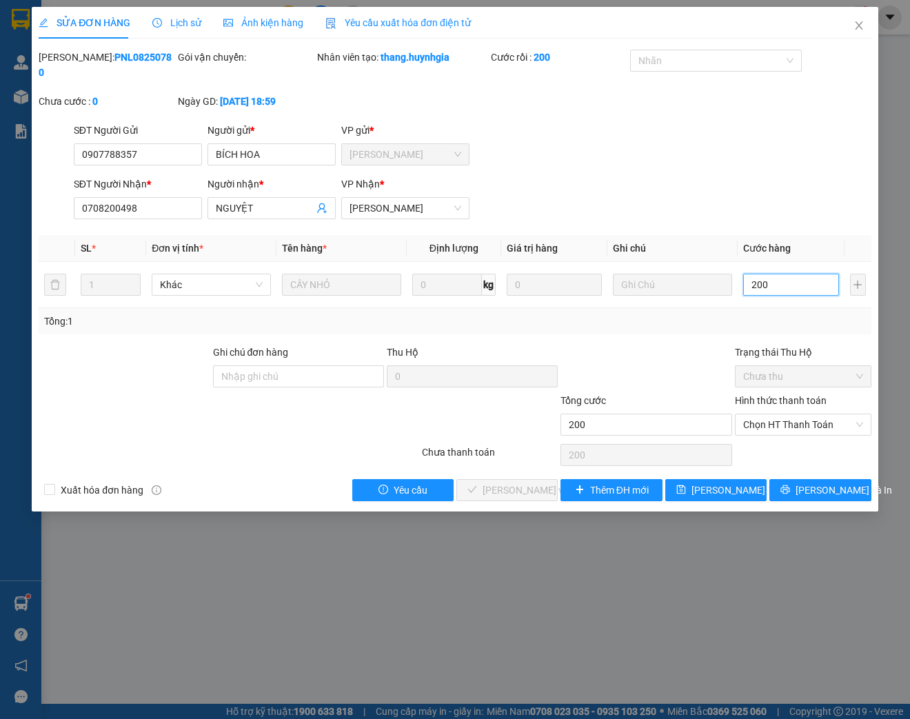
type input "2.000"
type input "20.000"
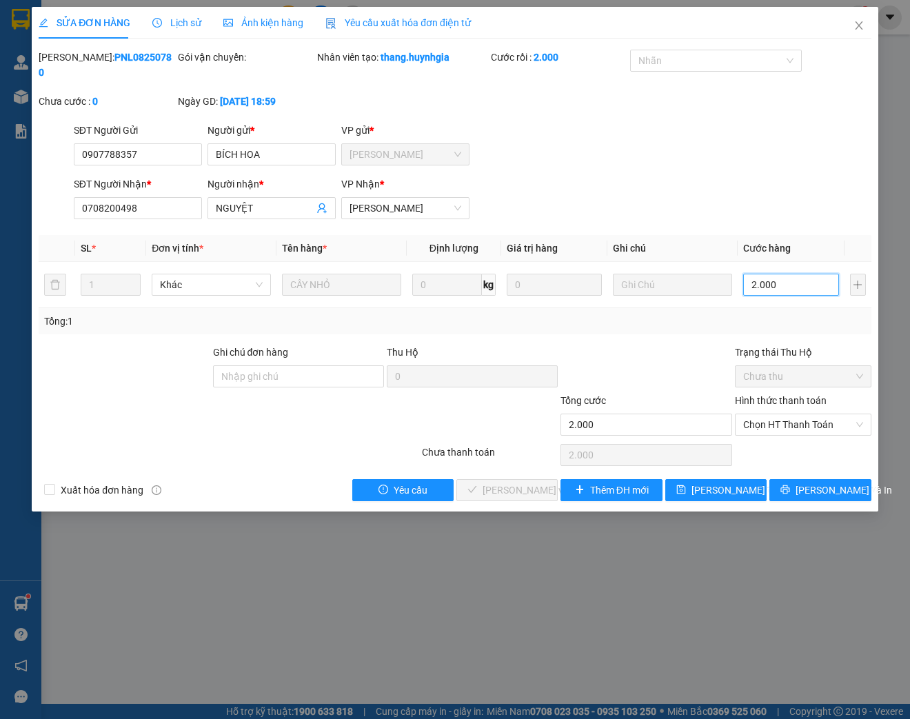
type input "20.000"
click at [773, 425] on span "Chọn HT Thanh Toán" at bounding box center [803, 424] width 120 height 21
type input "20.000"
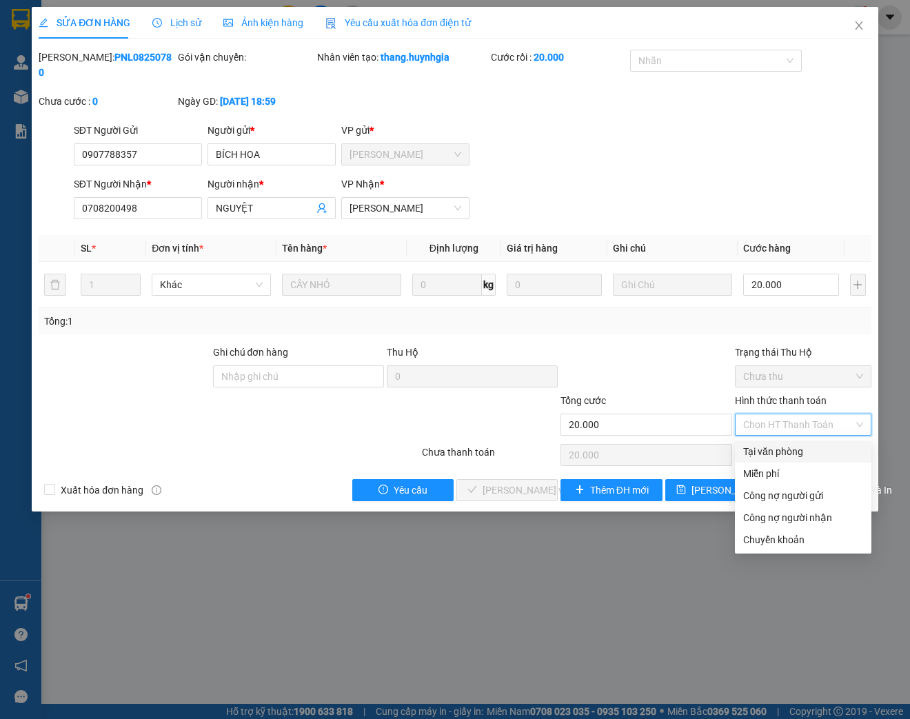
click at [766, 450] on div "Tại văn phòng" at bounding box center [803, 451] width 120 height 15
type input "0"
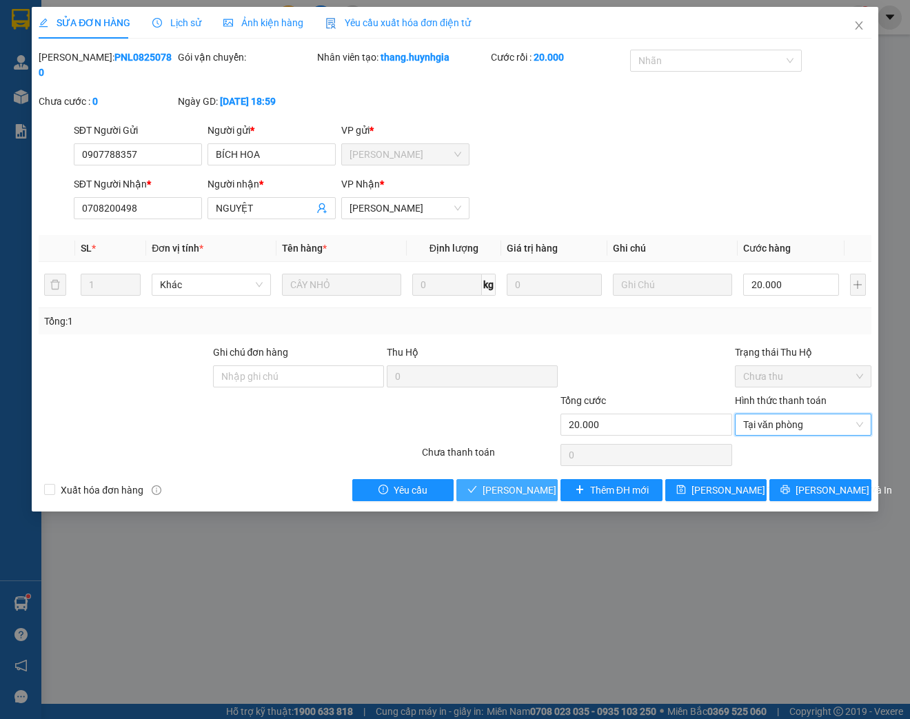
click at [532, 489] on span "[PERSON_NAME] và Giao hàng" at bounding box center [548, 489] width 132 height 15
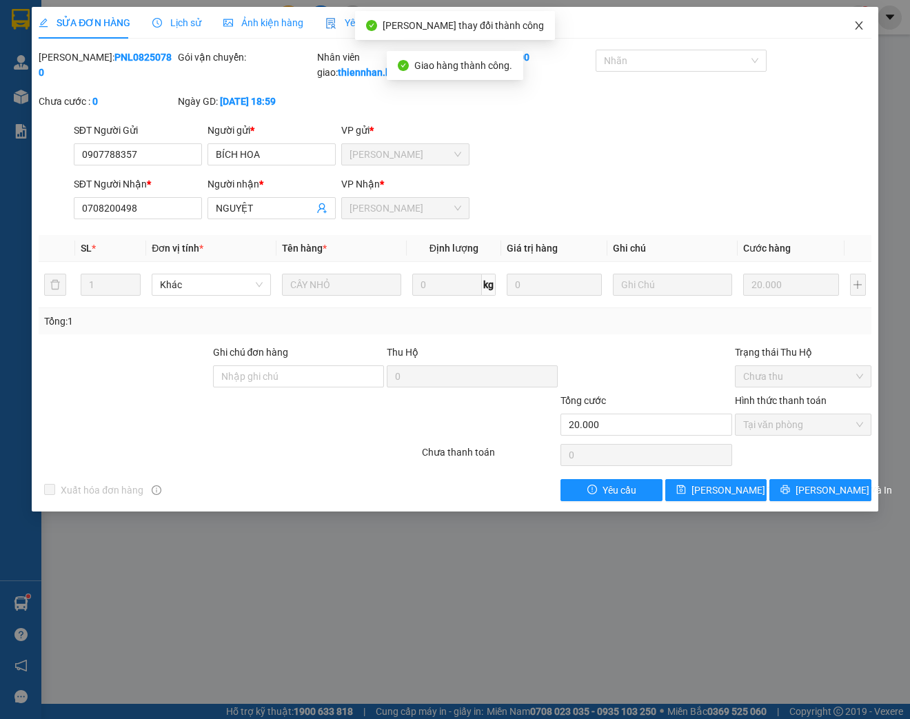
click at [855, 28] on icon "close" at bounding box center [858, 25] width 11 height 11
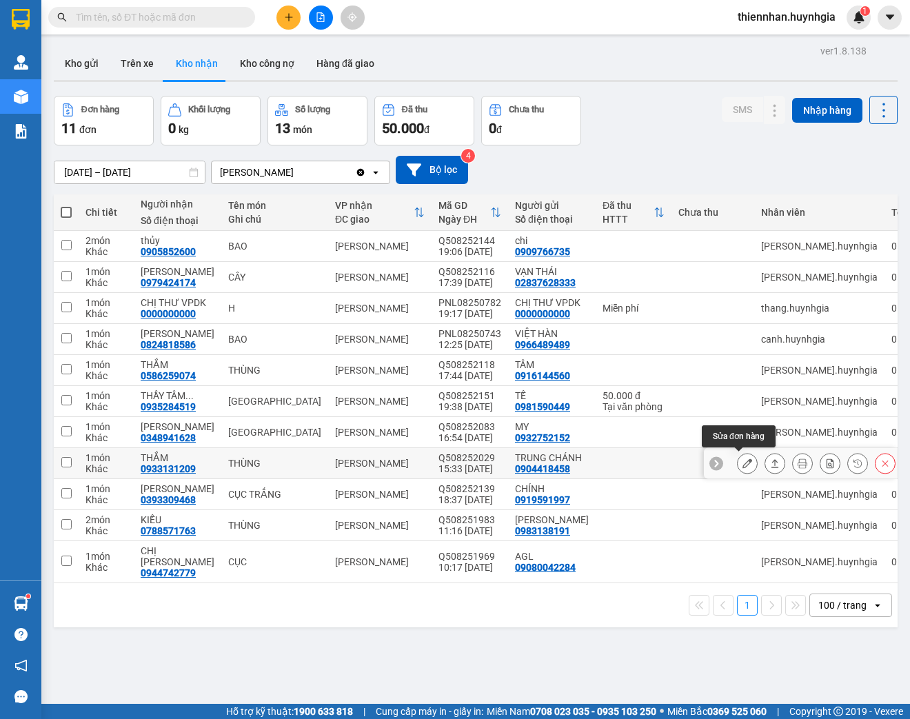
click at [743, 460] on icon at bounding box center [747, 463] width 10 height 10
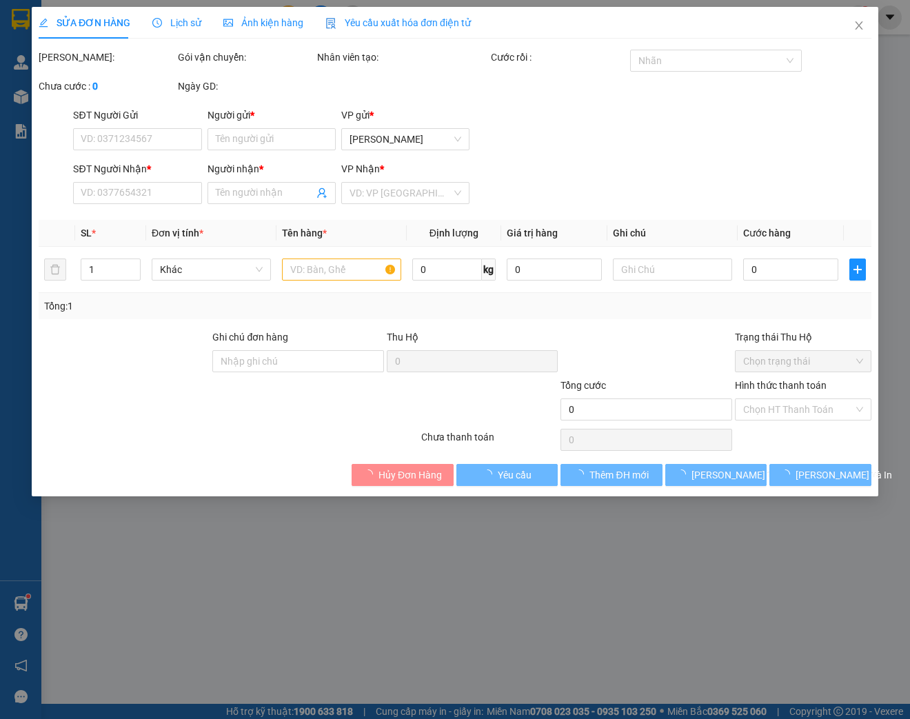
type input "0904418458"
type input "TRUNG CHÁNH"
type input "0933131209"
type input "THẮM"
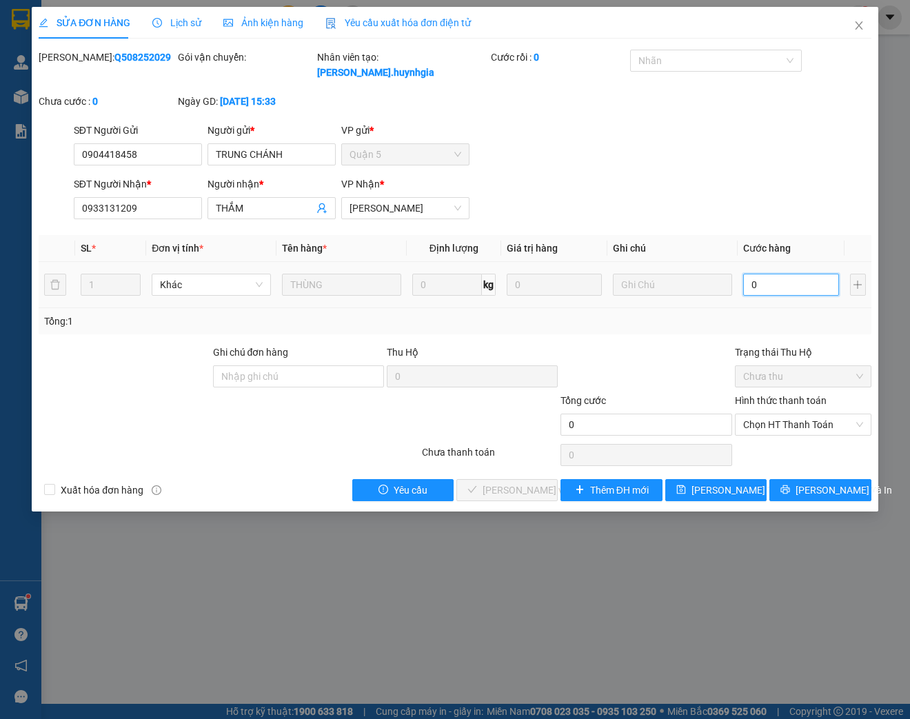
click at [802, 285] on input "0" at bounding box center [790, 285] width 95 height 22
type input "5"
type input "50"
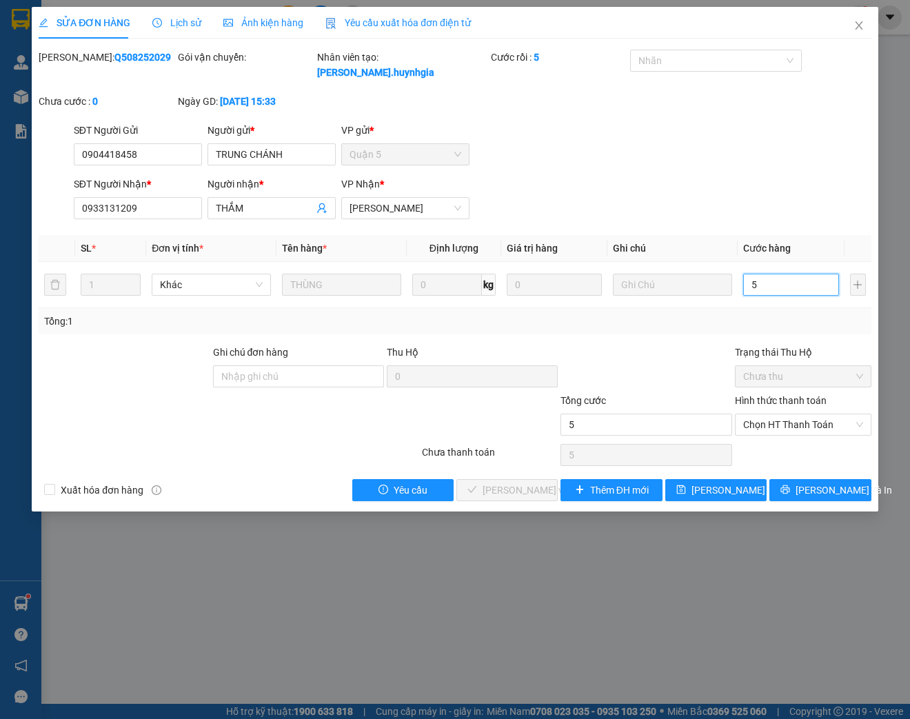
type input "50"
type input "500"
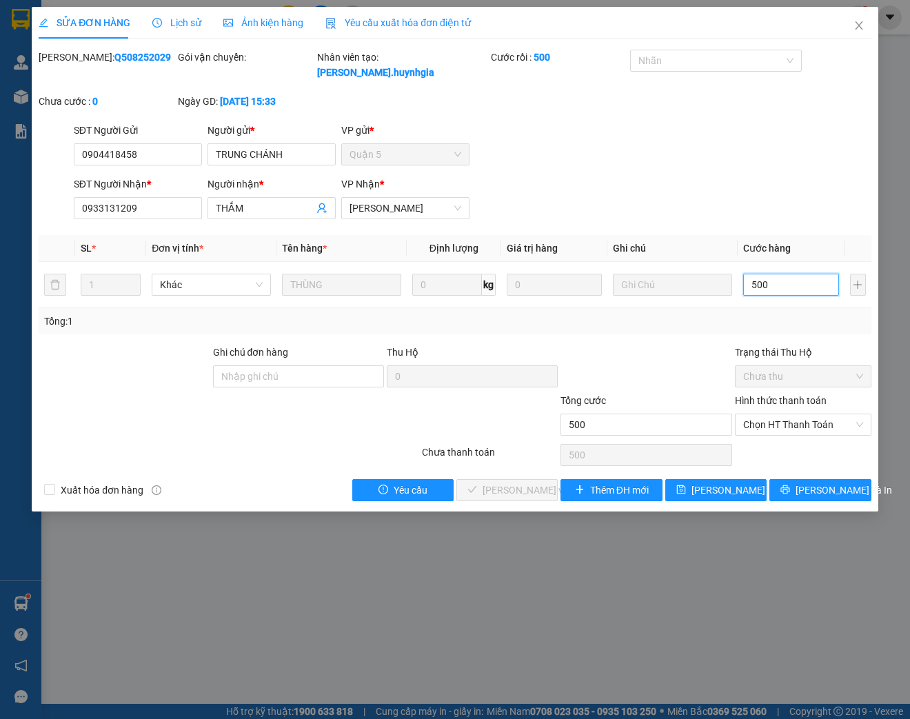
type input "5.000"
type input "50.000"
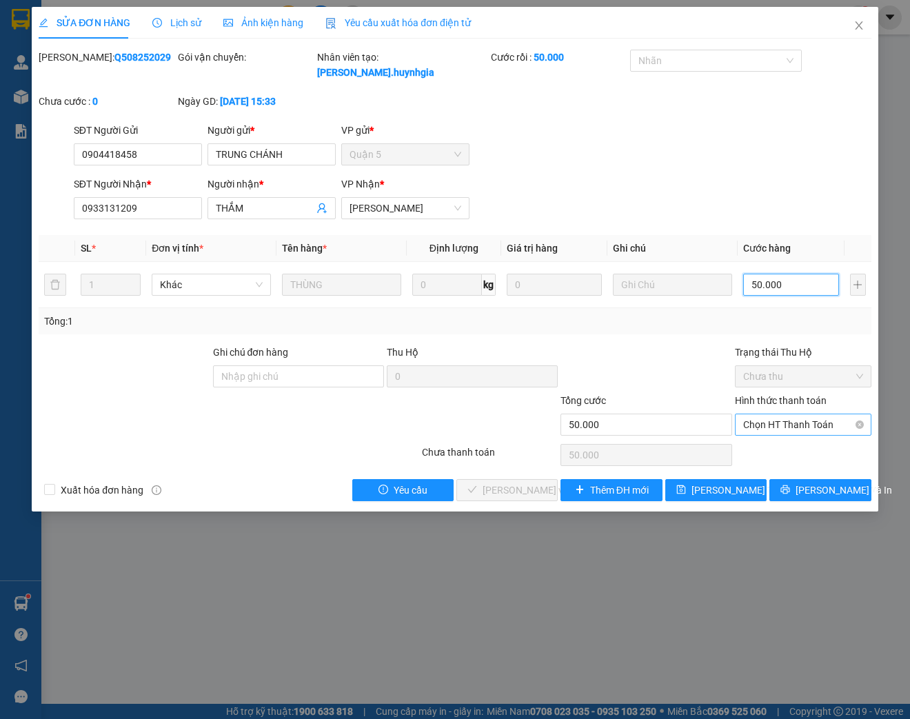
click at [779, 419] on span "Chọn HT Thanh Toán" at bounding box center [803, 424] width 120 height 21
type input "50.000"
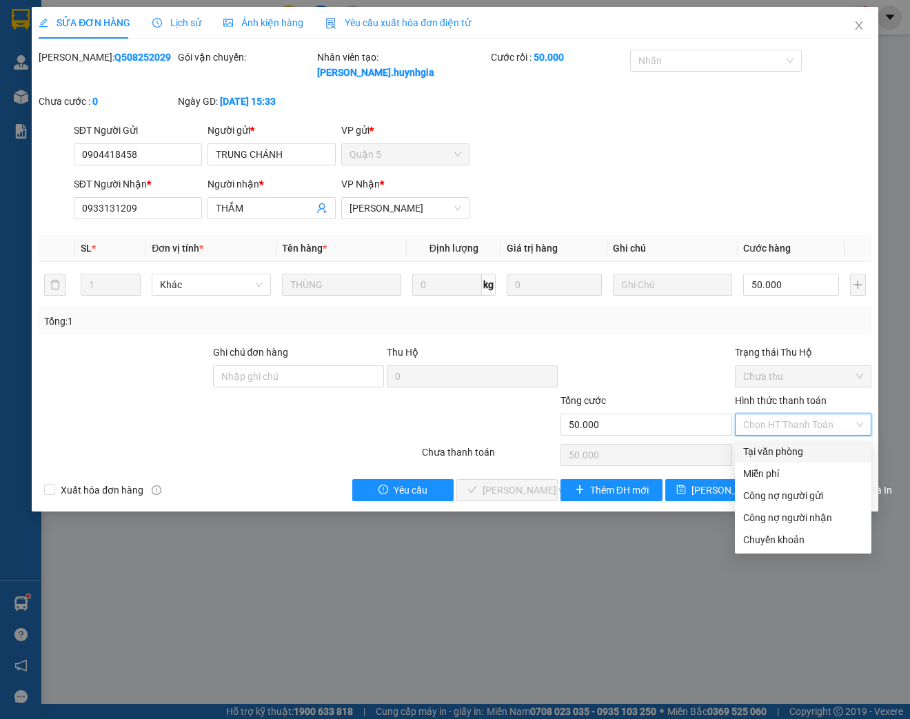
click at [775, 453] on div "Tại văn phòng" at bounding box center [803, 451] width 120 height 15
type input "0"
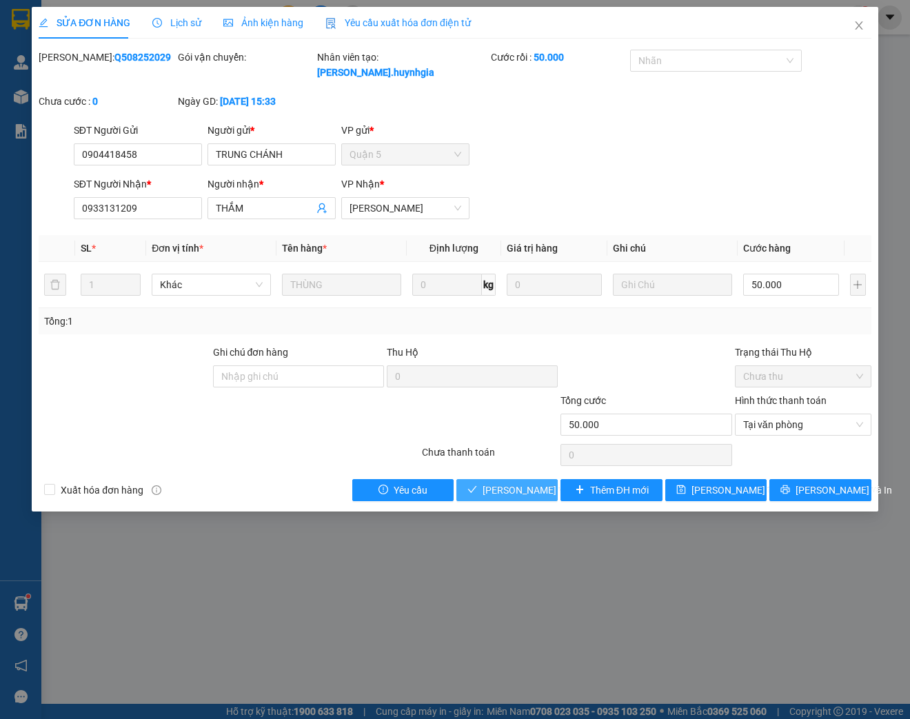
click at [516, 496] on span "[PERSON_NAME] và Giao hàng" at bounding box center [548, 489] width 132 height 15
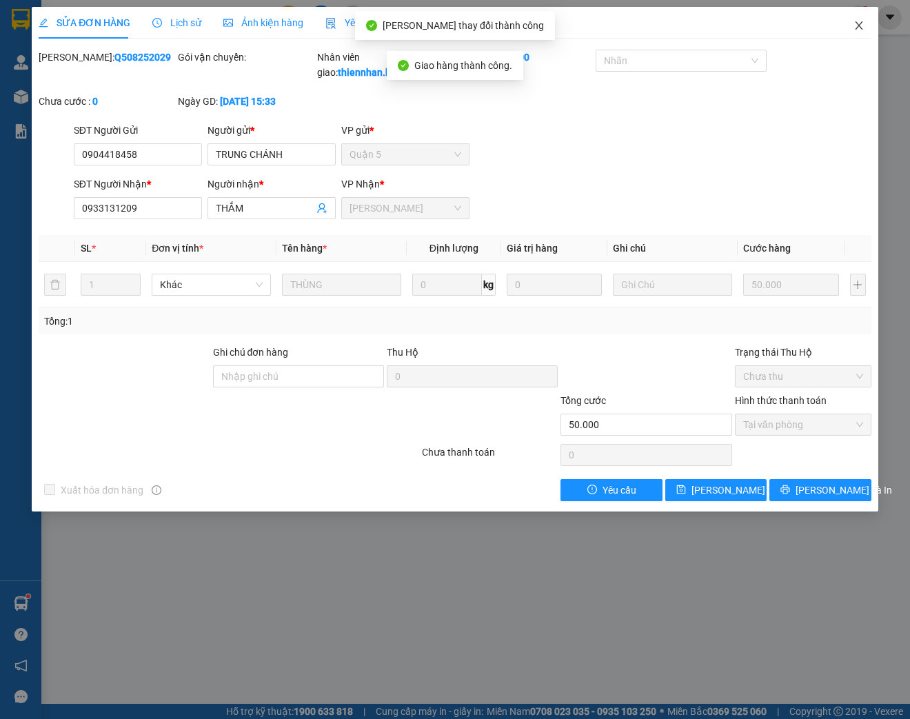
click at [859, 30] on icon "close" at bounding box center [858, 25] width 11 height 11
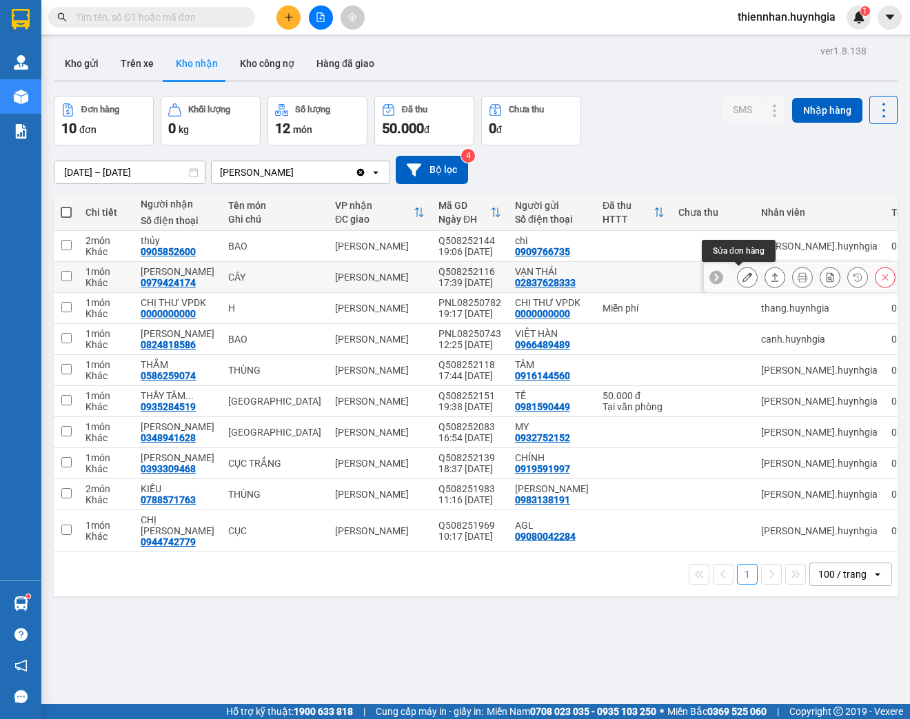
click at [742, 281] on icon at bounding box center [747, 277] width 10 height 10
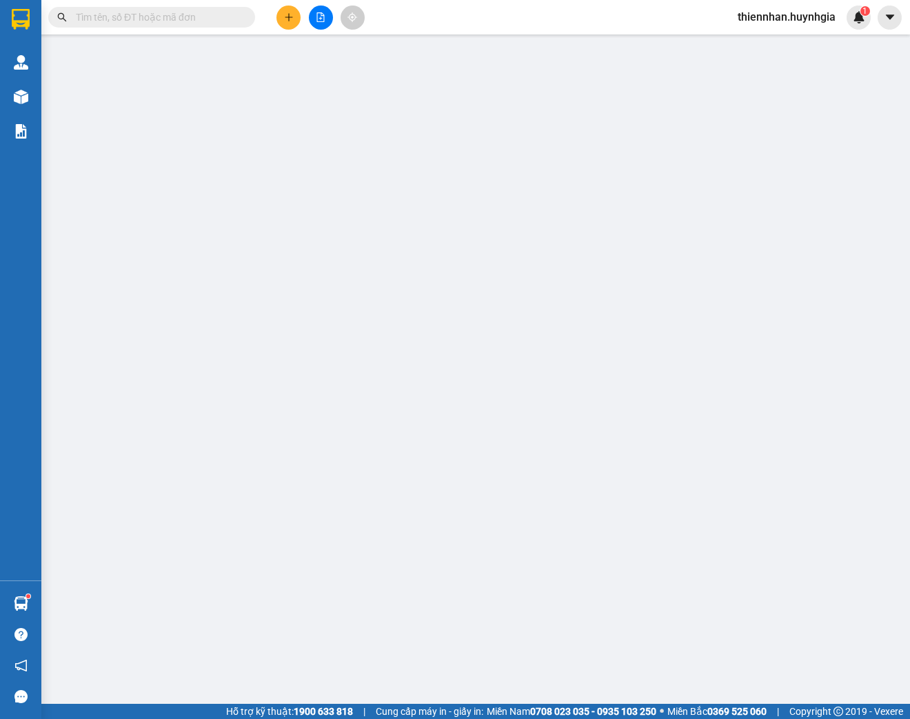
type input "02837628333"
type input "VẠN THÁI"
type input "0979424174"
type input "[PERSON_NAME]"
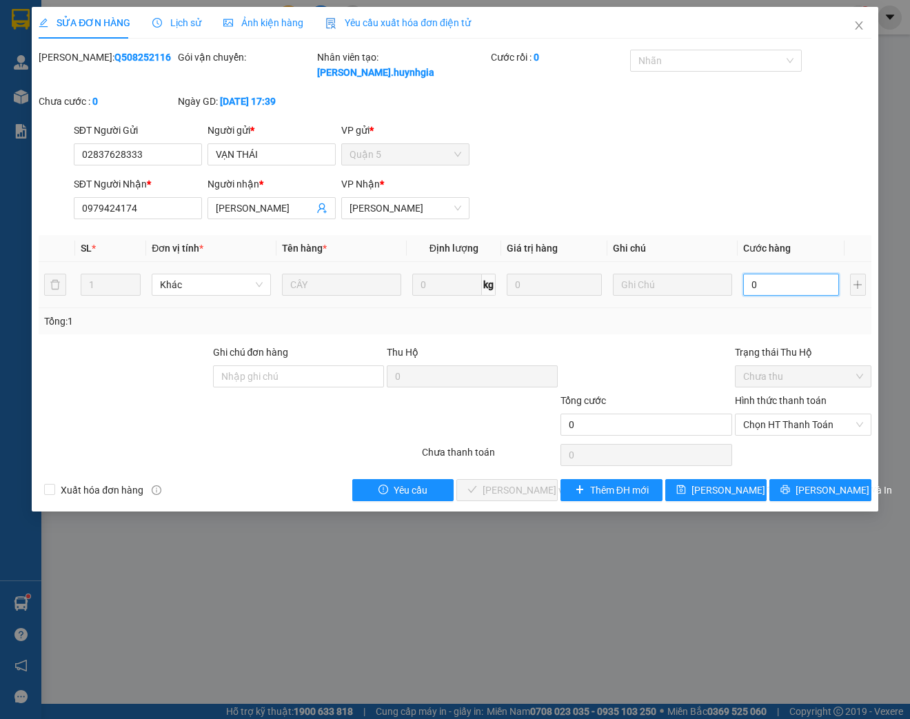
click at [782, 285] on input "0" at bounding box center [790, 285] width 95 height 22
type input "4"
type input "40"
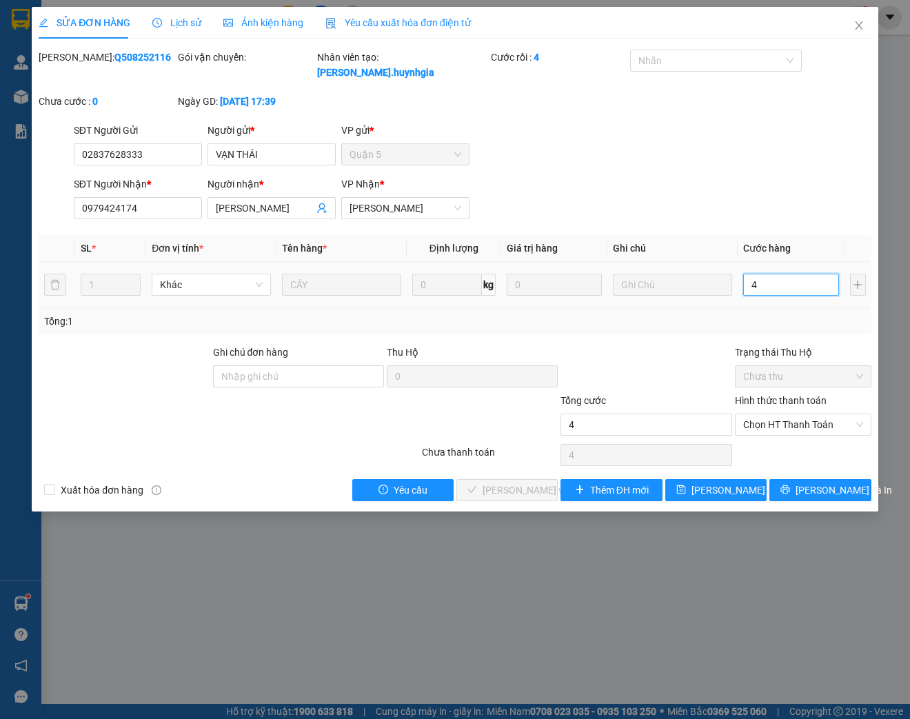
type input "40"
type input "400"
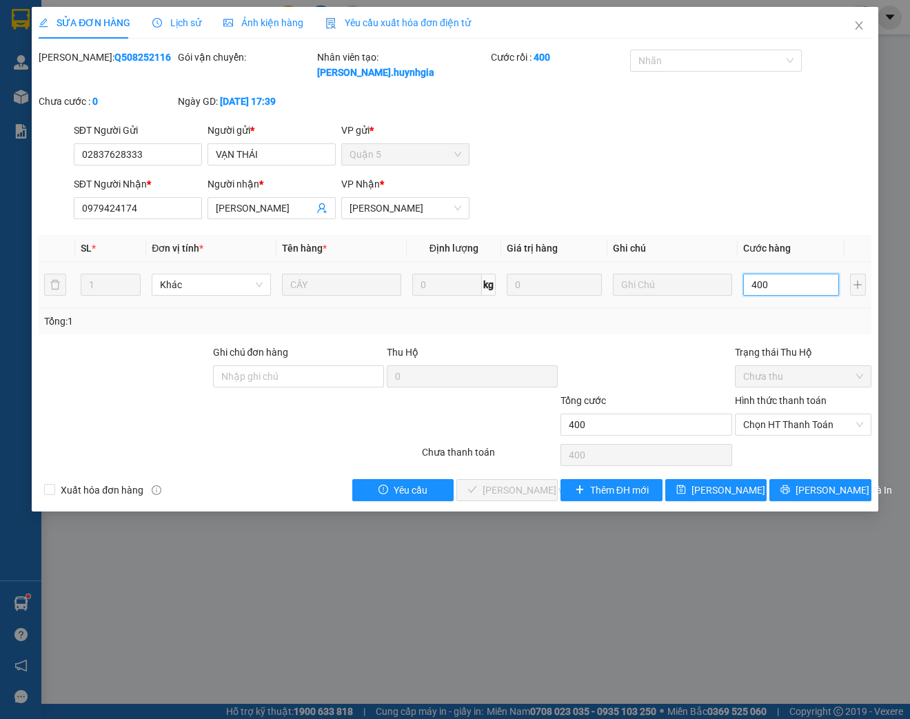
type input "4.000"
type input "40.000"
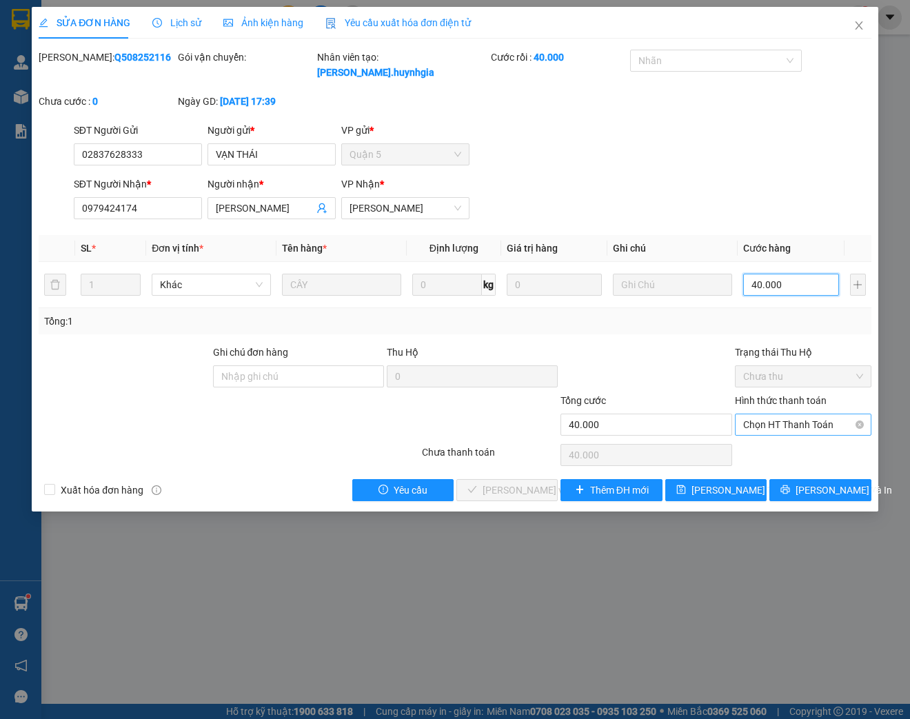
click at [819, 427] on span "Chọn HT Thanh Toán" at bounding box center [803, 424] width 120 height 21
type input "40.000"
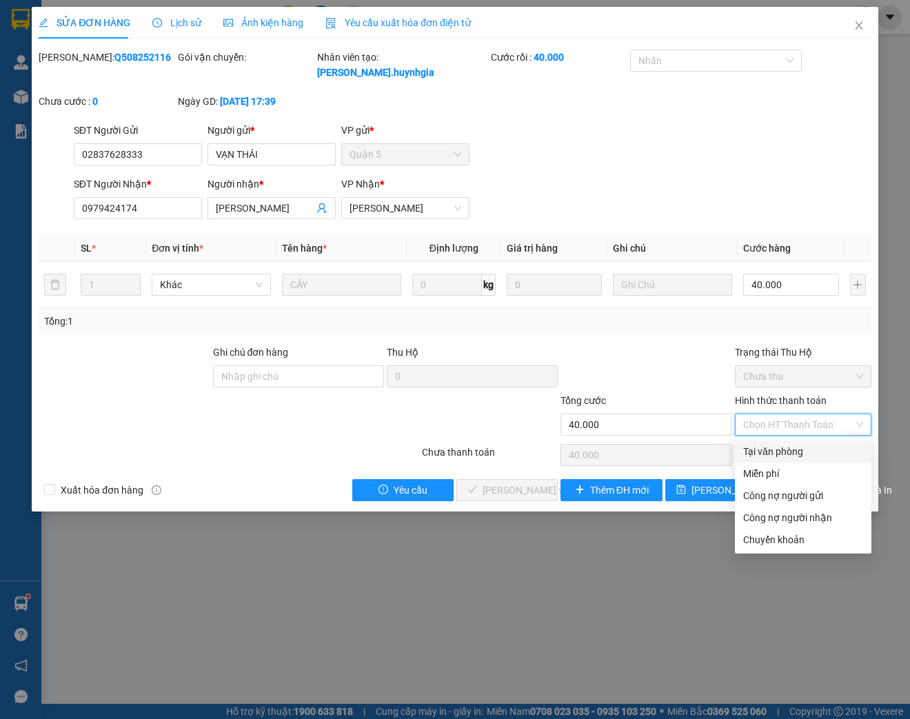
click at [804, 456] on div "Tại văn phòng" at bounding box center [803, 451] width 120 height 15
type input "0"
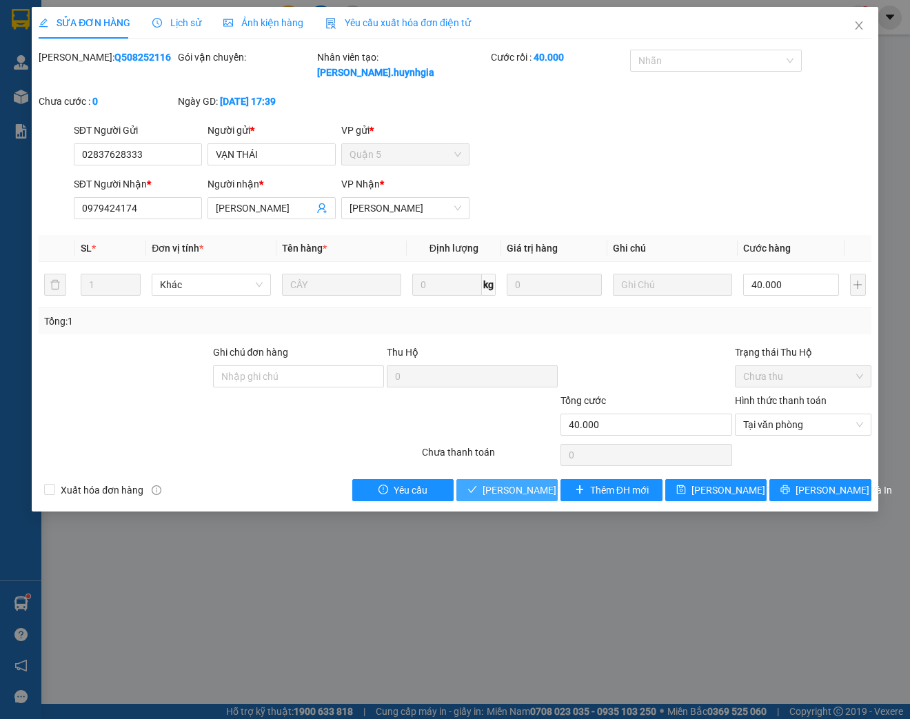
click at [519, 496] on span "[PERSON_NAME] và Giao hàng" at bounding box center [548, 489] width 132 height 15
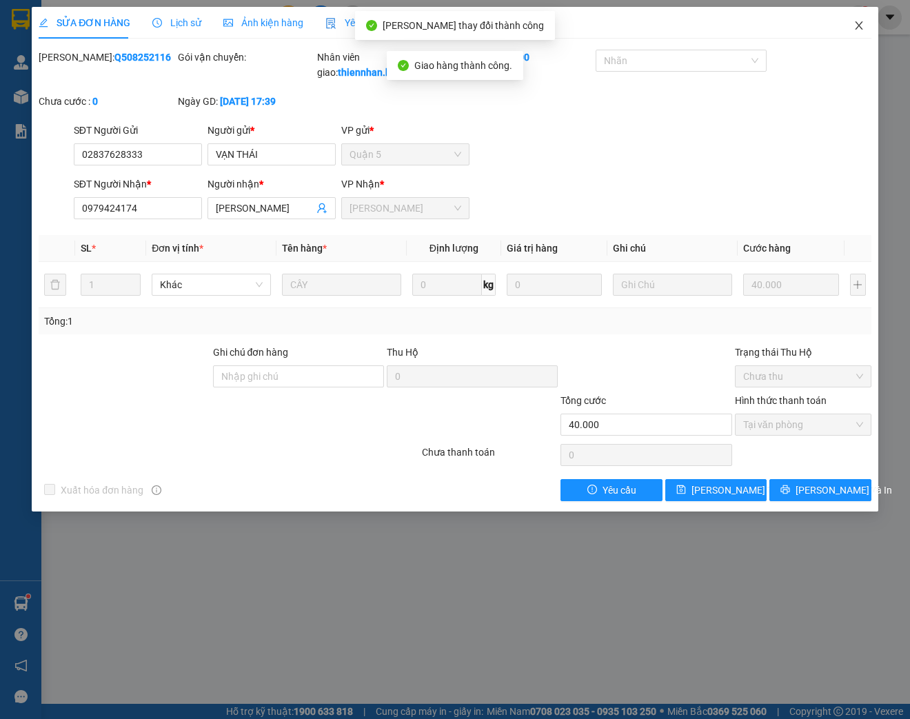
click at [863, 21] on icon "close" at bounding box center [858, 25] width 11 height 11
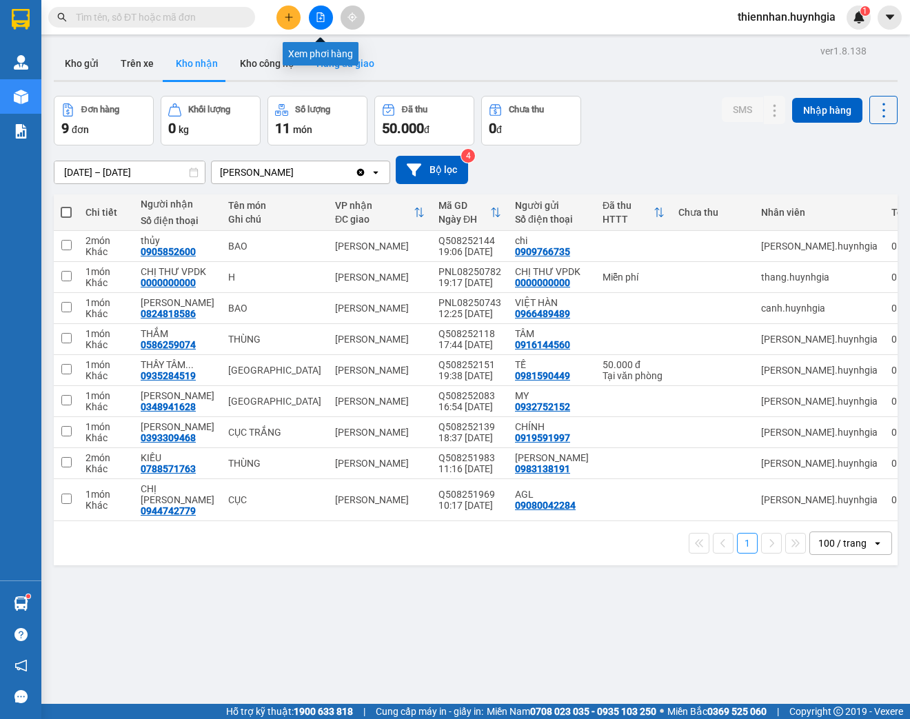
click at [344, 68] on button "Hàng đã giao" at bounding box center [345, 63] width 80 height 33
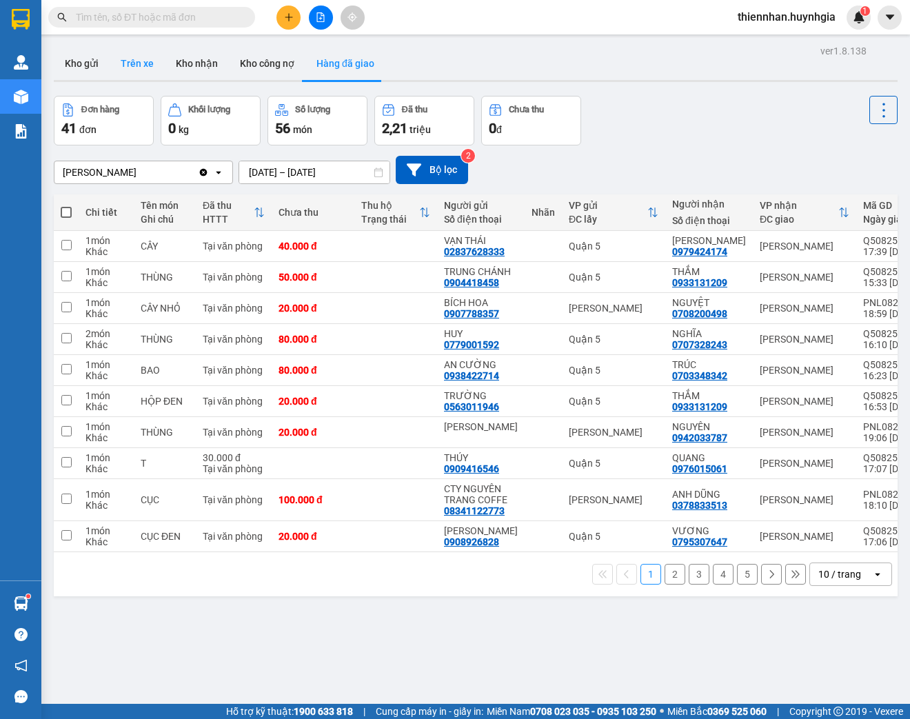
click at [135, 63] on button "Trên xe" at bounding box center [137, 63] width 55 height 33
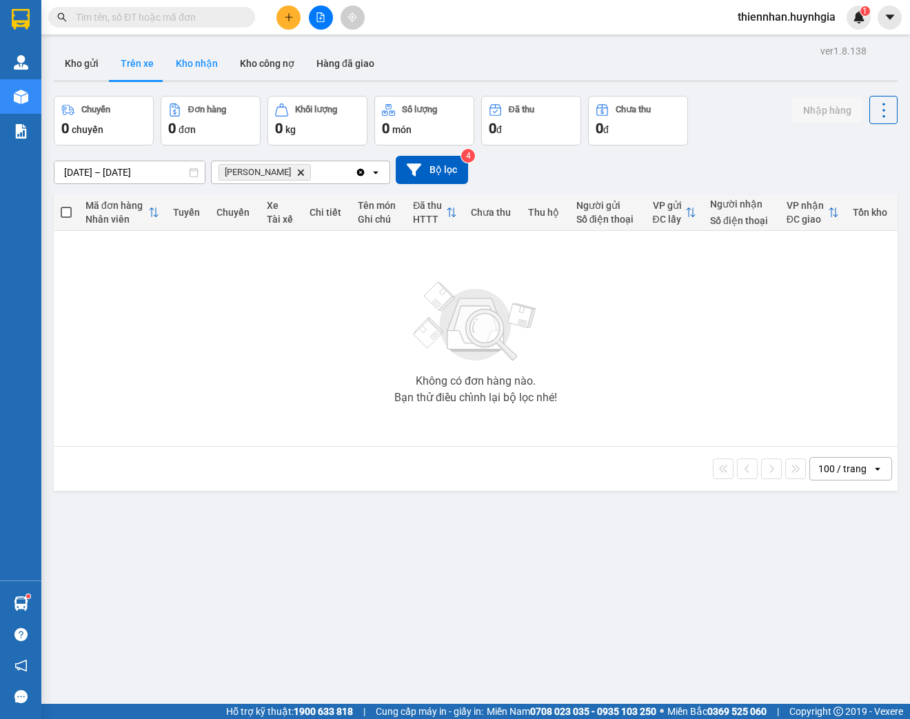
click at [202, 70] on button "Kho nhận" at bounding box center [197, 63] width 64 height 33
type input "[DATE] – [DATE]"
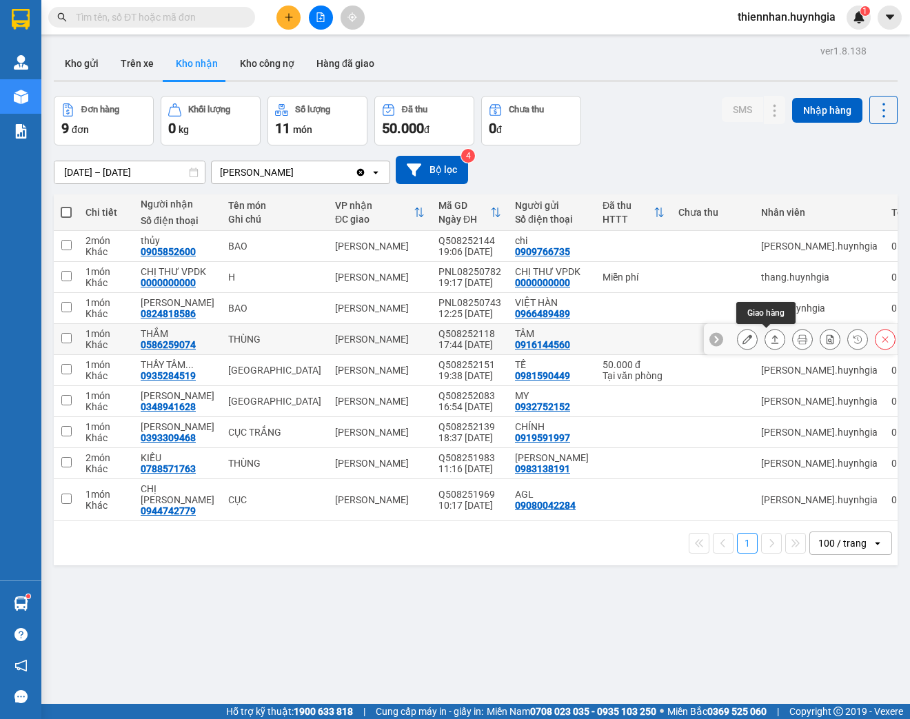
click at [742, 341] on icon at bounding box center [747, 339] width 10 height 10
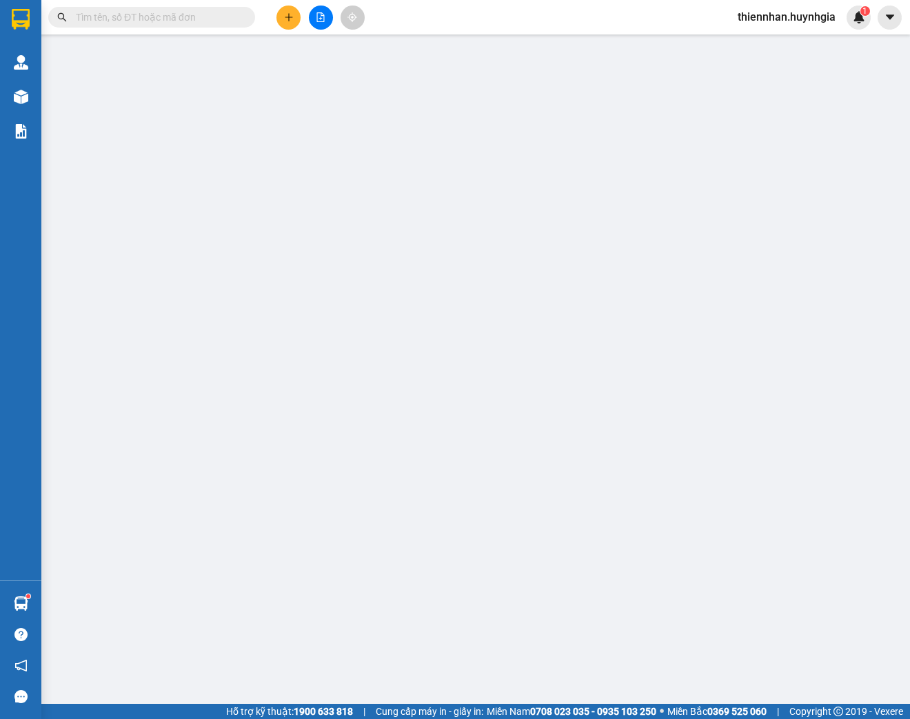
type input "0916144560"
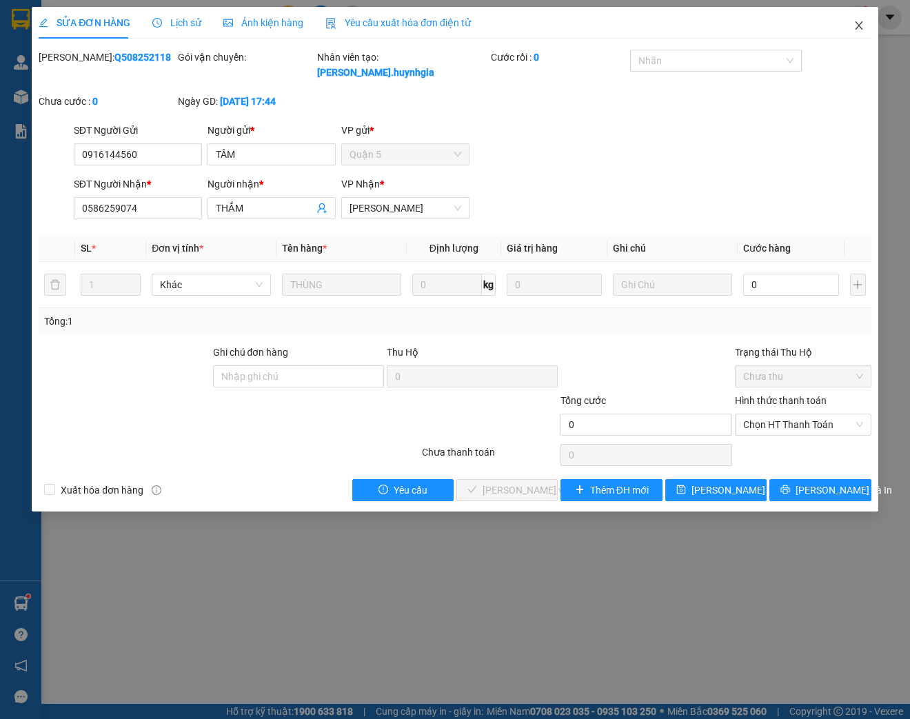
click at [855, 27] on icon "close" at bounding box center [858, 25] width 11 height 11
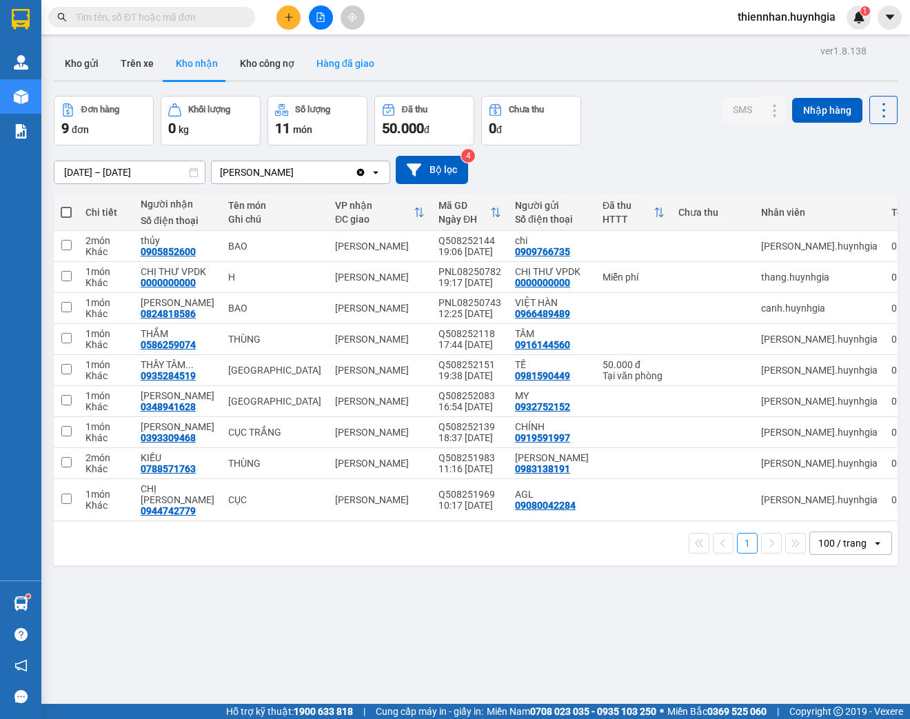
click at [352, 63] on button "Hàng đã giao" at bounding box center [345, 63] width 80 height 33
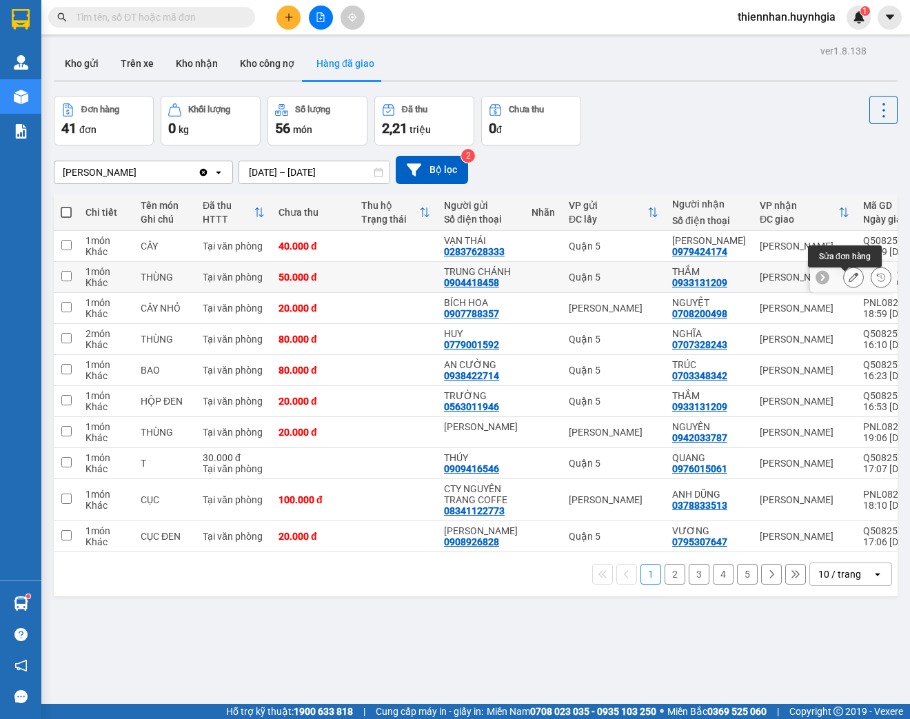
click at [844, 289] on button at bounding box center [853, 277] width 19 height 24
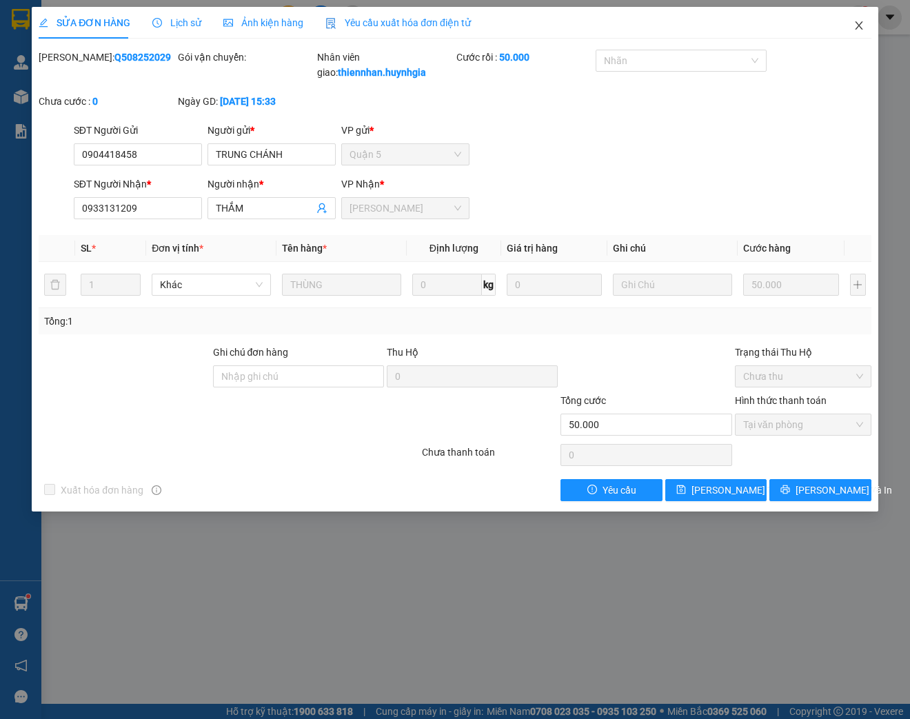
click at [857, 25] on icon "close" at bounding box center [859, 25] width 8 height 8
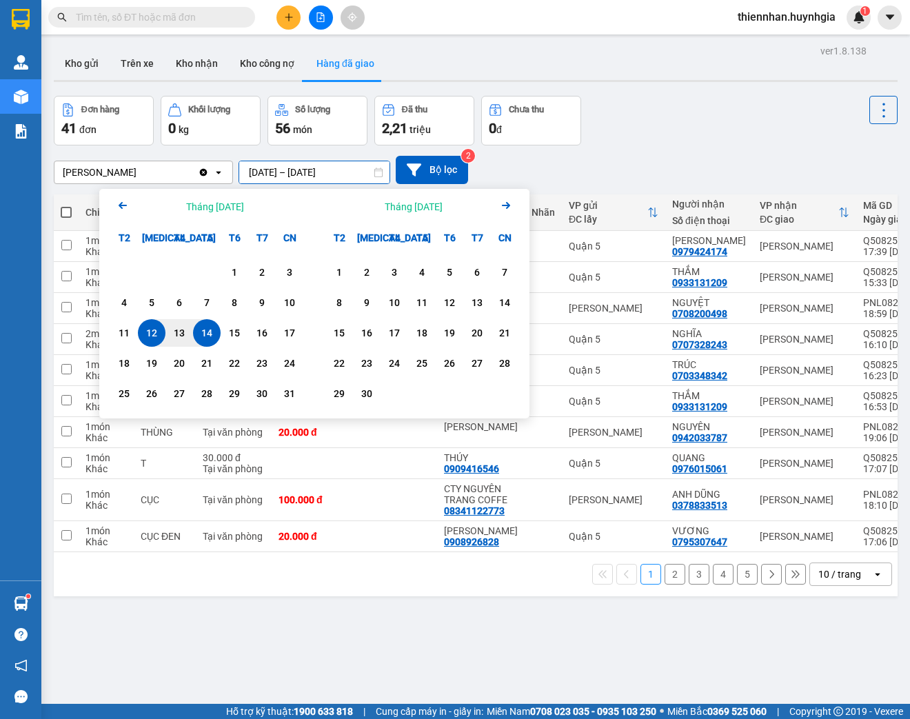
click at [301, 174] on input "[DATE] – [DATE]" at bounding box center [314, 172] width 150 height 22
click at [205, 336] on div "14" at bounding box center [206, 333] width 19 height 17
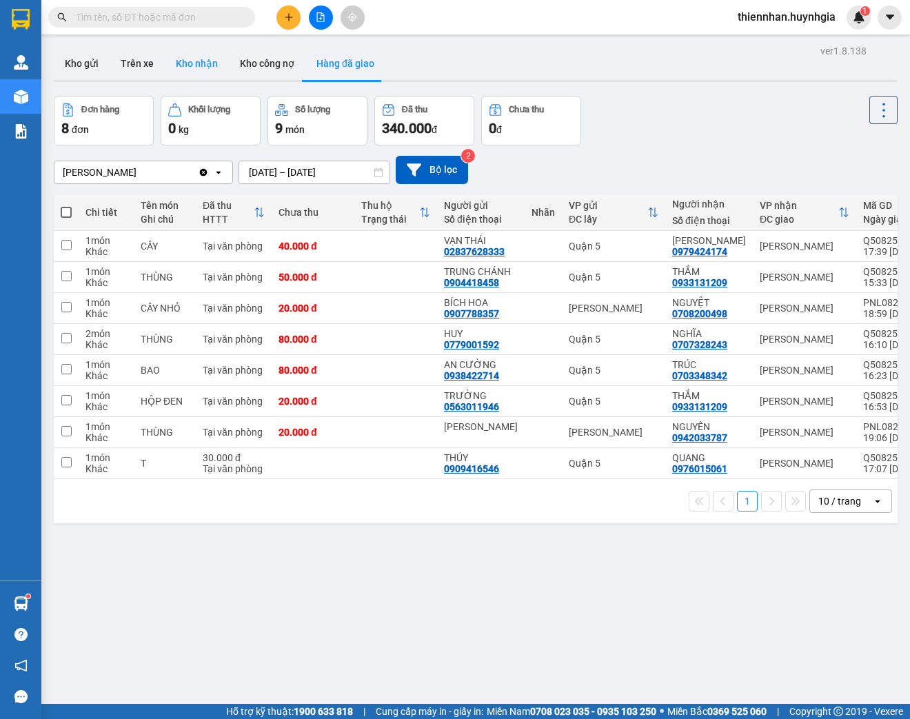
click at [183, 73] on button "Kho nhận" at bounding box center [197, 63] width 64 height 33
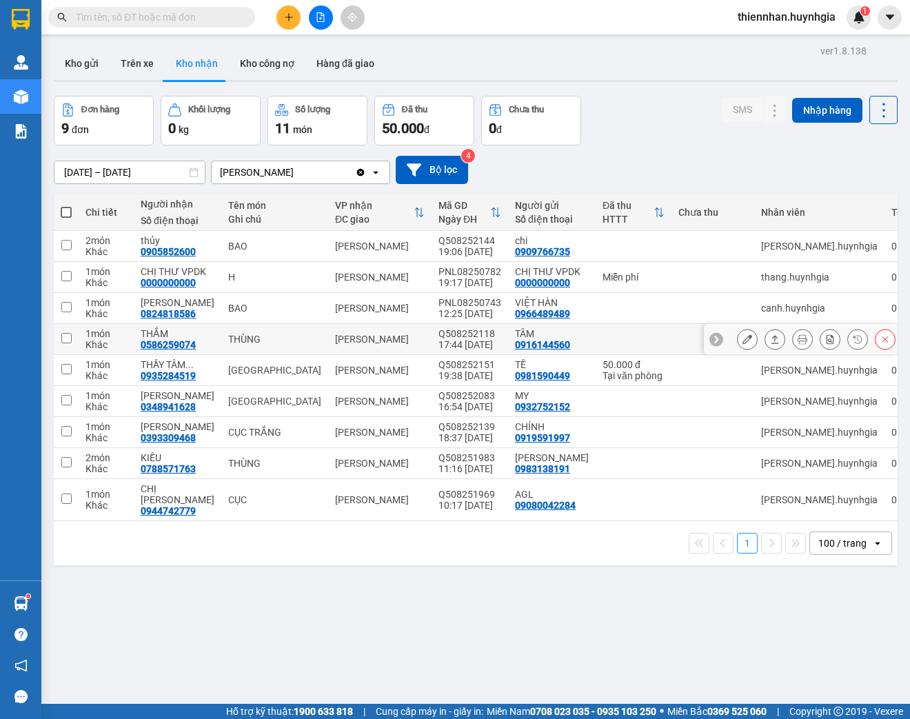
click at [742, 336] on icon at bounding box center [747, 339] width 10 height 10
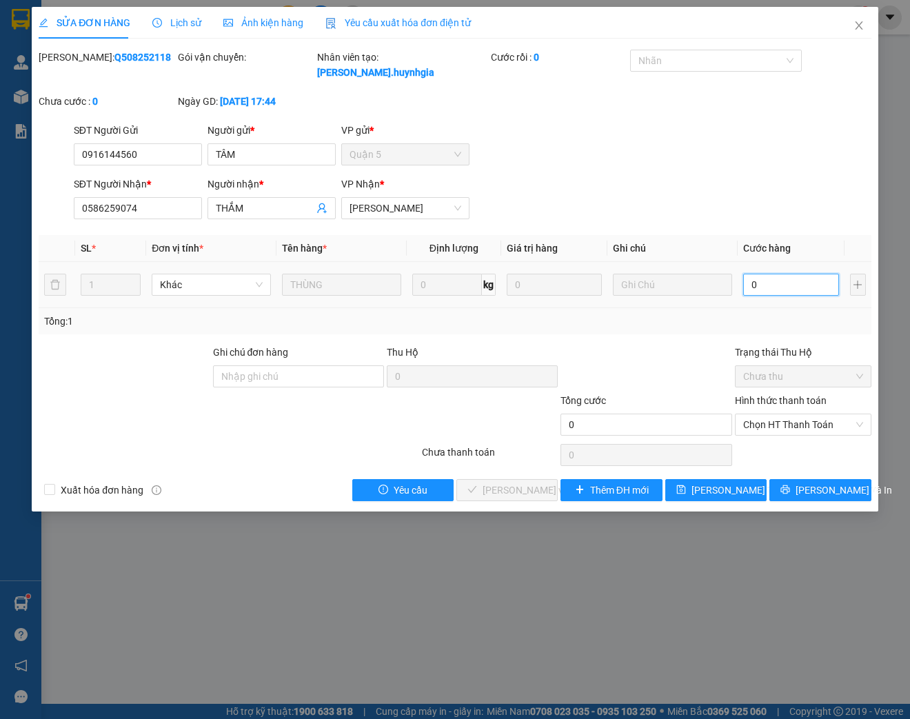
click at [779, 280] on input "0" at bounding box center [790, 285] width 95 height 22
click at [810, 425] on span "Chọn HT Thanh Toán" at bounding box center [803, 424] width 120 height 21
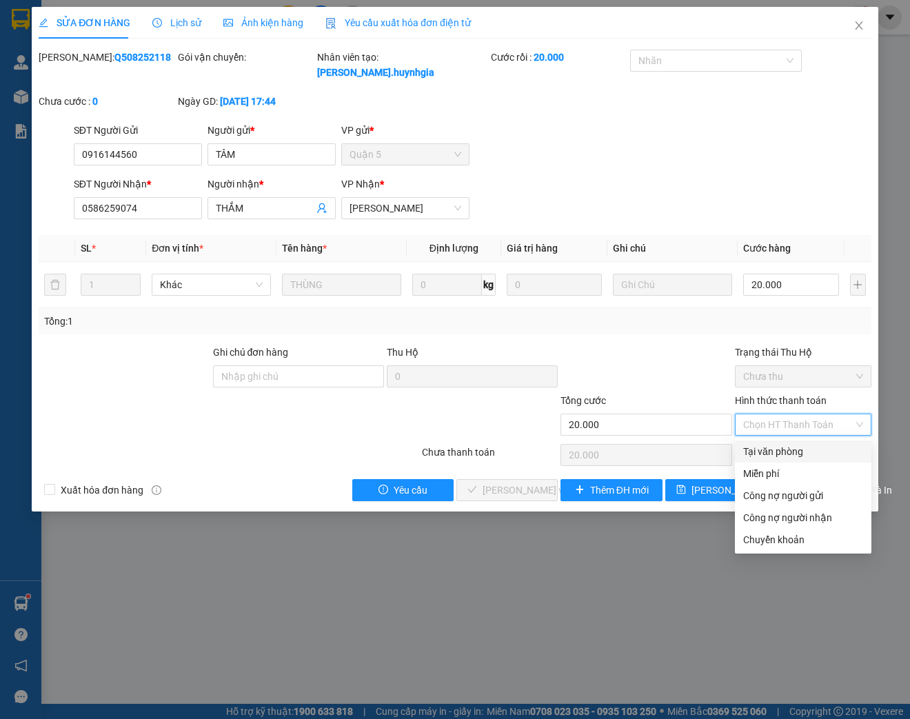
click at [799, 461] on div "Tại văn phòng" at bounding box center [803, 451] width 136 height 22
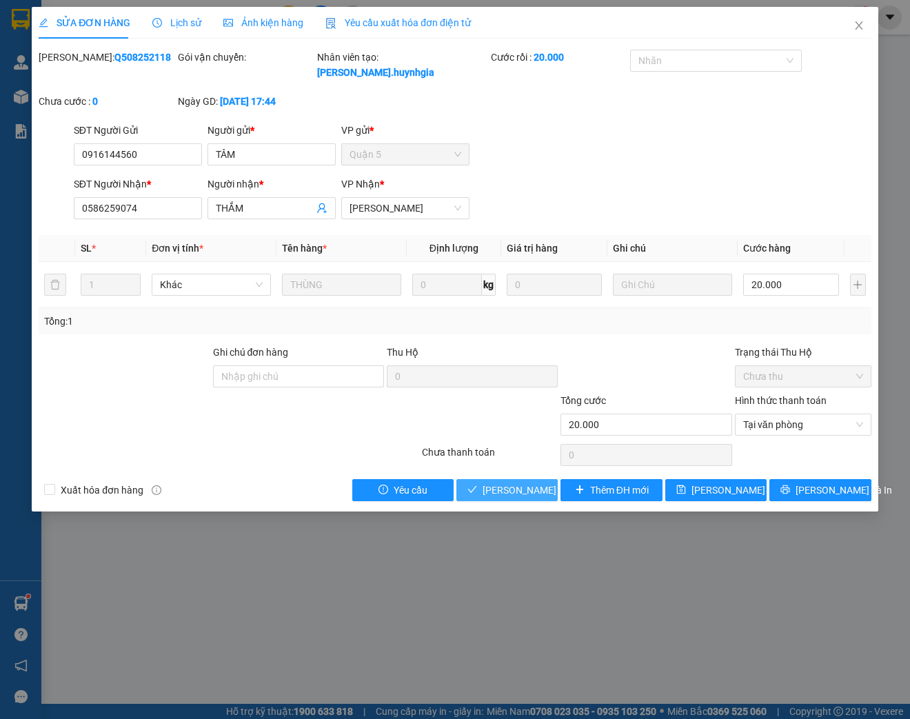
click at [507, 480] on button "[PERSON_NAME] và Giao hàng" at bounding box center [506, 490] width 101 height 22
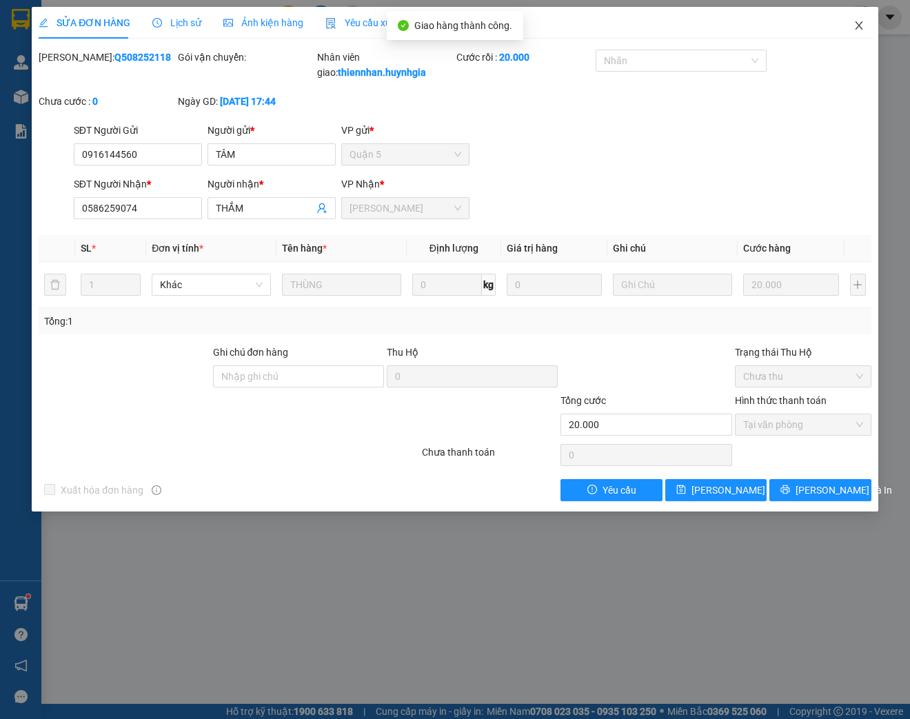
click at [856, 37] on span "Close" at bounding box center [858, 26] width 39 height 39
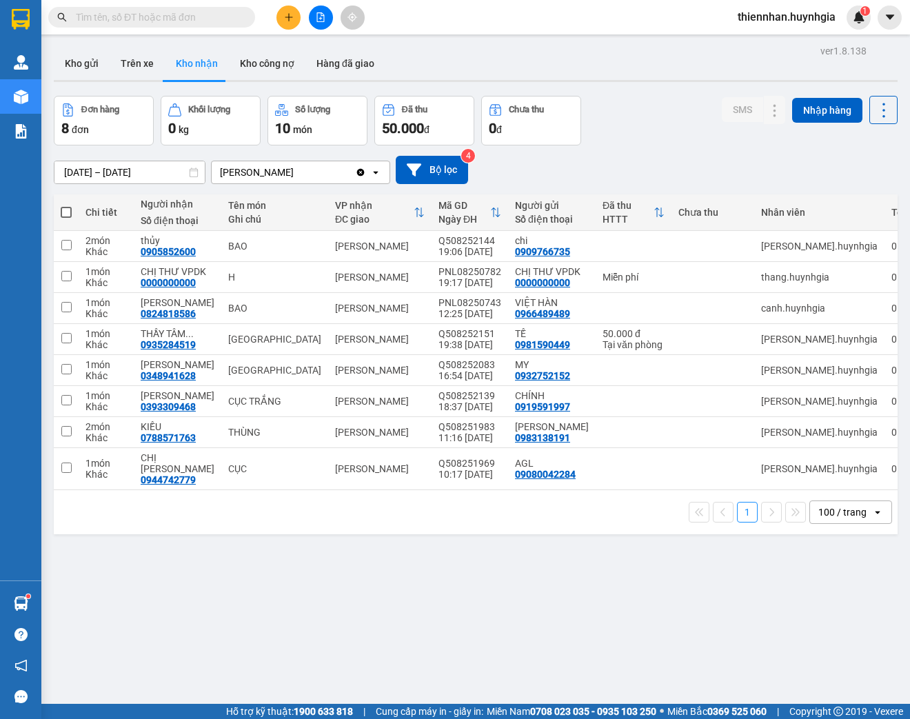
drag, startPoint x: 347, startPoint y: 61, endPoint x: 350, endPoint y: 83, distance: 22.2
click at [347, 62] on button "Hàng đã giao" at bounding box center [345, 63] width 80 height 33
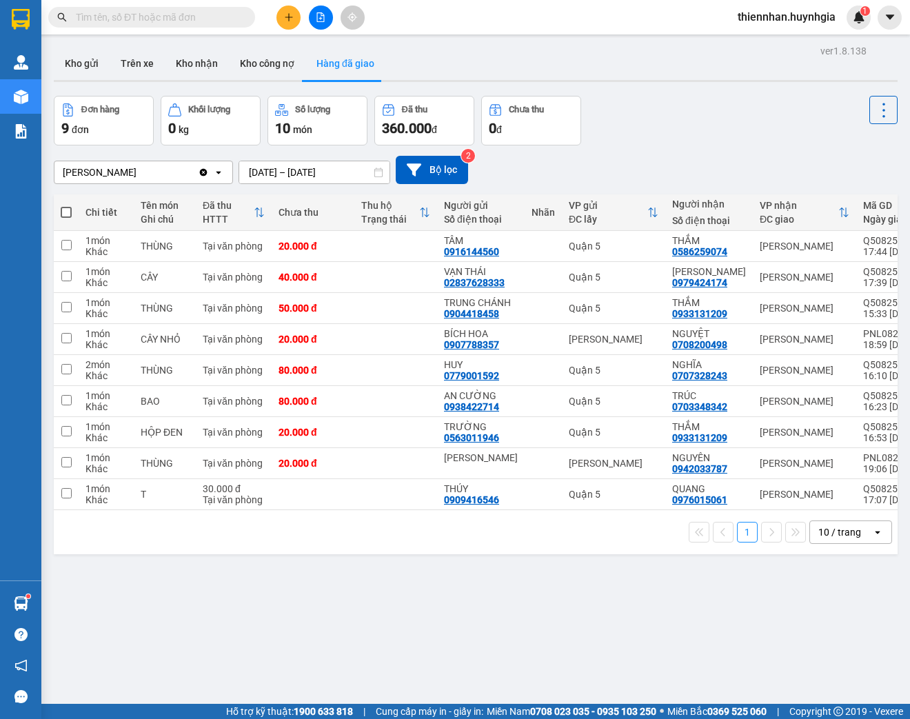
drag, startPoint x: 192, startPoint y: 58, endPoint x: 221, endPoint y: 99, distance: 49.5
click at [198, 60] on button "Kho nhận" at bounding box center [197, 63] width 64 height 33
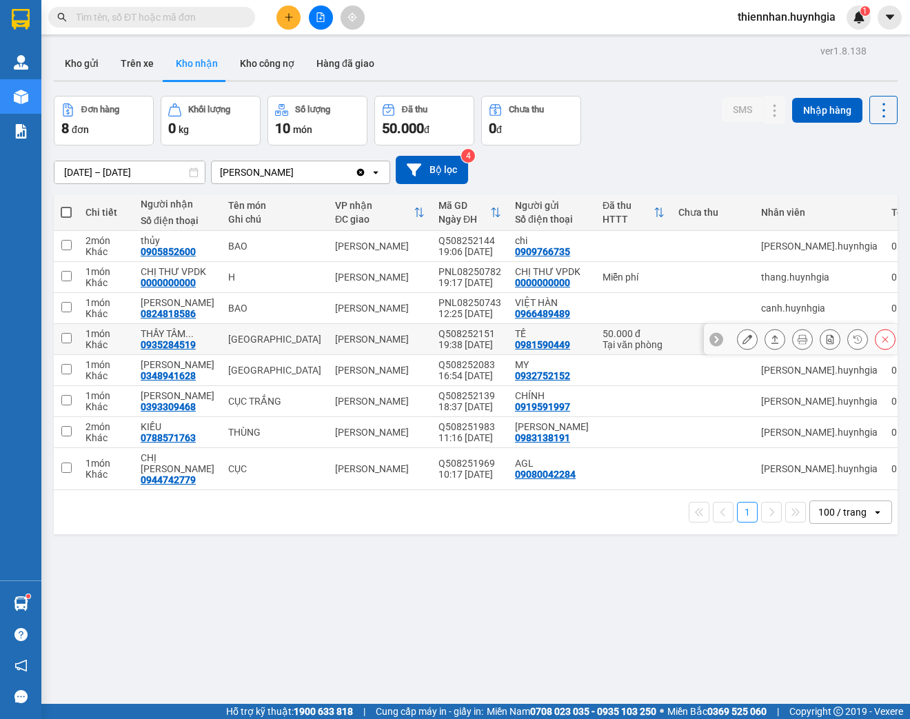
click at [742, 341] on icon at bounding box center [747, 339] width 10 height 10
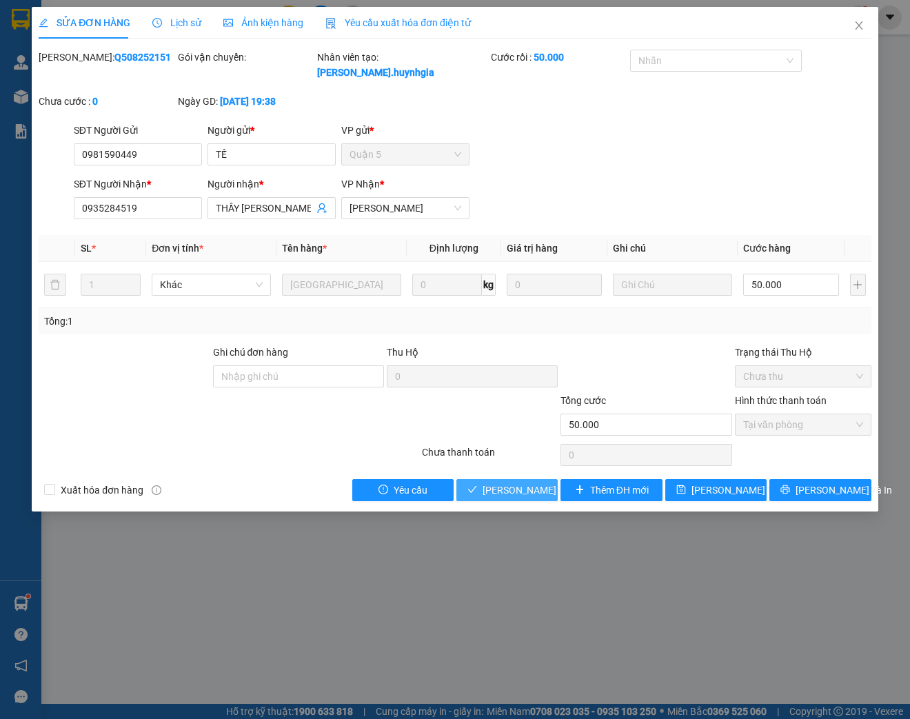
click at [520, 480] on button "[PERSON_NAME] và Giao hàng" at bounding box center [506, 490] width 101 height 22
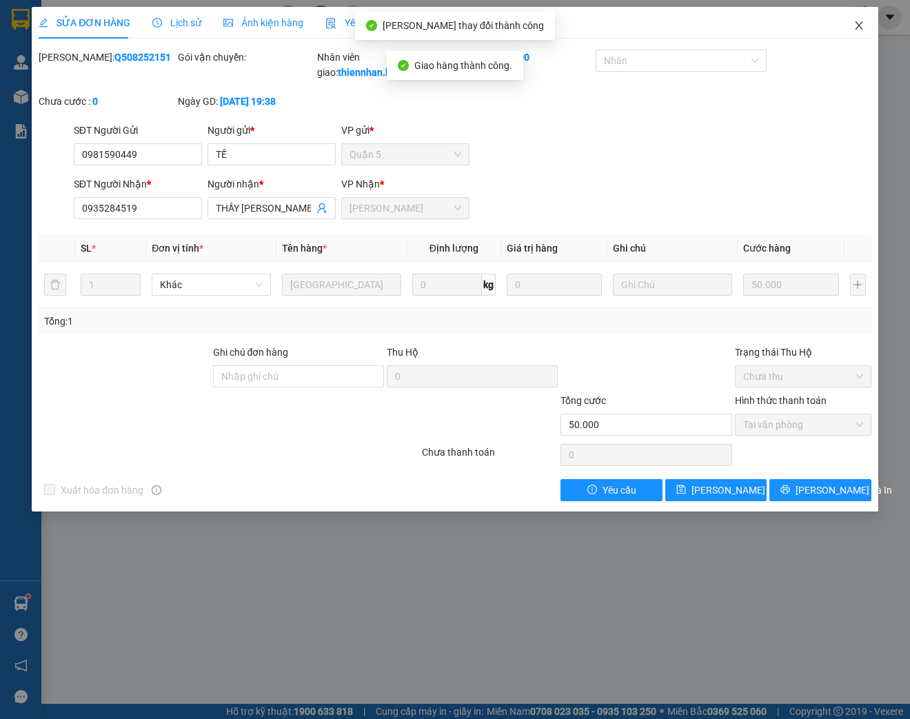
click at [855, 19] on span "Close" at bounding box center [858, 26] width 39 height 39
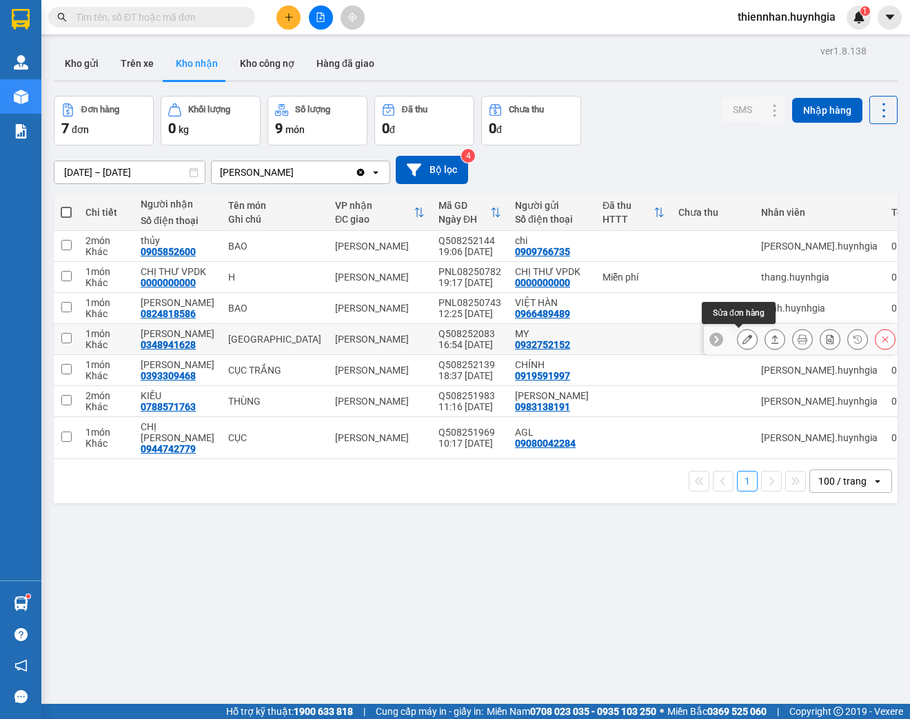
click at [745, 339] on button at bounding box center [746, 339] width 19 height 24
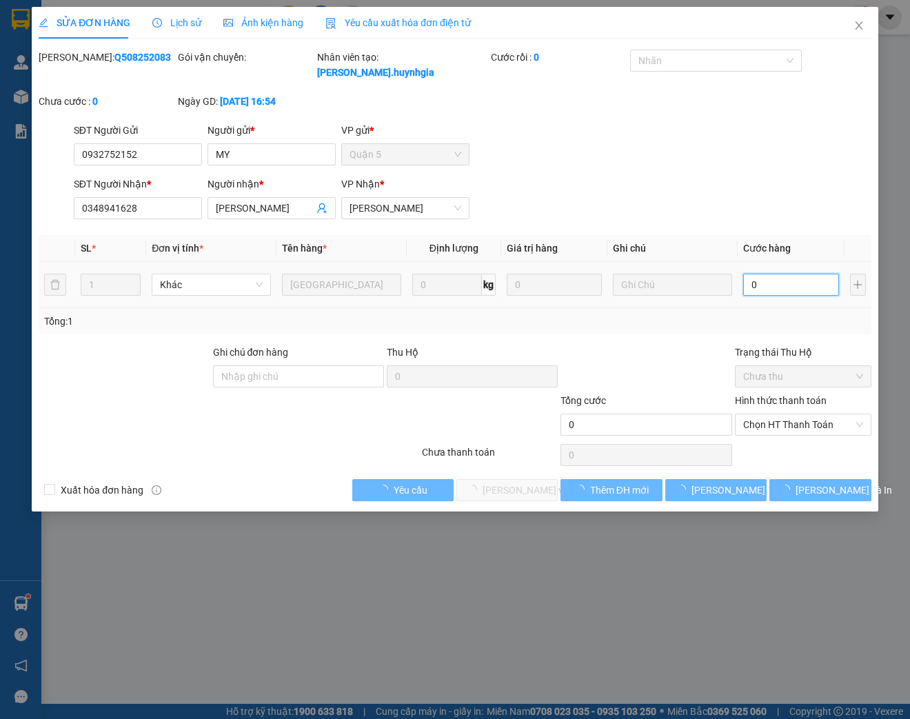
click at [773, 278] on input "0" at bounding box center [790, 285] width 95 height 22
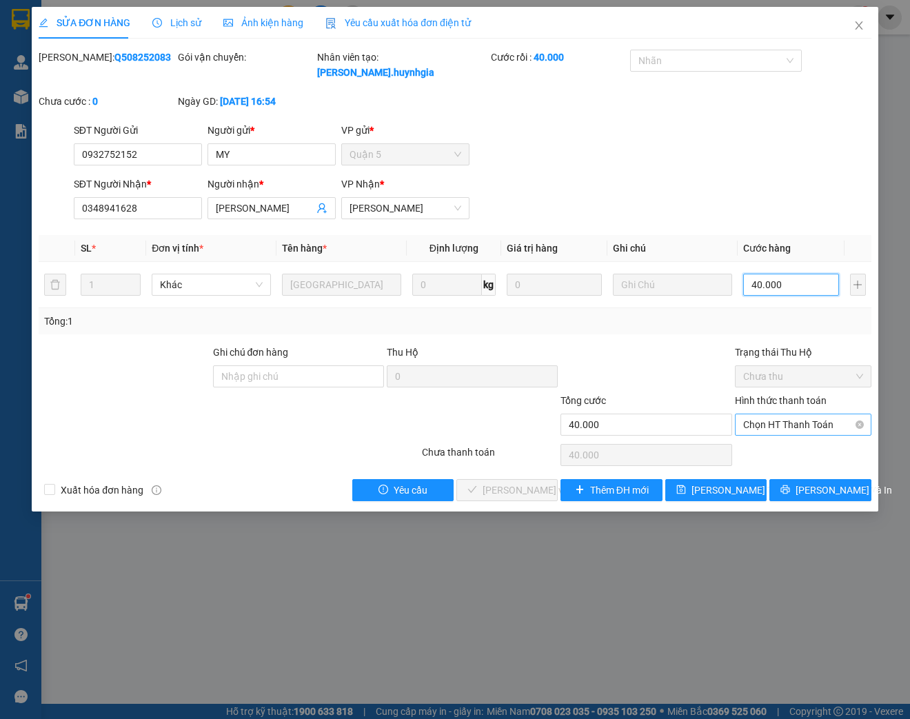
click at [767, 425] on span "Chọn HT Thanh Toán" at bounding box center [803, 424] width 120 height 21
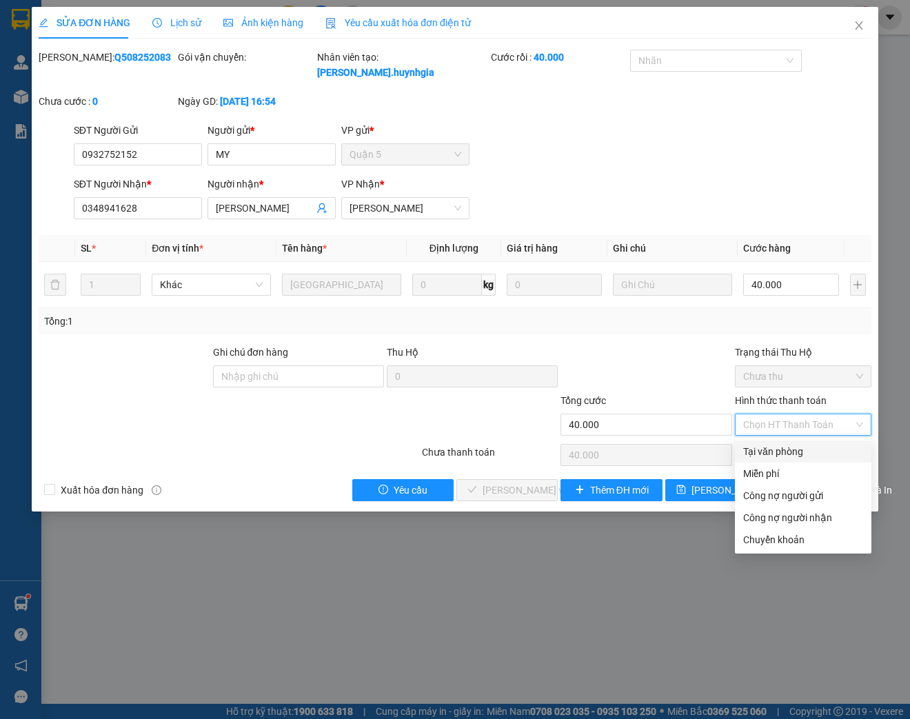
click at [761, 451] on div "Tại văn phòng" at bounding box center [803, 451] width 120 height 15
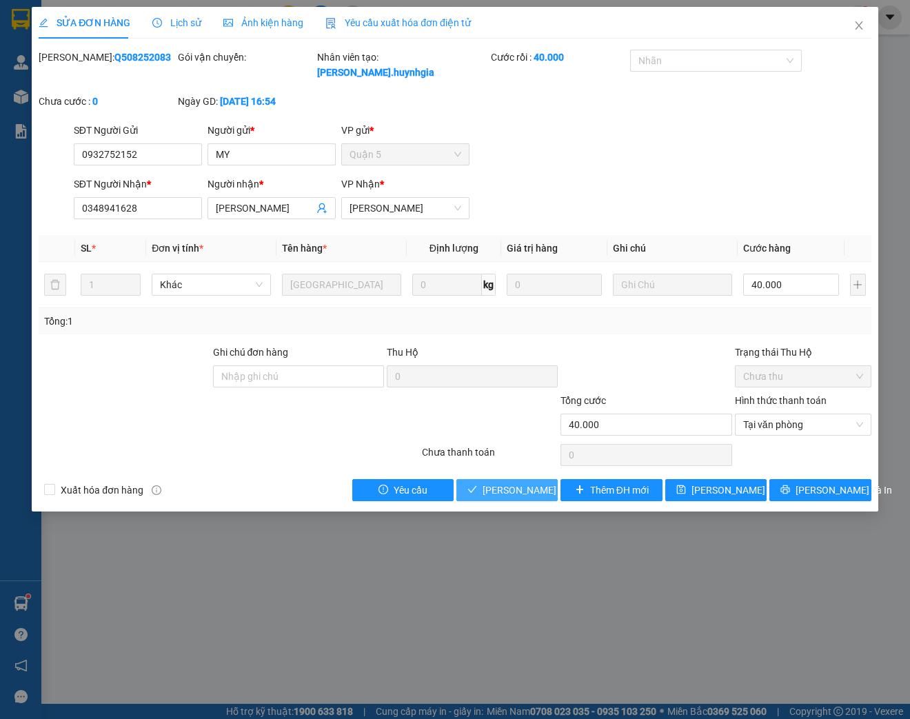
click at [514, 493] on span "[PERSON_NAME] và Giao hàng" at bounding box center [548, 489] width 132 height 15
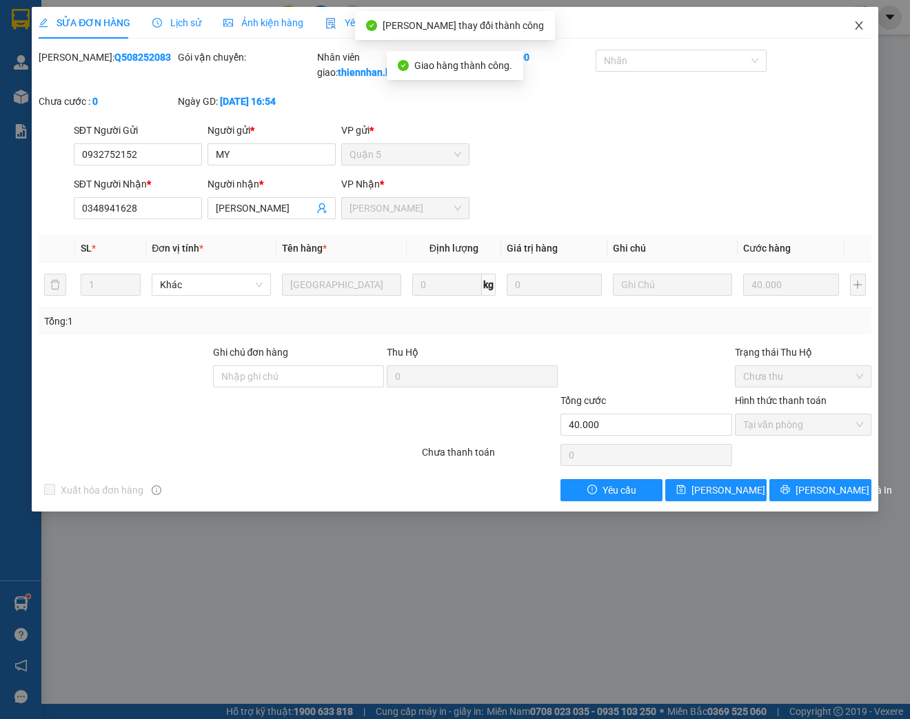
click at [860, 25] on icon "close" at bounding box center [858, 25] width 11 height 11
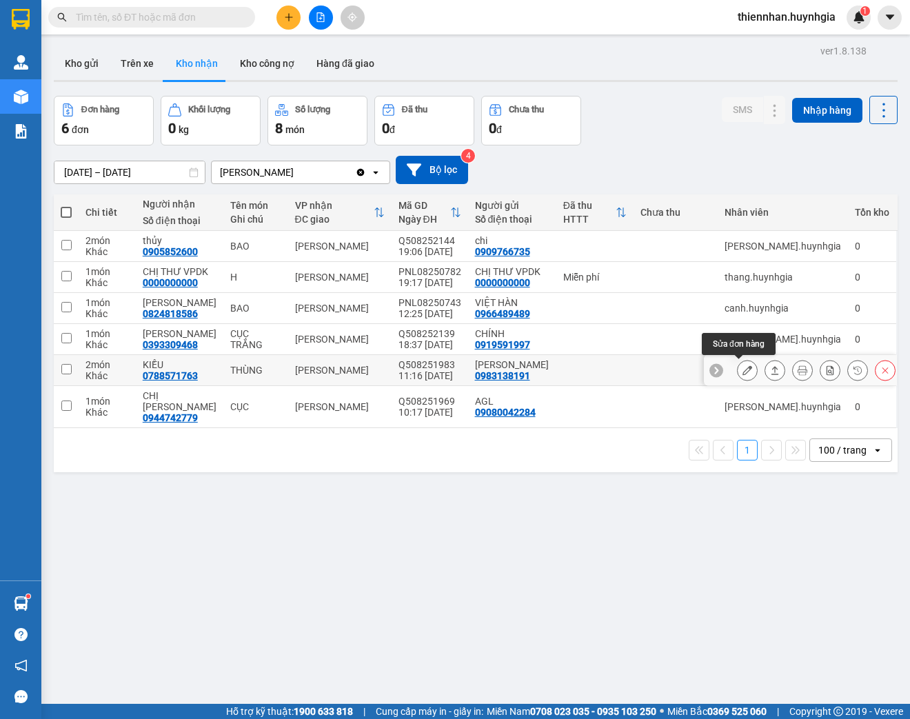
click at [742, 373] on icon at bounding box center [747, 370] width 10 height 10
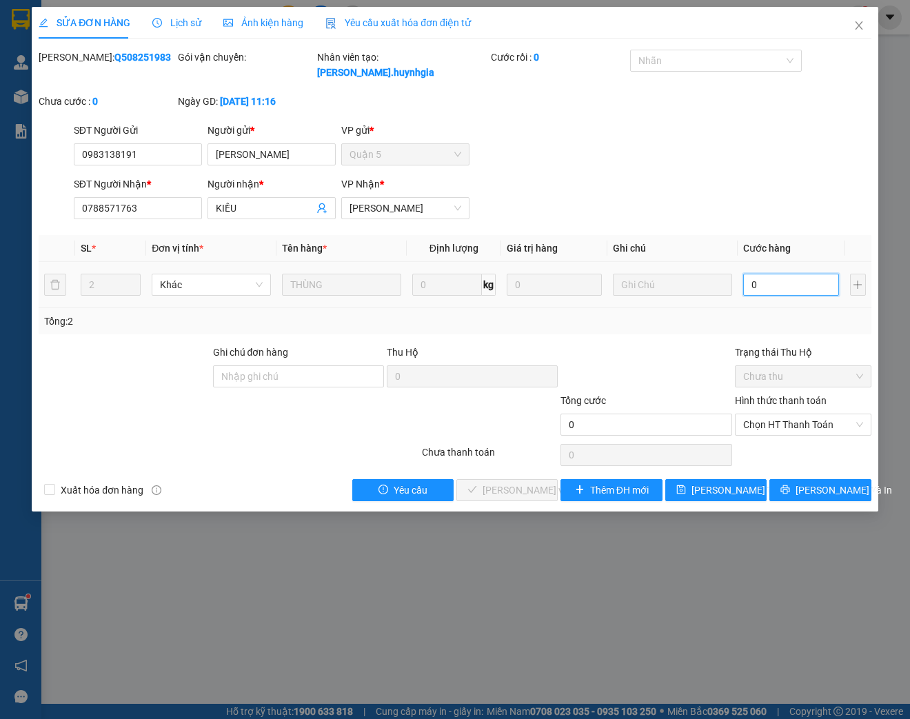
click at [766, 283] on input "0" at bounding box center [790, 285] width 95 height 22
click at [775, 418] on span "Chọn HT Thanh Toán" at bounding box center [803, 424] width 120 height 21
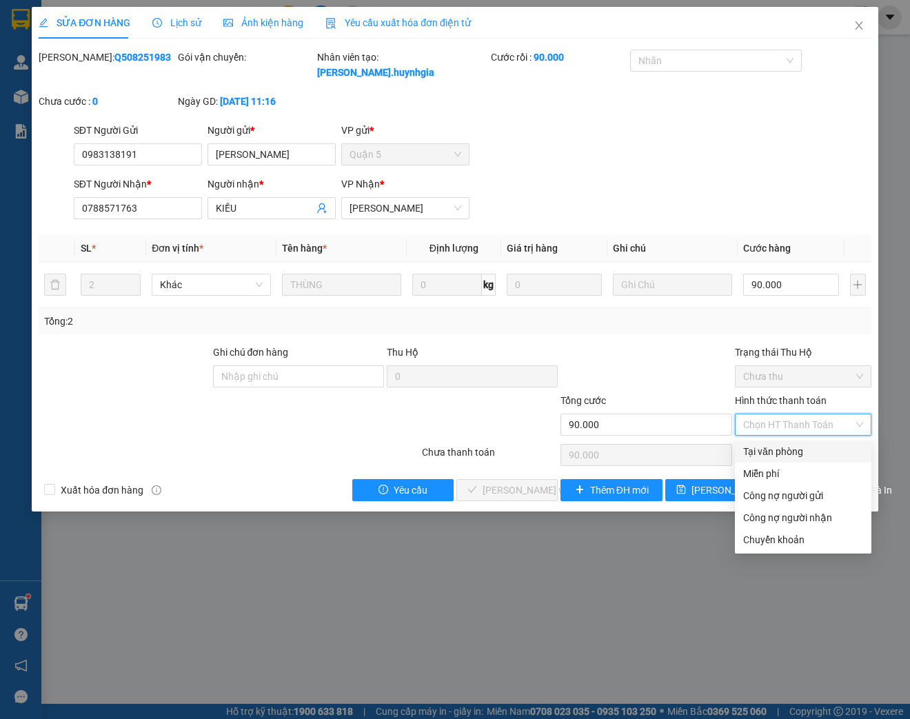
click at [772, 444] on div "Tại văn phòng" at bounding box center [803, 451] width 120 height 15
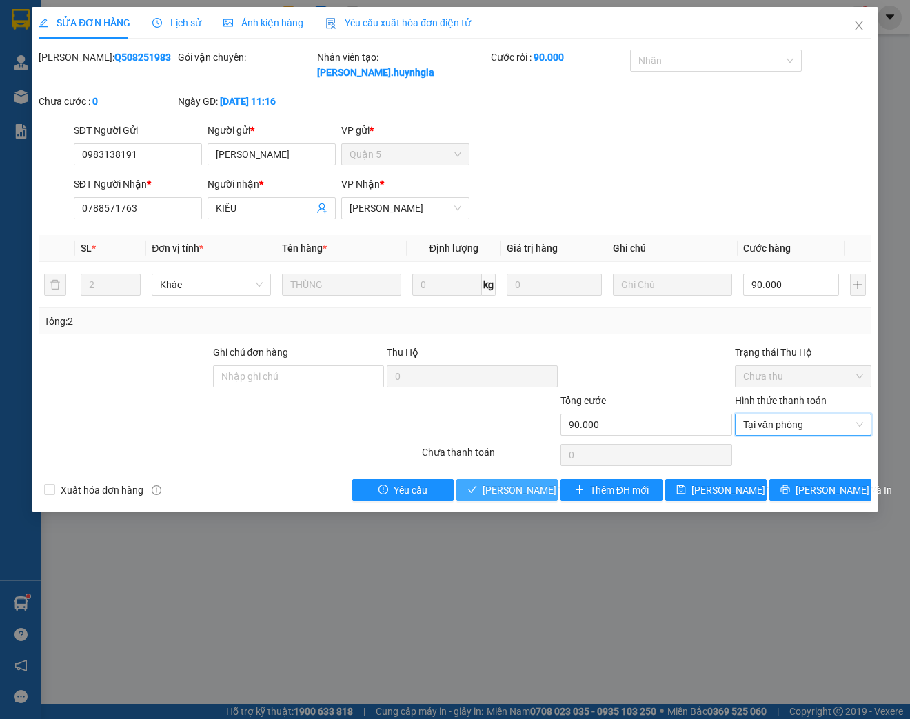
click at [529, 491] on span "[PERSON_NAME] và Giao hàng" at bounding box center [548, 489] width 132 height 15
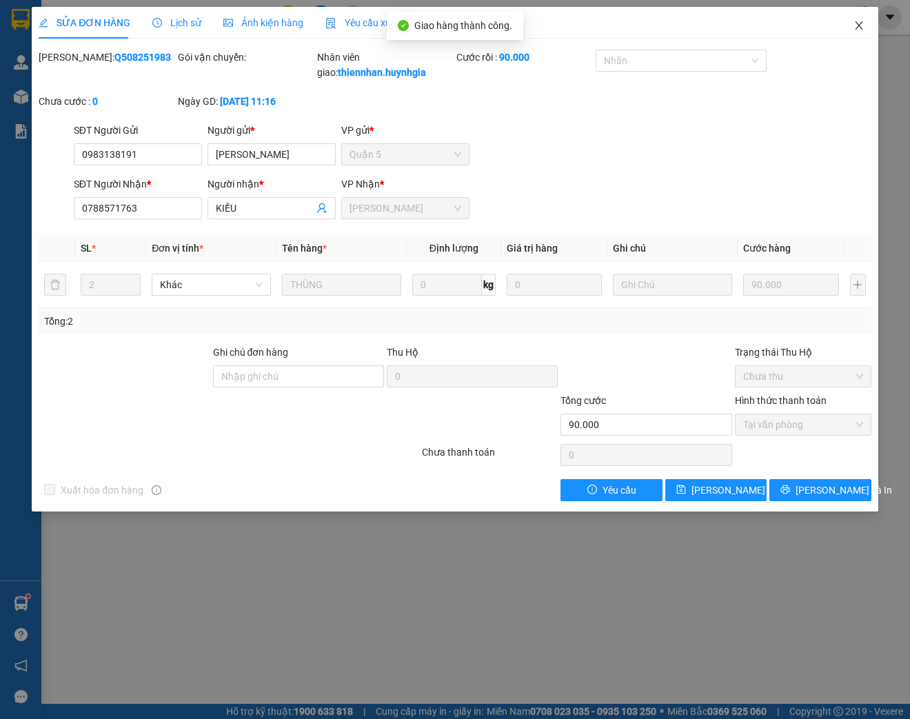
click at [855, 28] on icon "close" at bounding box center [858, 25] width 11 height 11
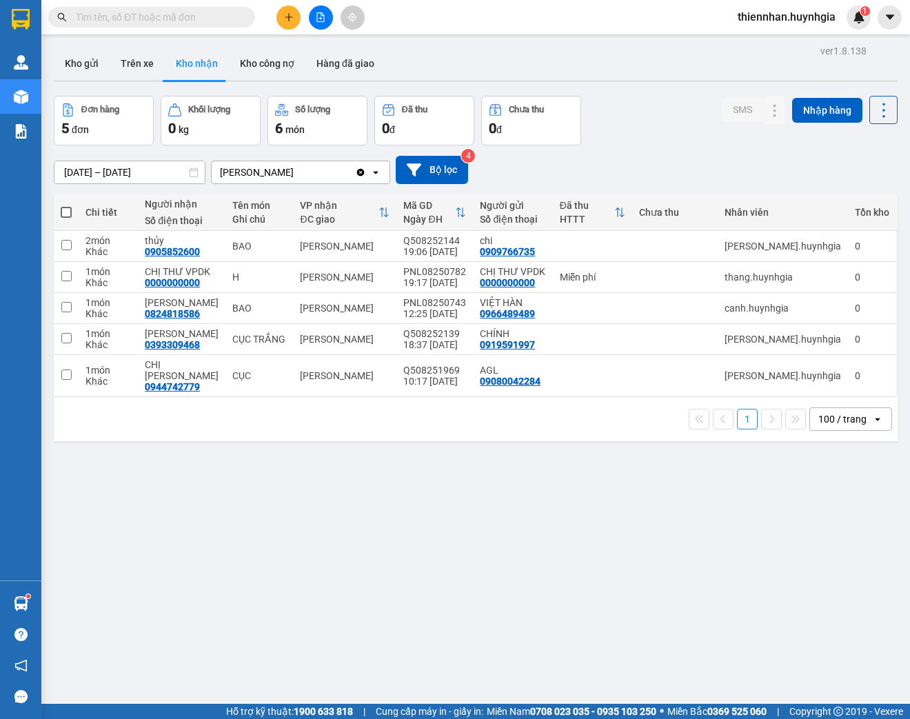
drag, startPoint x: 133, startPoint y: 11, endPoint x: 130, endPoint y: 19, distance: 9.0
click at [131, 12] on input "text" at bounding box center [157, 17] width 163 height 15
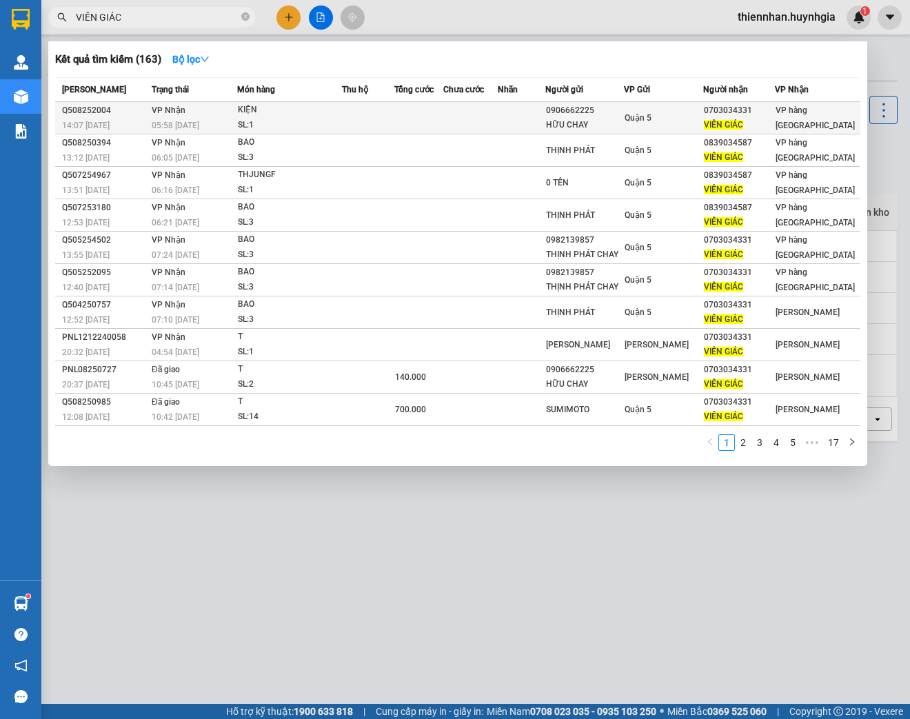
click at [331, 123] on div "SL: 1" at bounding box center [289, 125] width 103 height 15
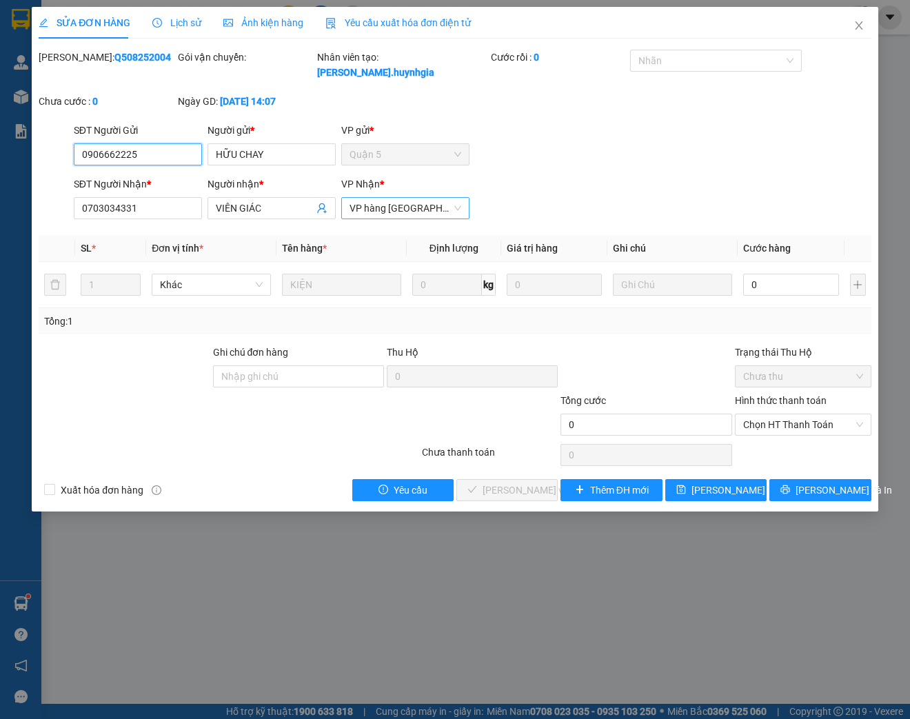
click at [431, 205] on span "VP hàng [GEOGRAPHIC_DATA]" at bounding box center [405, 208] width 112 height 21
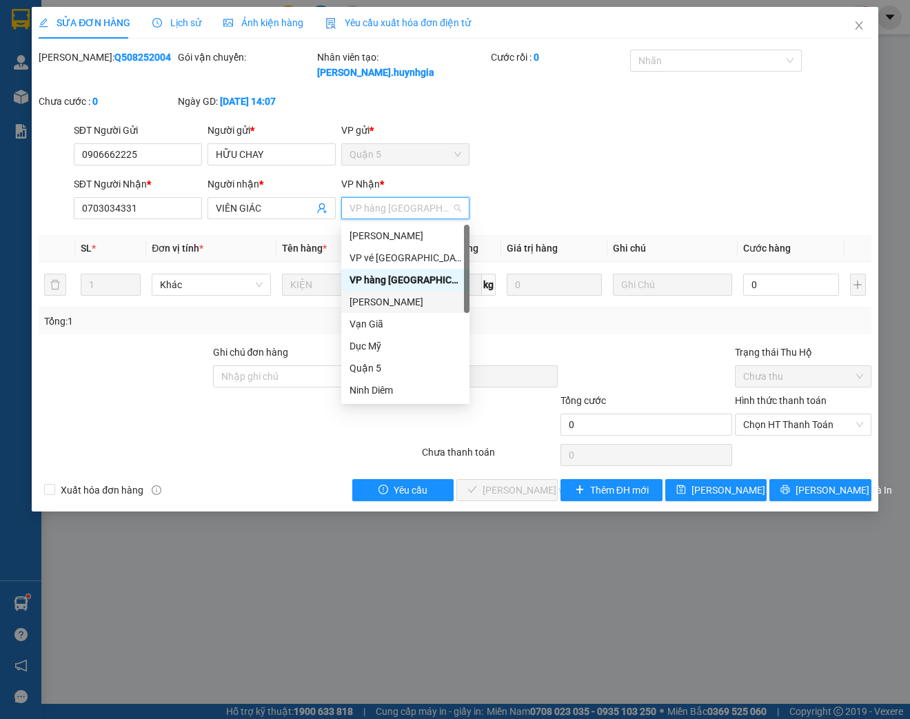
click at [416, 295] on div "[PERSON_NAME]" at bounding box center [405, 301] width 112 height 15
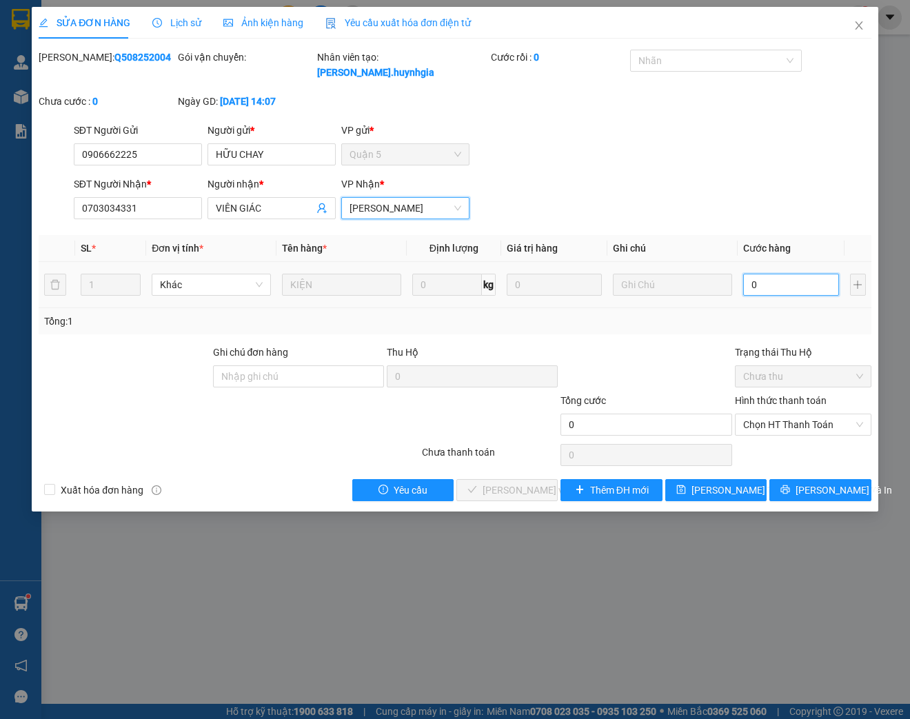
click at [780, 287] on input "0" at bounding box center [790, 285] width 95 height 22
drag, startPoint x: 784, startPoint y: 425, endPoint x: 783, endPoint y: 436, distance: 11.0
click at [784, 429] on span "Chọn HT Thanh Toán" at bounding box center [803, 424] width 120 height 21
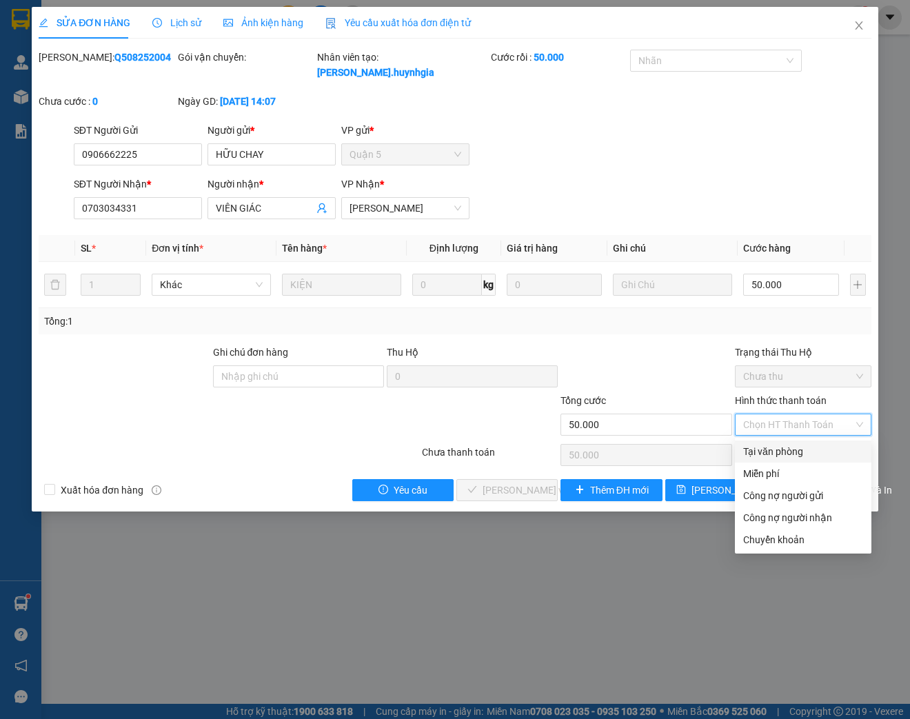
click at [762, 458] on div "Tại văn phòng" at bounding box center [803, 451] width 120 height 15
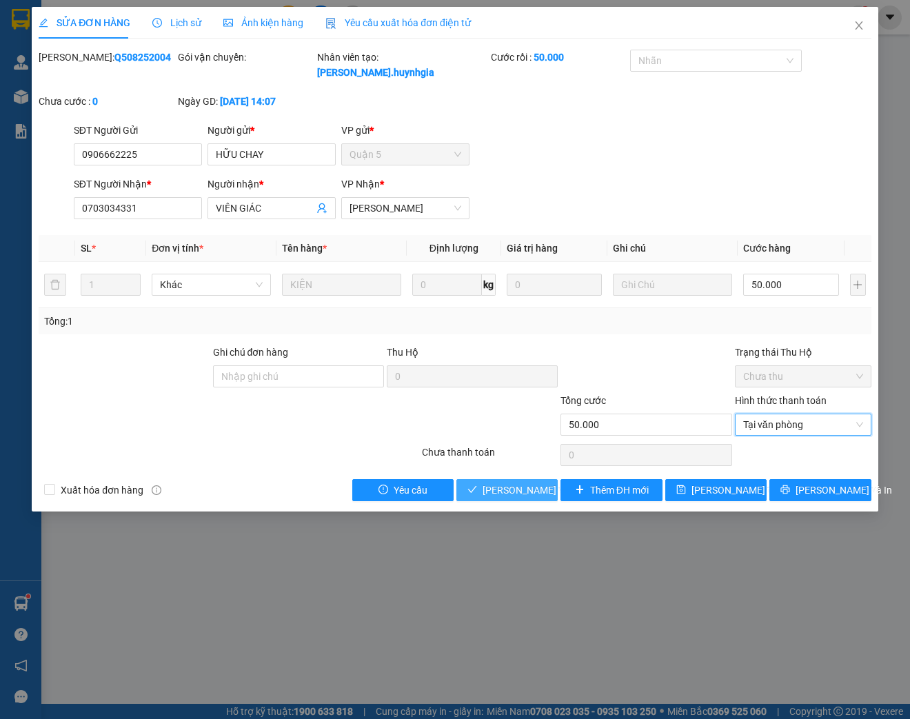
click at [495, 498] on button "[PERSON_NAME] và Giao hàng" at bounding box center [506, 490] width 101 height 22
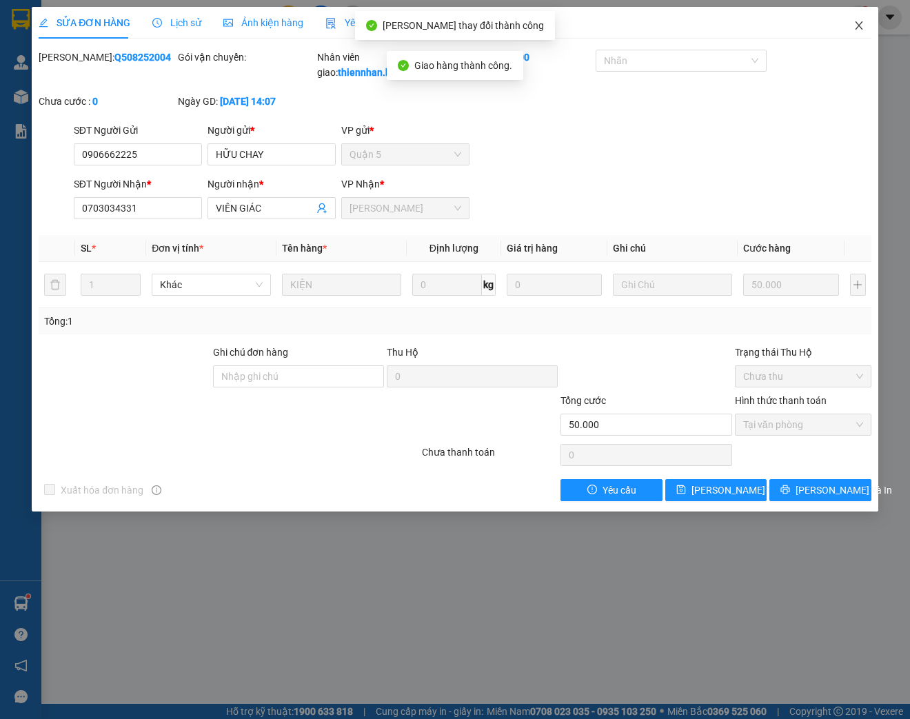
click at [865, 20] on span "Close" at bounding box center [858, 26] width 39 height 39
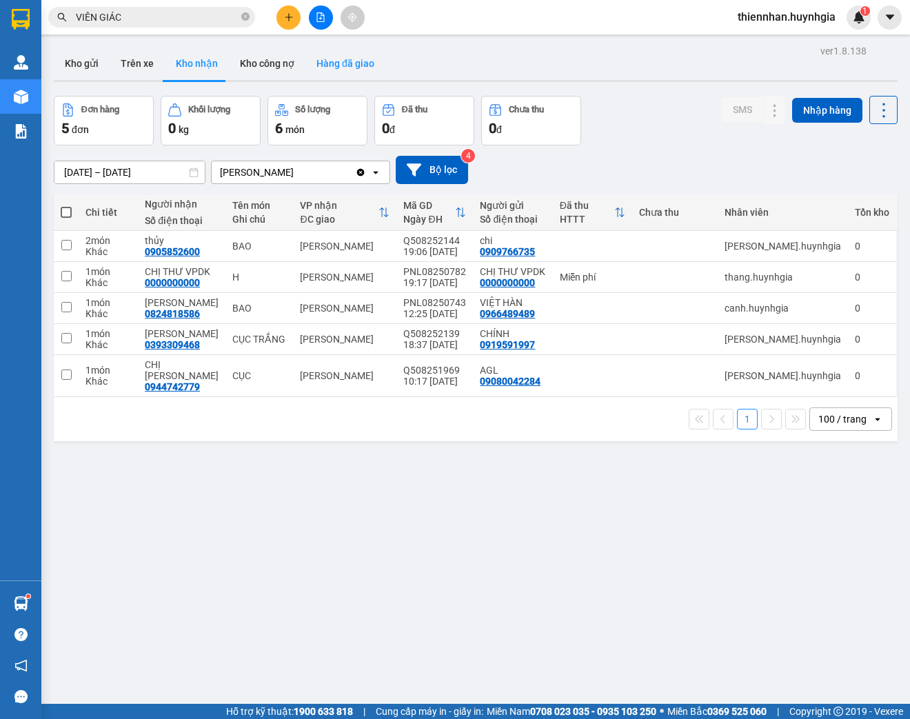
click at [371, 72] on button "Hàng đã giao" at bounding box center [345, 63] width 80 height 33
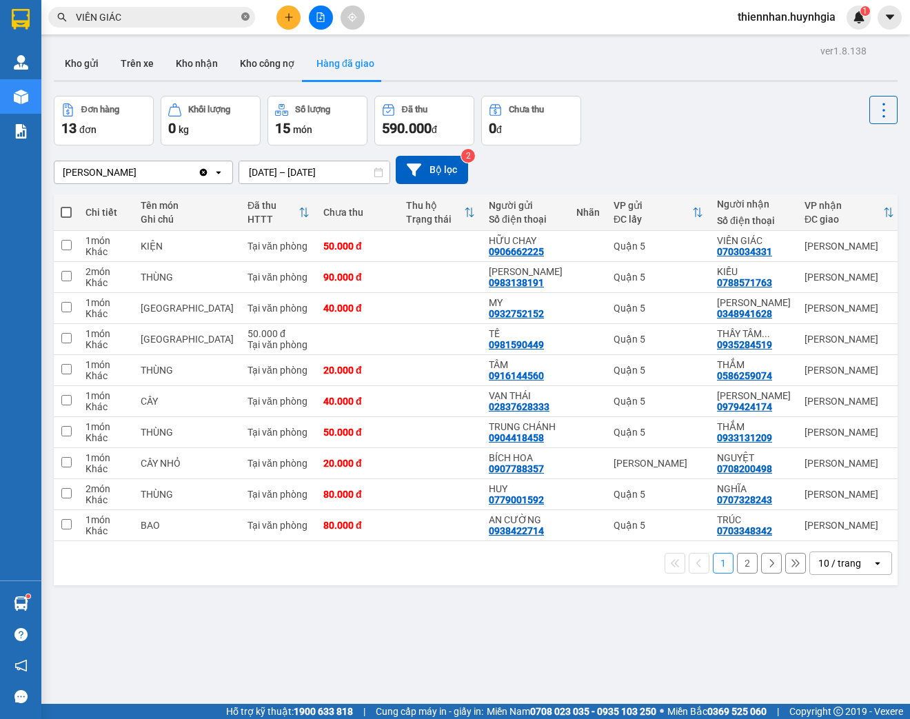
click at [243, 19] on icon "close-circle" at bounding box center [245, 16] width 8 height 8
click at [846, 251] on button at bounding box center [853, 246] width 19 height 24
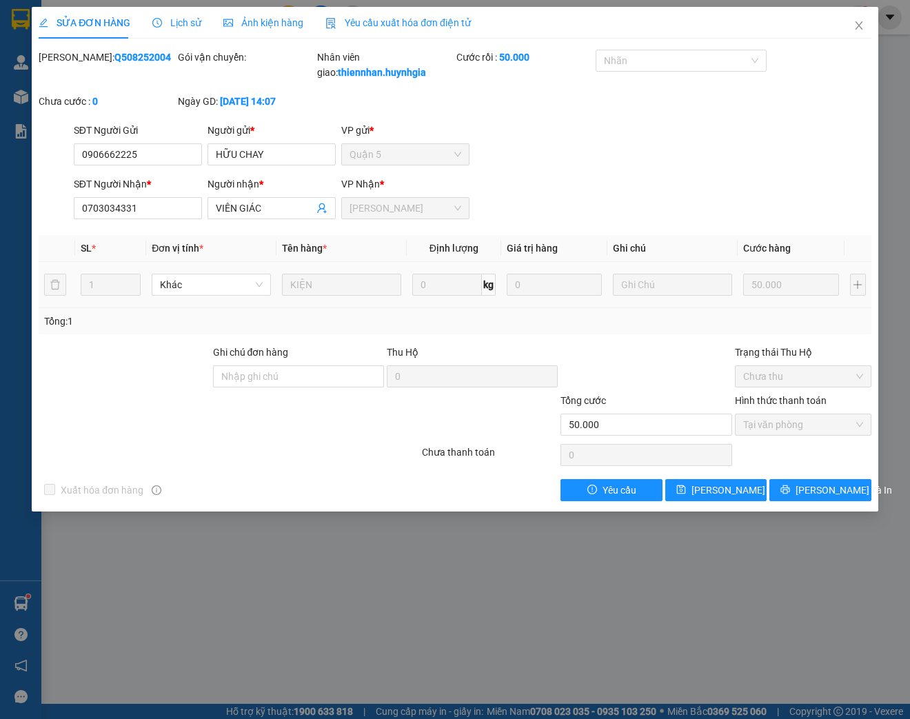
drag, startPoint x: 74, startPoint y: 54, endPoint x: 147, endPoint y: 56, distance: 73.1
click at [147, 56] on div "[PERSON_NAME]: Q508252004" at bounding box center [107, 57] width 136 height 15
copy b "Q508252004"
click at [167, 219] on input "0703034331" at bounding box center [138, 208] width 128 height 22
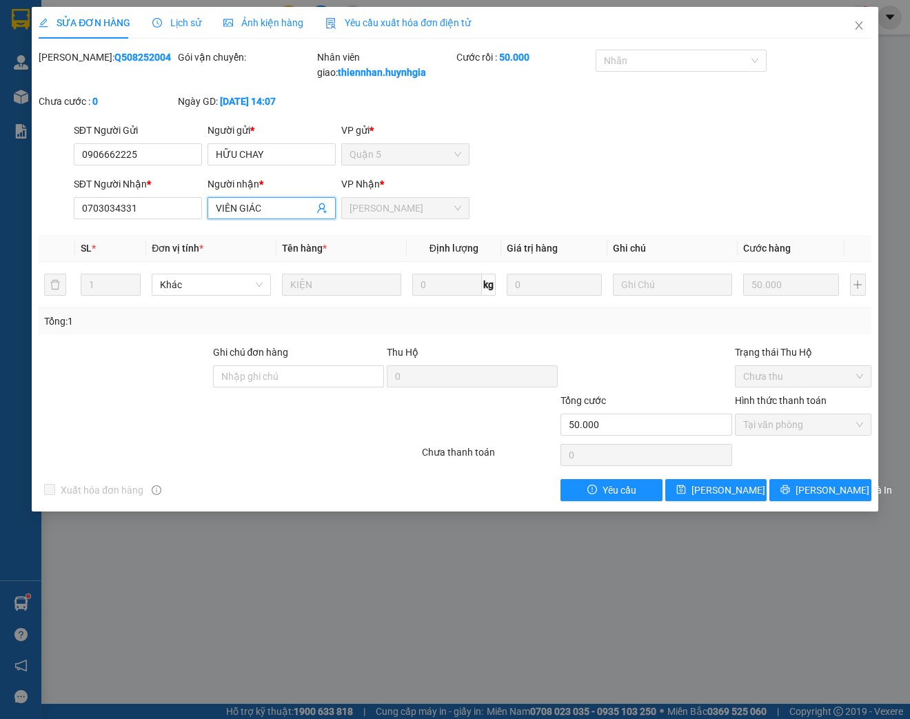
click at [242, 216] on input "VIÊN GIÁC" at bounding box center [265, 208] width 98 height 15
click at [241, 219] on span "VIÊN GIÁC" at bounding box center [271, 208] width 128 height 22
click at [248, 215] on span "VIÊN GIÁC" at bounding box center [271, 208] width 128 height 22
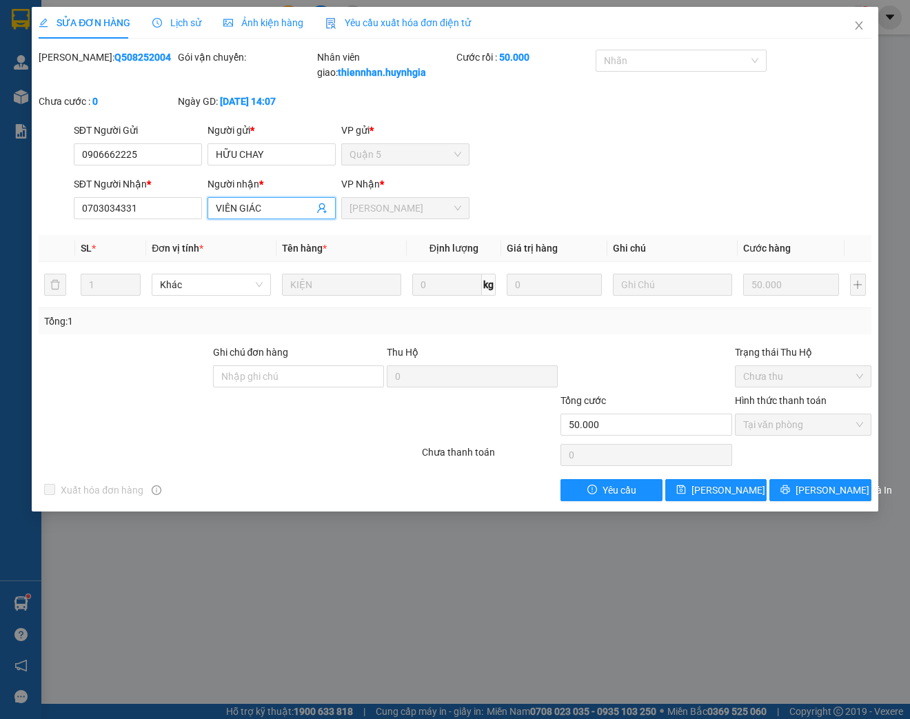
click at [248, 215] on span "VIÊN GIÁC" at bounding box center [271, 208] width 128 height 22
click at [248, 214] on span "VIÊN GIÁC" at bounding box center [271, 208] width 128 height 22
click at [861, 20] on span "Close" at bounding box center [858, 26] width 39 height 39
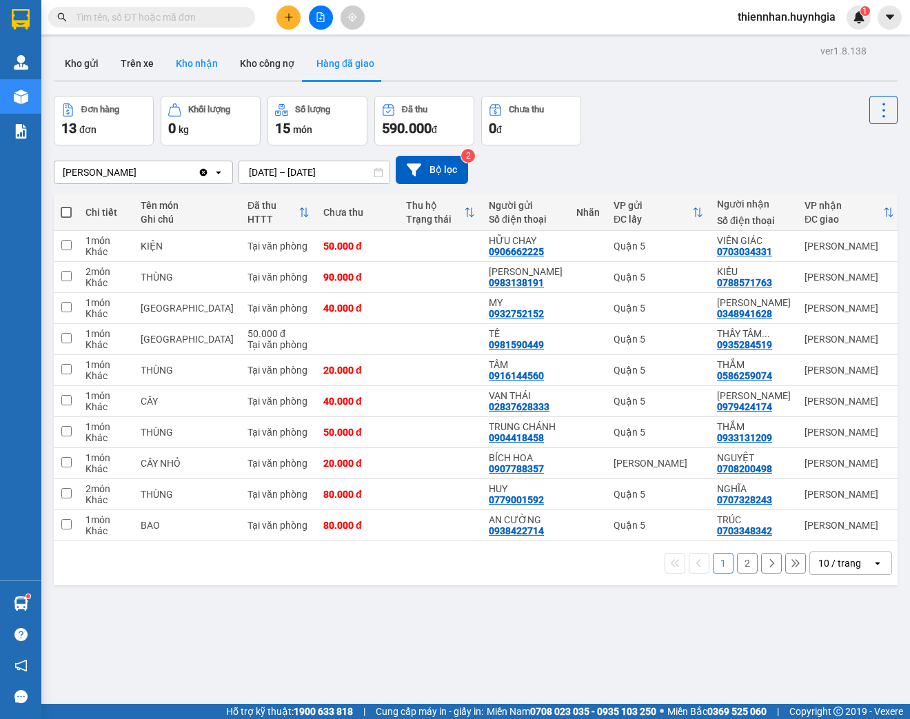
click at [181, 55] on button "Kho nhận" at bounding box center [197, 63] width 64 height 33
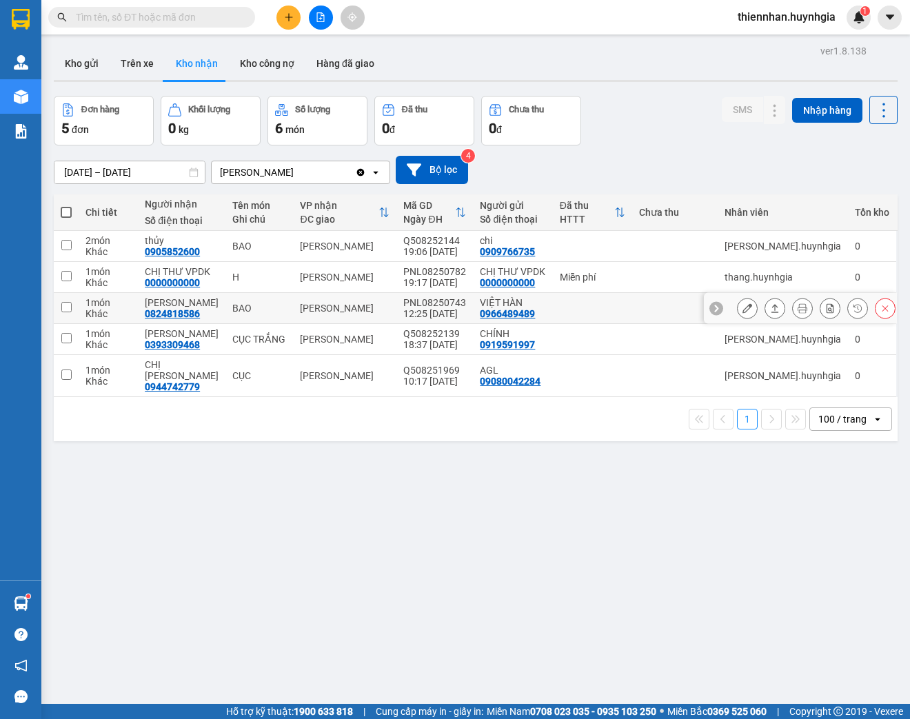
click at [742, 305] on icon at bounding box center [747, 308] width 10 height 10
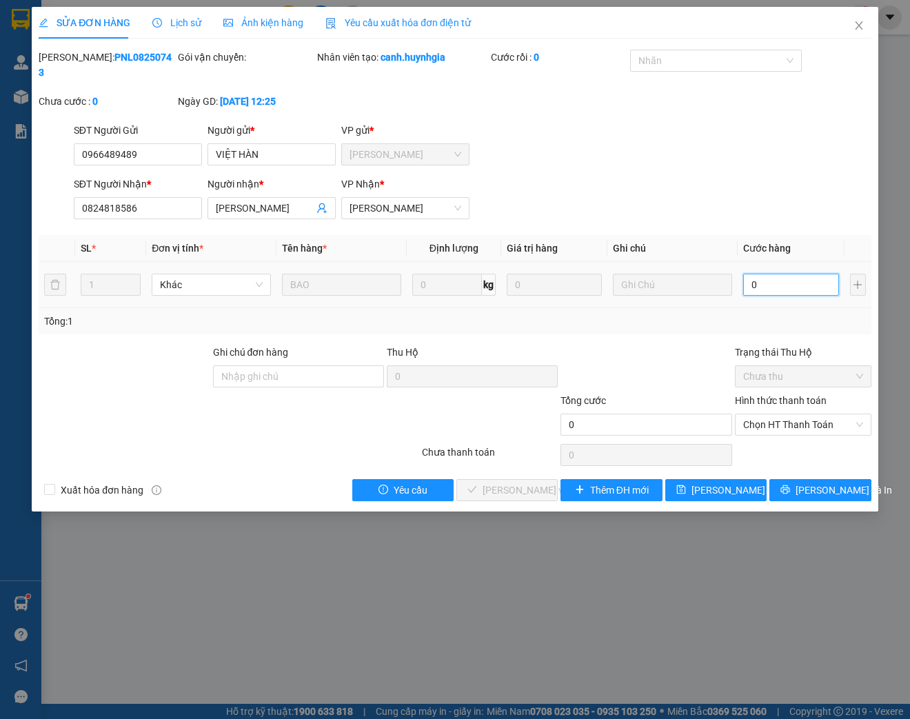
click at [766, 294] on input "0" at bounding box center [790, 285] width 95 height 22
click at [841, 418] on span "Chọn HT Thanh Toán" at bounding box center [803, 424] width 120 height 21
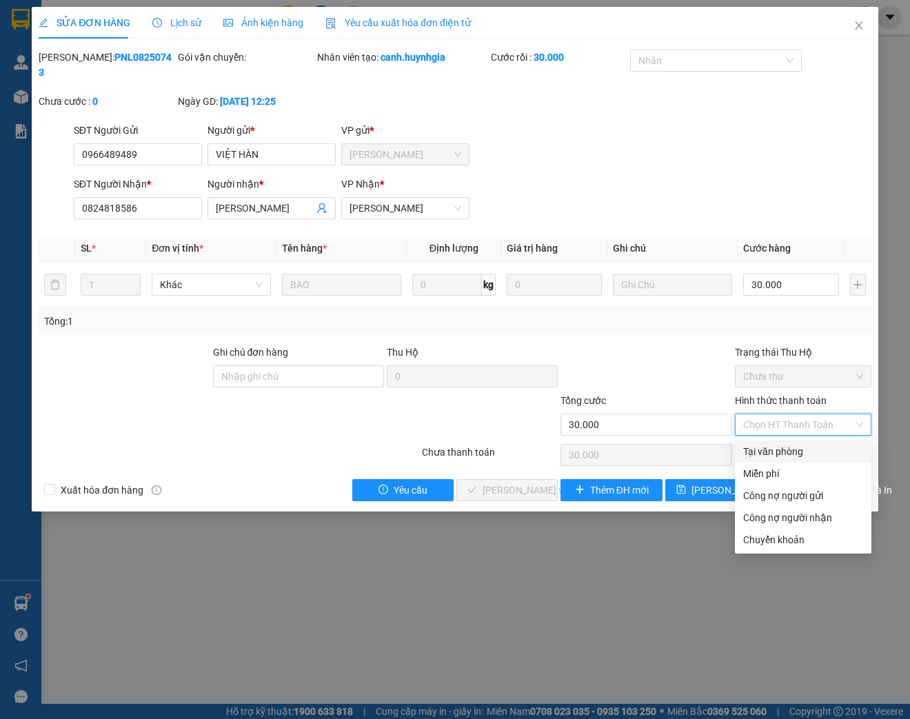
click at [841, 450] on div "Tại văn phòng" at bounding box center [803, 451] width 120 height 15
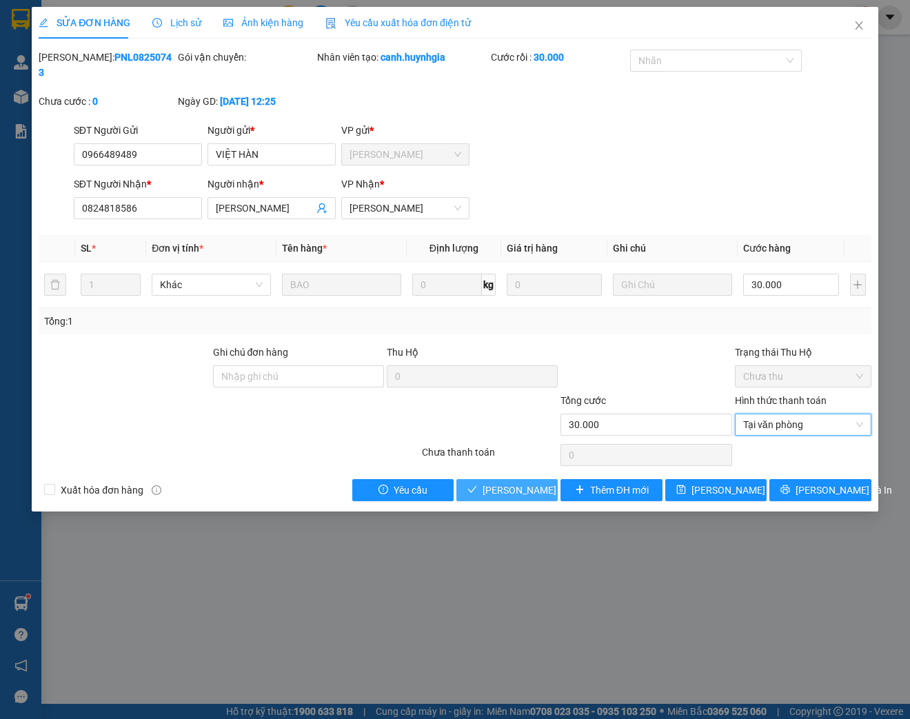
click at [513, 491] on span "[PERSON_NAME] và Giao hàng" at bounding box center [548, 489] width 132 height 15
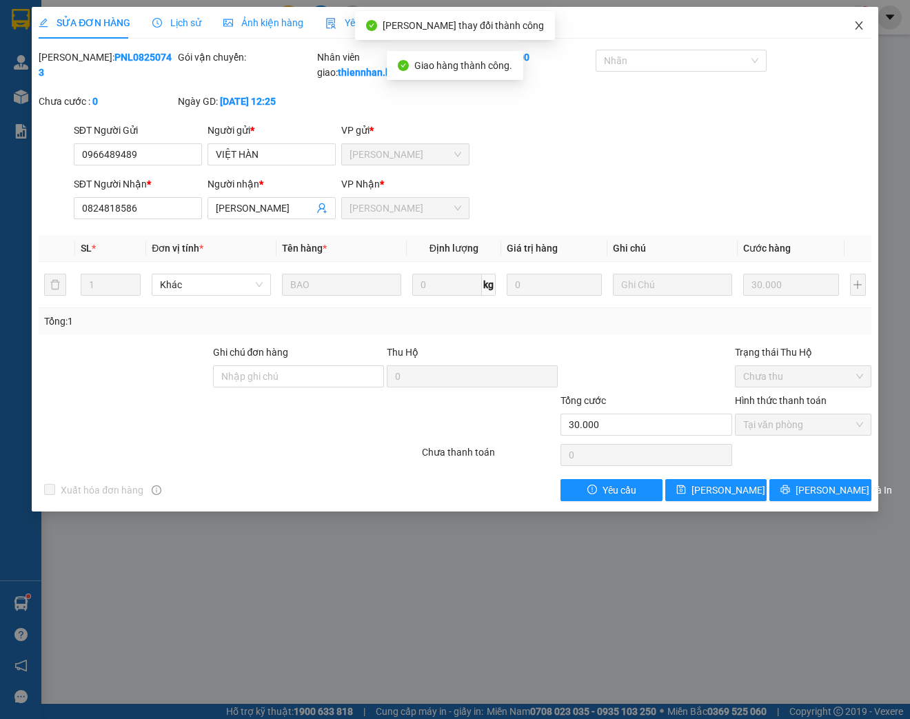
click at [853, 28] on icon "close" at bounding box center [858, 25] width 11 height 11
